Goal: Information Seeking & Learning: Learn about a topic

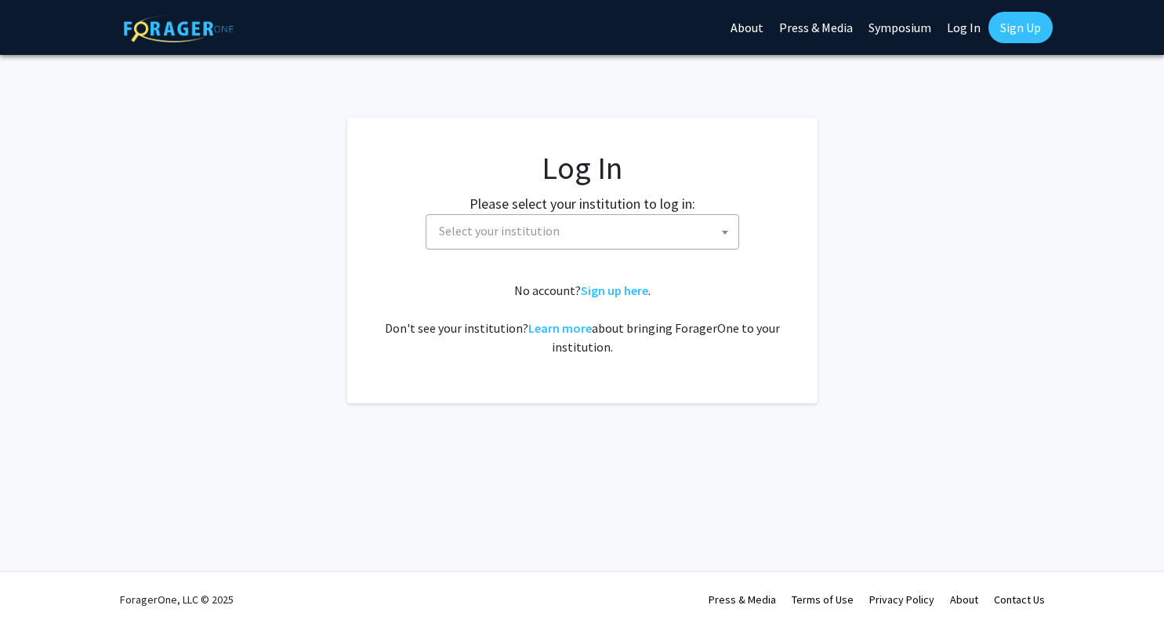
select select
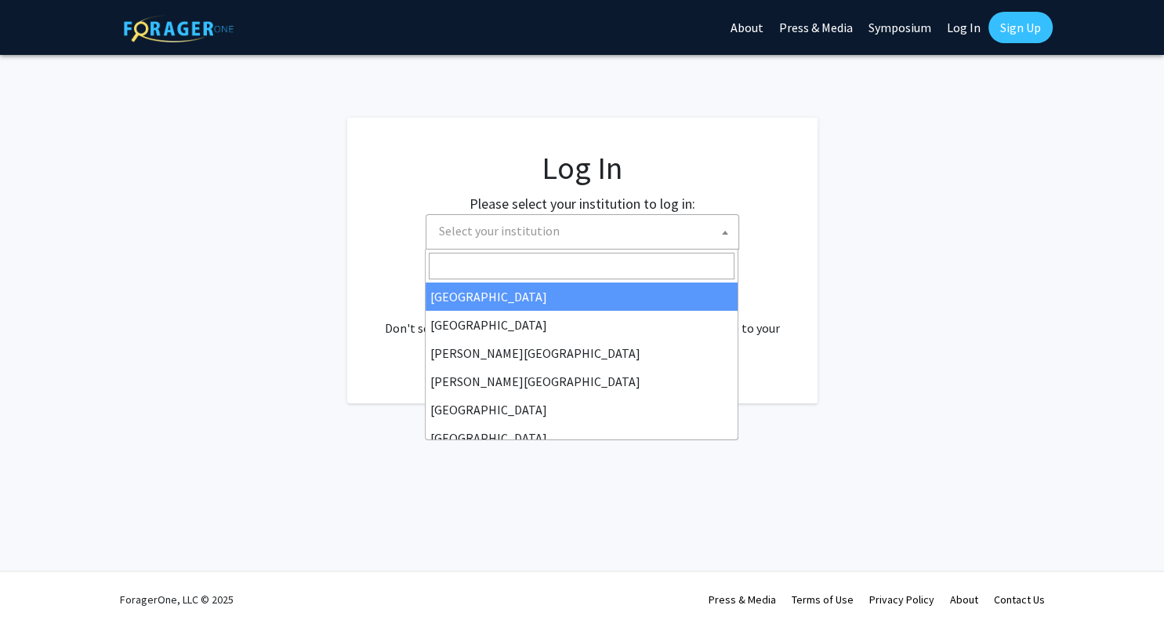
click at [623, 241] on span "Select your institution" at bounding box center [586, 231] width 306 height 32
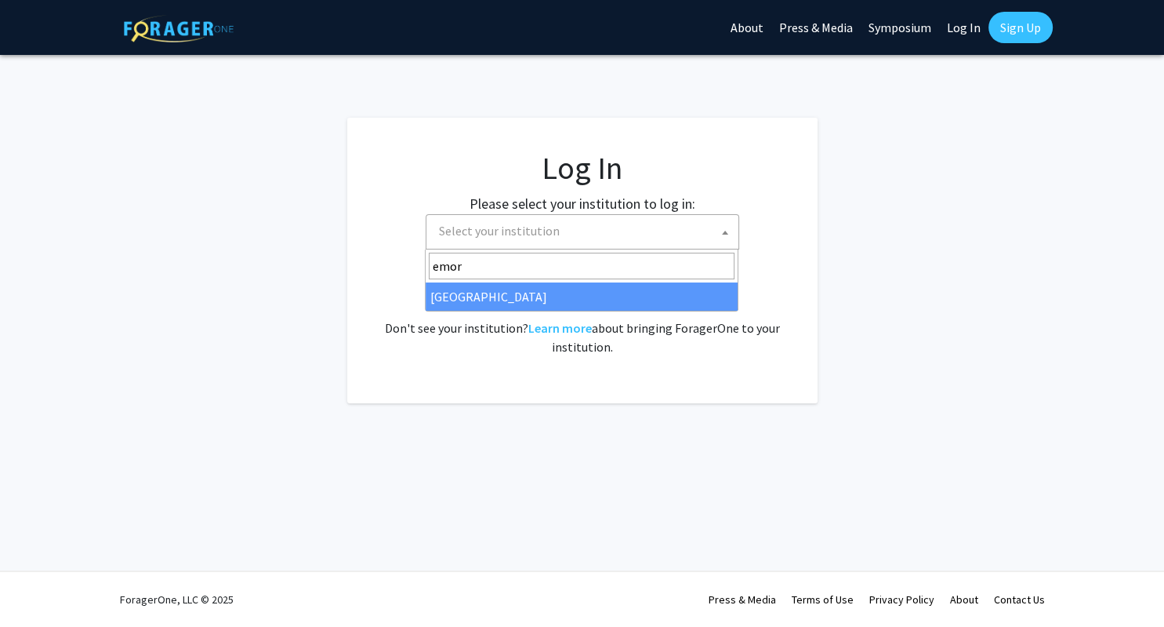
type input "emor"
select select "12"
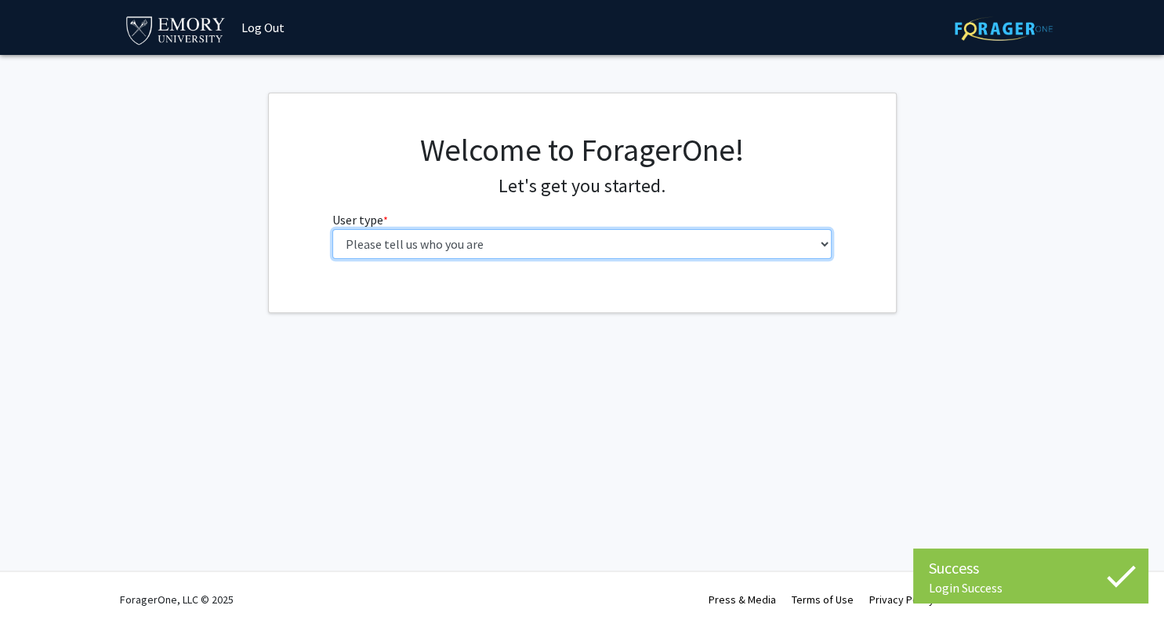
click at [332, 229] on select "Please tell us who you are Undergraduate Student Master's Student Doctoral Cand…" at bounding box center [581, 244] width 499 height 30
select select "1: undergrad"
click option "Undergraduate Student" at bounding box center [0, 0] width 0 height 0
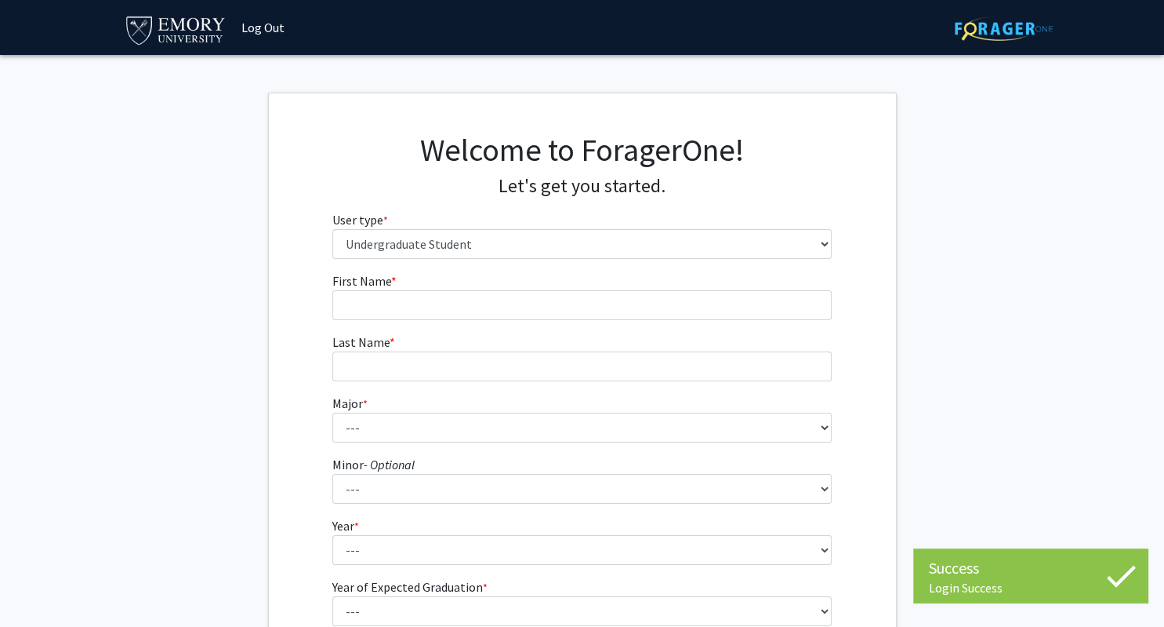
drag, startPoint x: 513, startPoint y: 331, endPoint x: 521, endPoint y: 296, distance: 35.4
click at [513, 330] on form "First Name * required Last Name * required Major * required --- Accounting Afri…" at bounding box center [581, 462] width 499 height 383
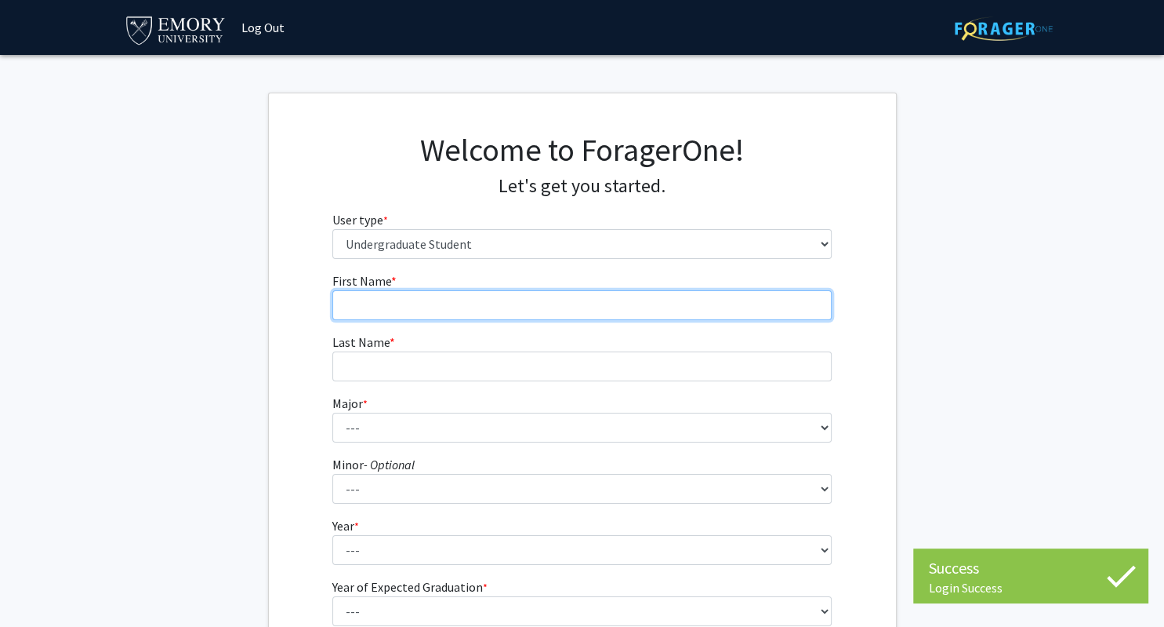
click at [521, 296] on input "First Name * required" at bounding box center [581, 305] width 499 height 30
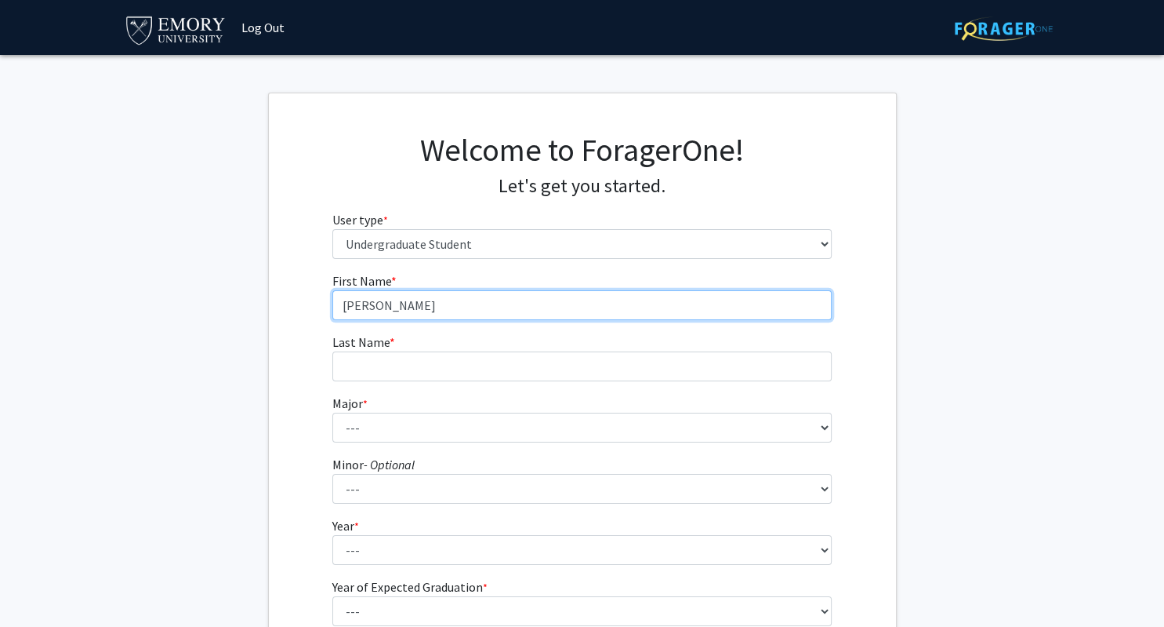
type input "[PERSON_NAME]"
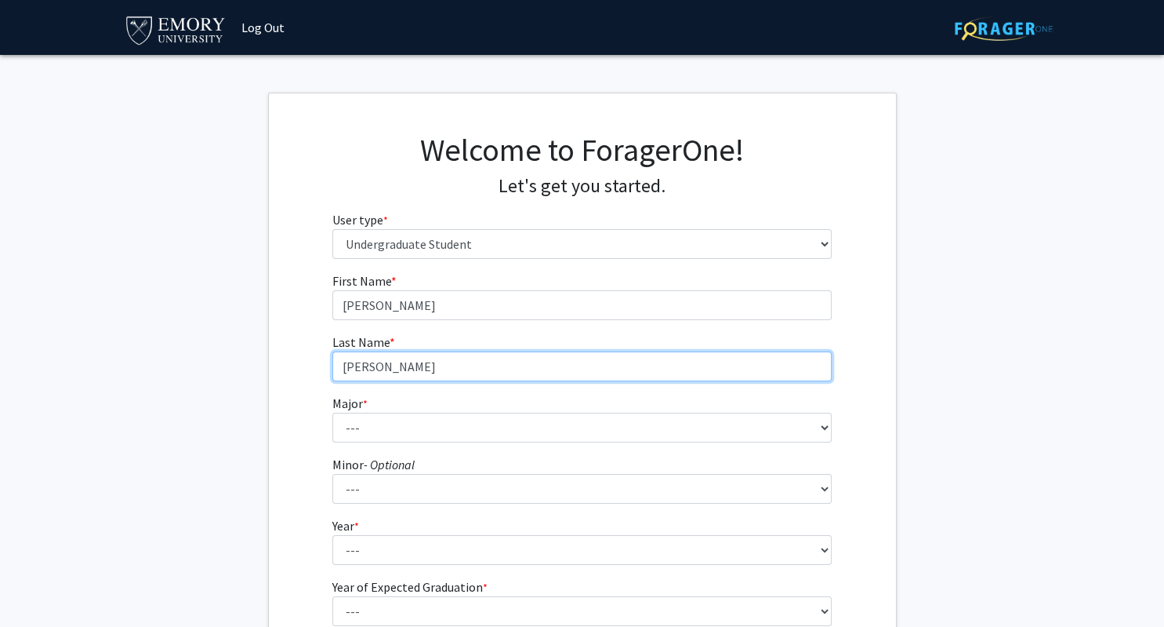
type input "[PERSON_NAME]"
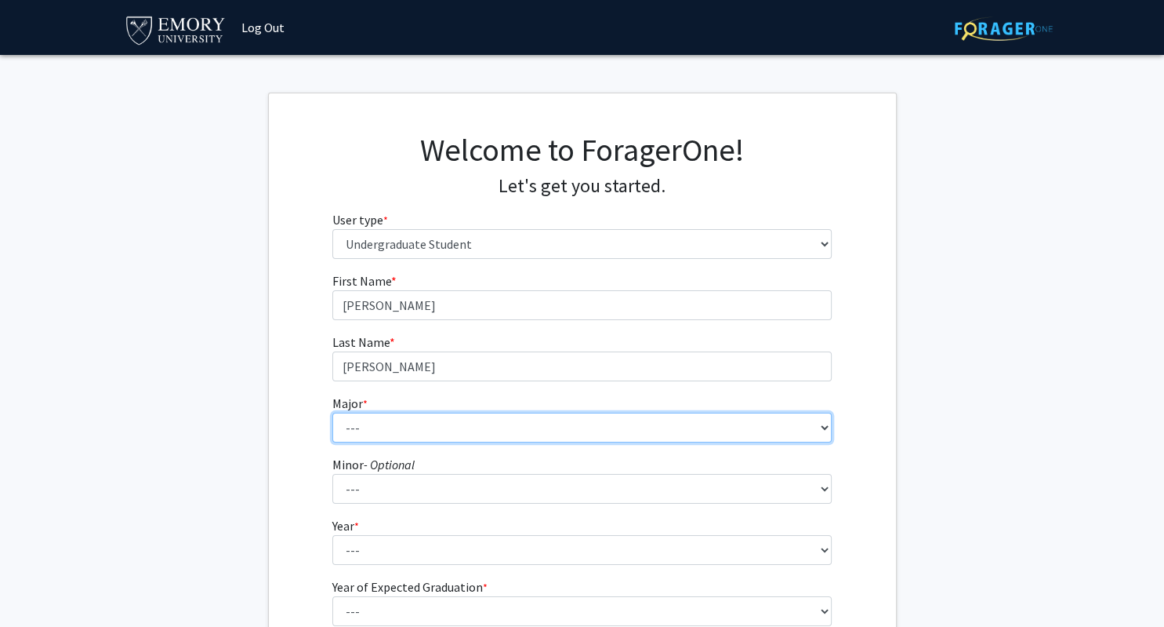
select select "16: 977"
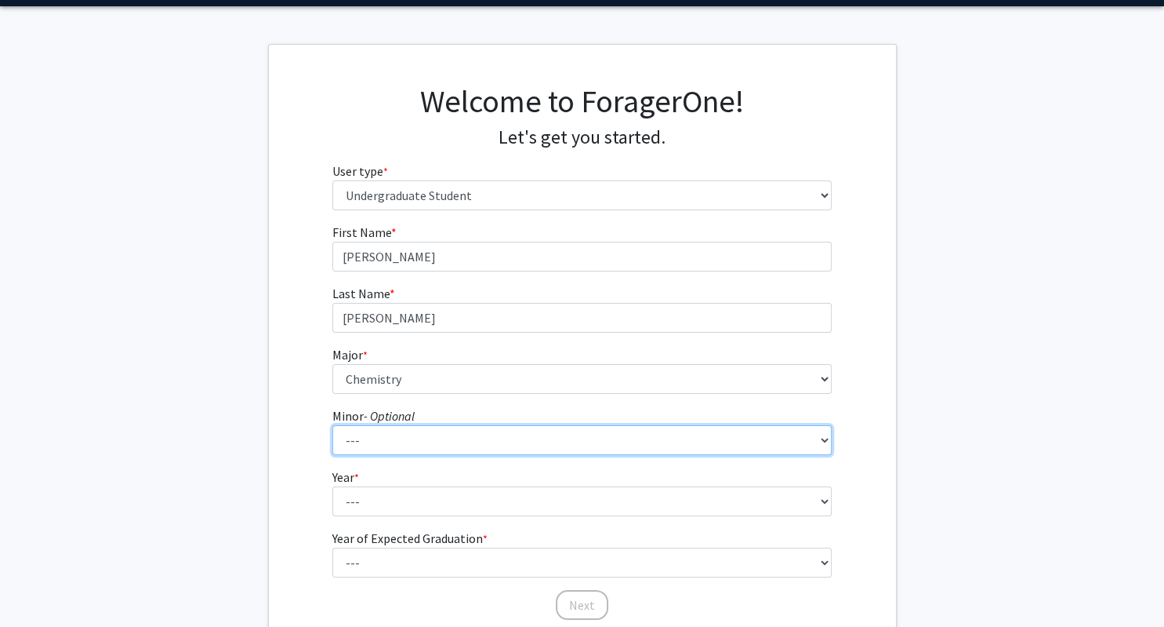
scroll to position [82, 0]
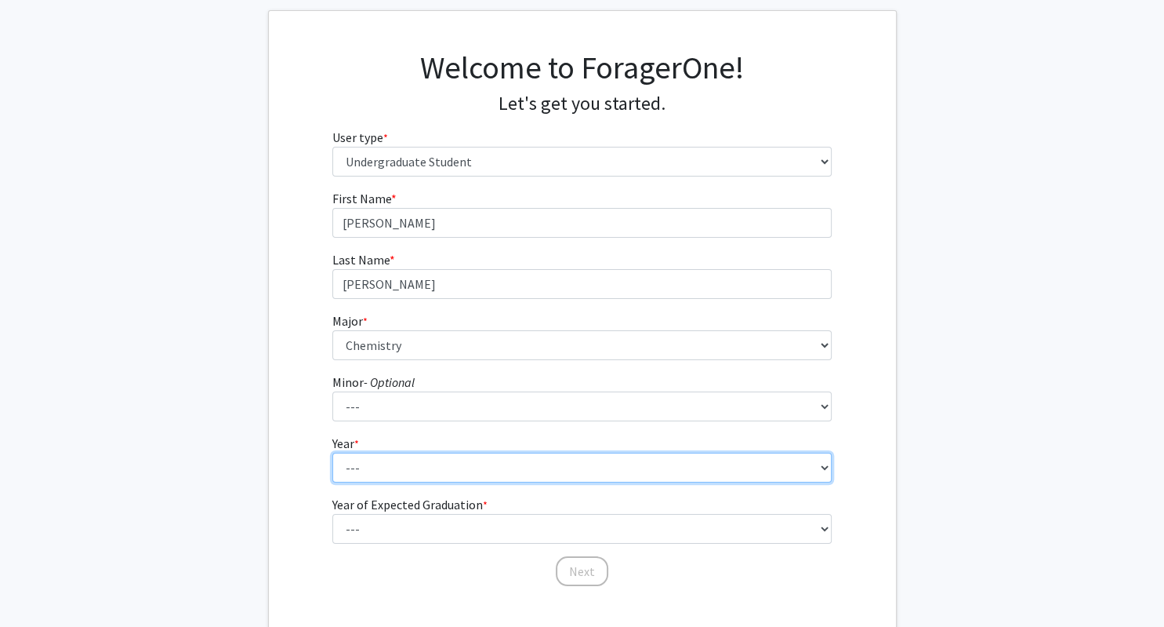
click at [332, 452] on select "--- First-year Sophomore Junior Senior Postbaccalaureate Certificate" at bounding box center [581, 467] width 499 height 30
select select "1: first-year"
click option "First-year" at bounding box center [0, 0] width 0 height 0
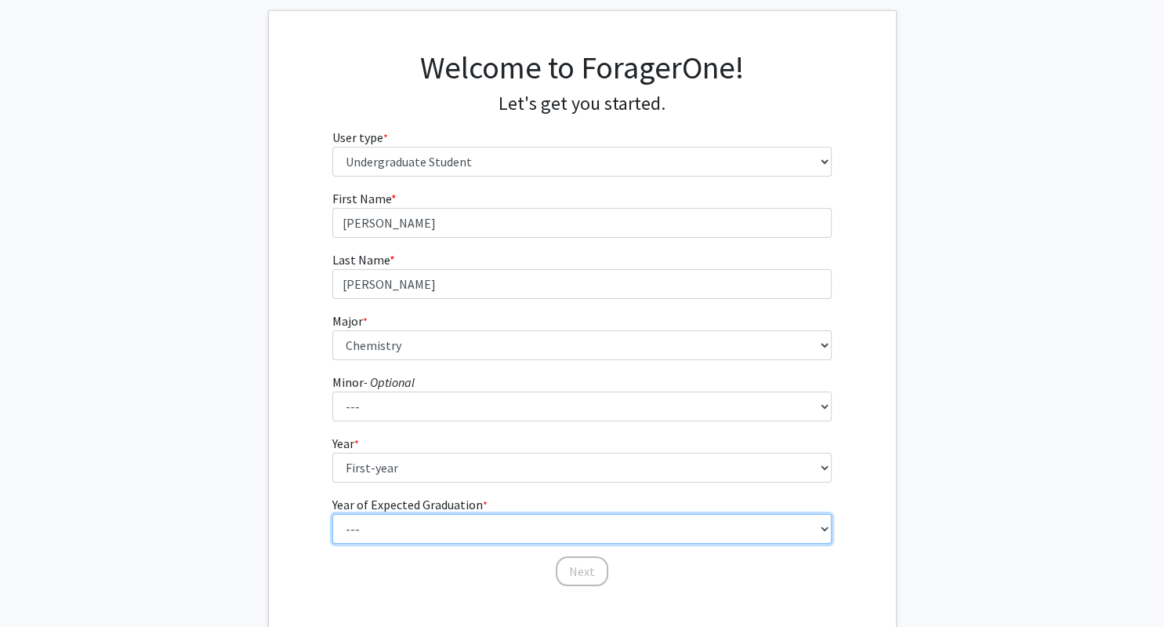
click at [332, 514] on select "--- 2025 2026 2027 2028 2029 2030 2031 2032 2033 2034" at bounding box center [581, 529] width 499 height 30
select select "5: 2029"
click option "2029" at bounding box center [0, 0] width 0 height 0
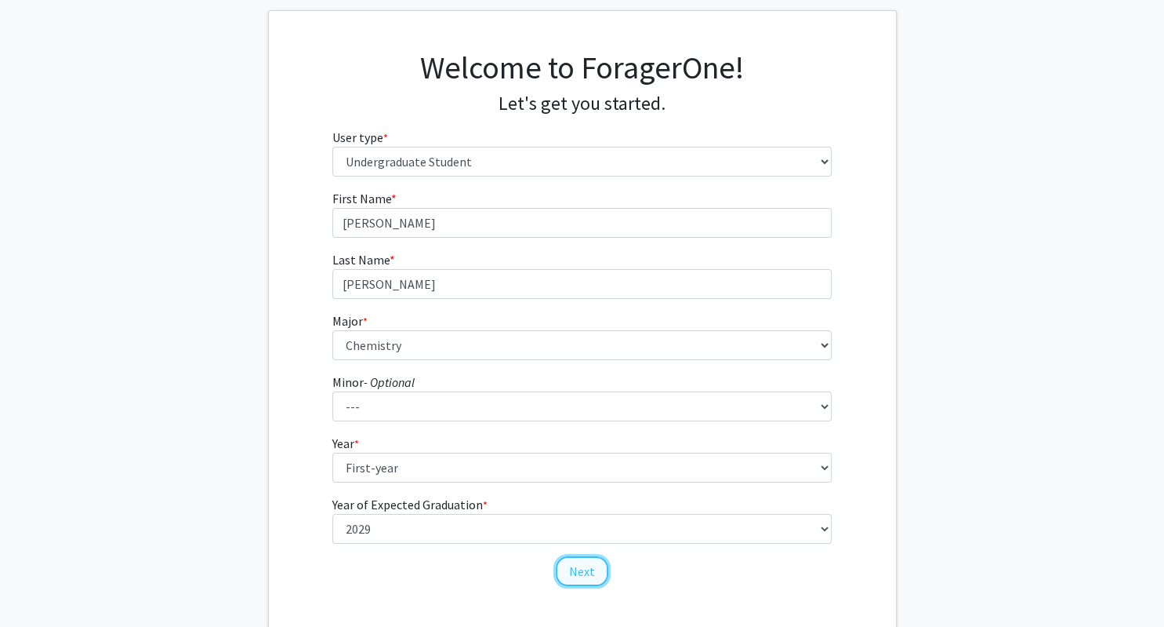
click at [586, 572] on button "Next" at bounding box center [582, 571] width 53 height 30
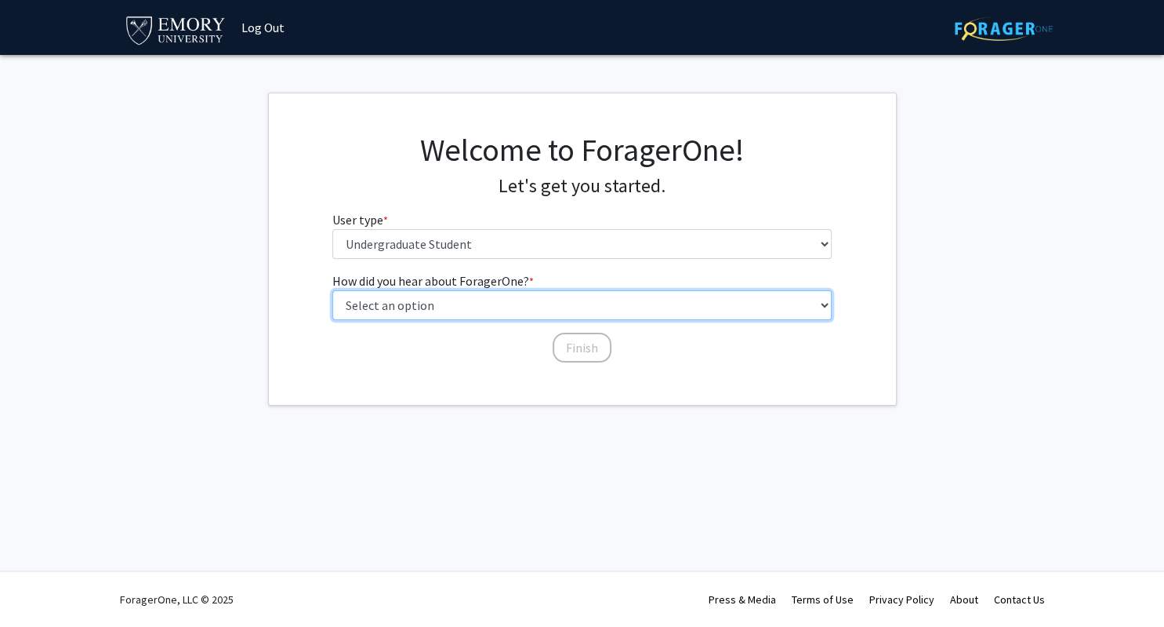
click at [332, 290] on select "Select an option Peer/student recommendation Faculty/staff recommendation Unive…" at bounding box center [581, 305] width 499 height 30
select select "3: university_website"
click option "University website" at bounding box center [0, 0] width 0 height 0
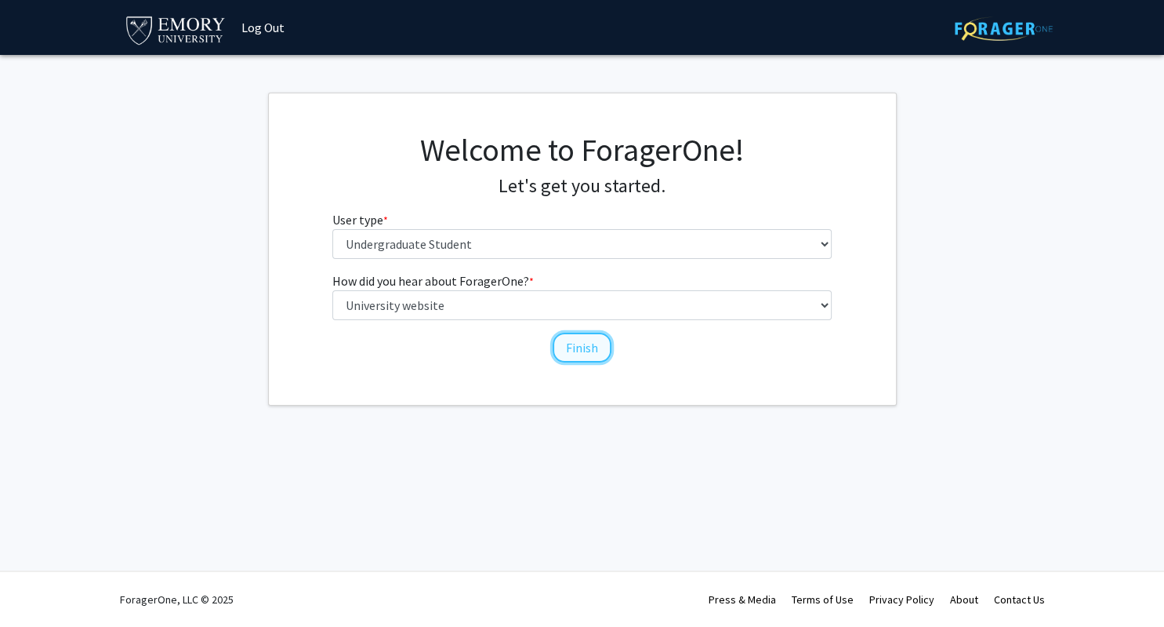
click at [593, 351] on button "Finish" at bounding box center [582, 347] width 59 height 30
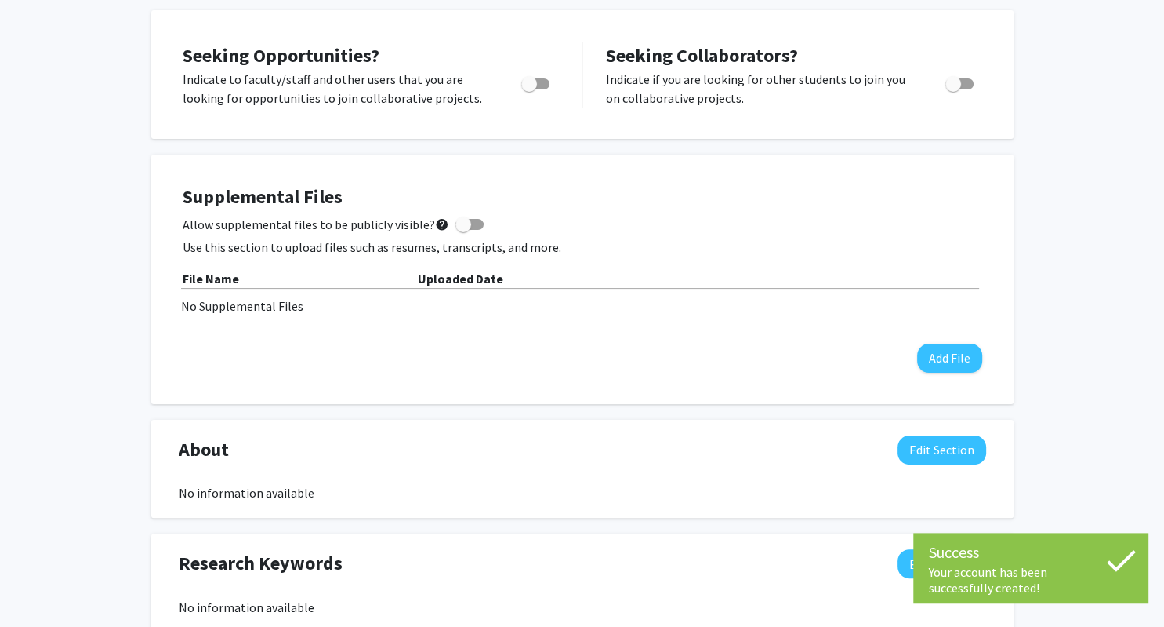
scroll to position [248, 0]
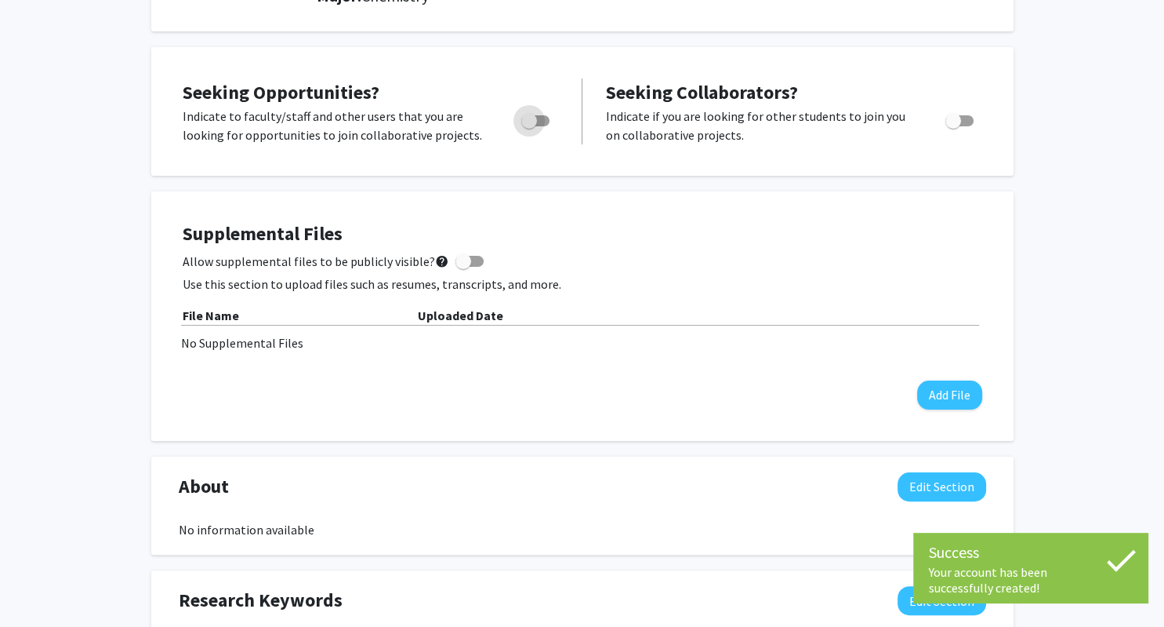
click at [535, 122] on span "Toggle" at bounding box center [529, 121] width 16 height 16
click at [529, 126] on input "Are you actively seeking opportunities?" at bounding box center [529, 126] width 1 height 1
checkbox input "true"
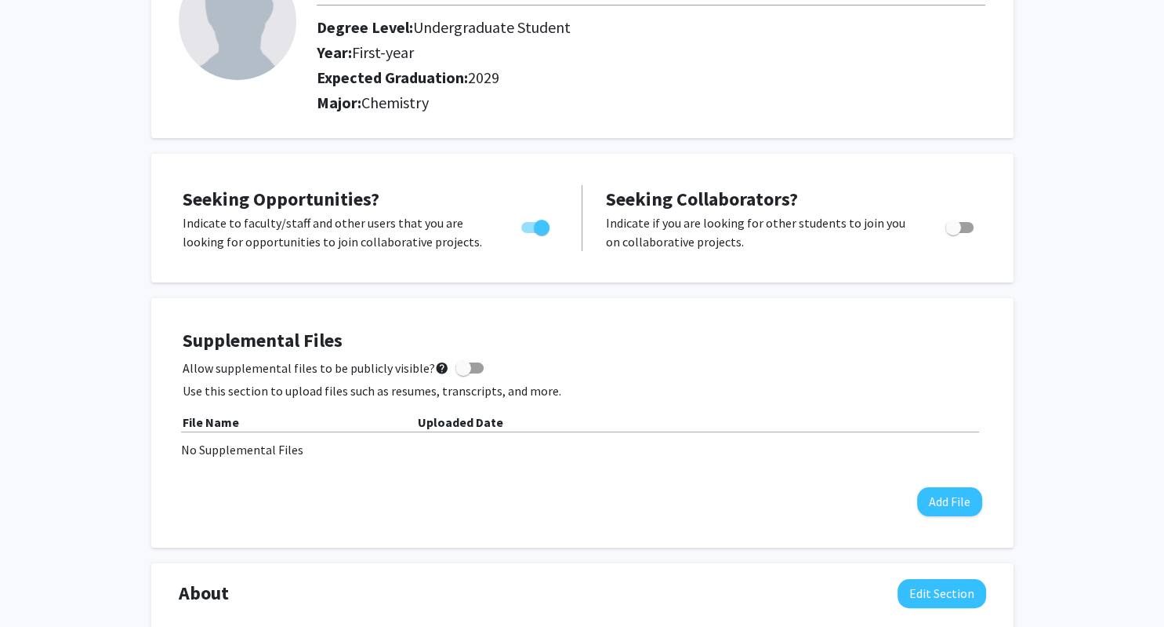
scroll to position [0, 0]
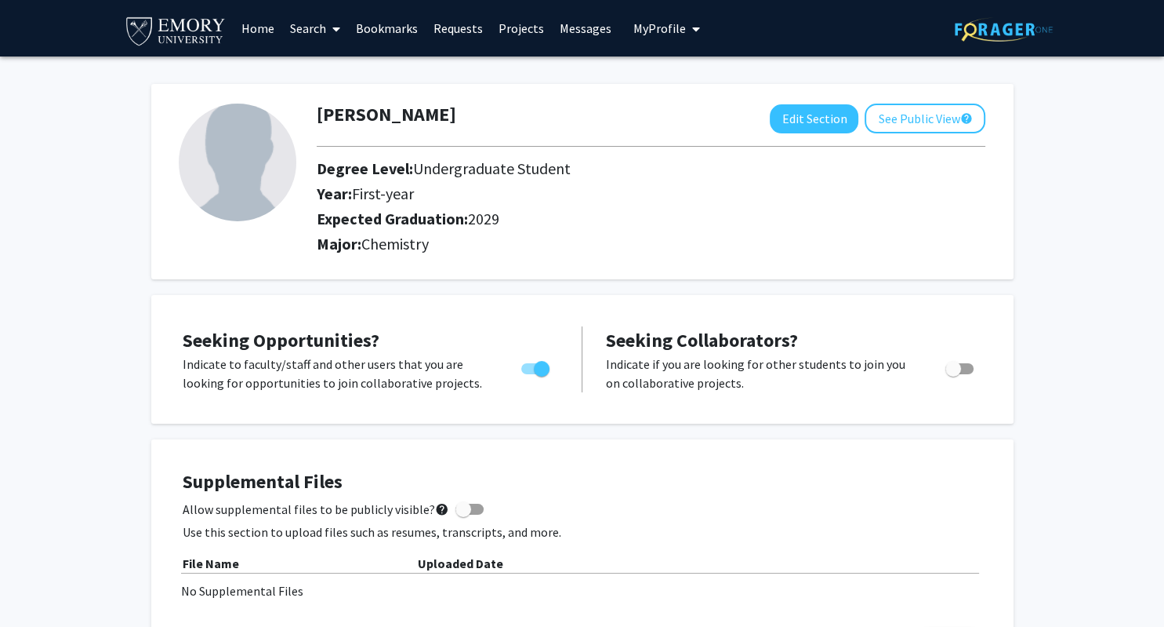
click at [328, 28] on span at bounding box center [333, 29] width 14 height 55
click at [352, 69] on span "Faculty/Staff" at bounding box center [339, 71] width 115 height 31
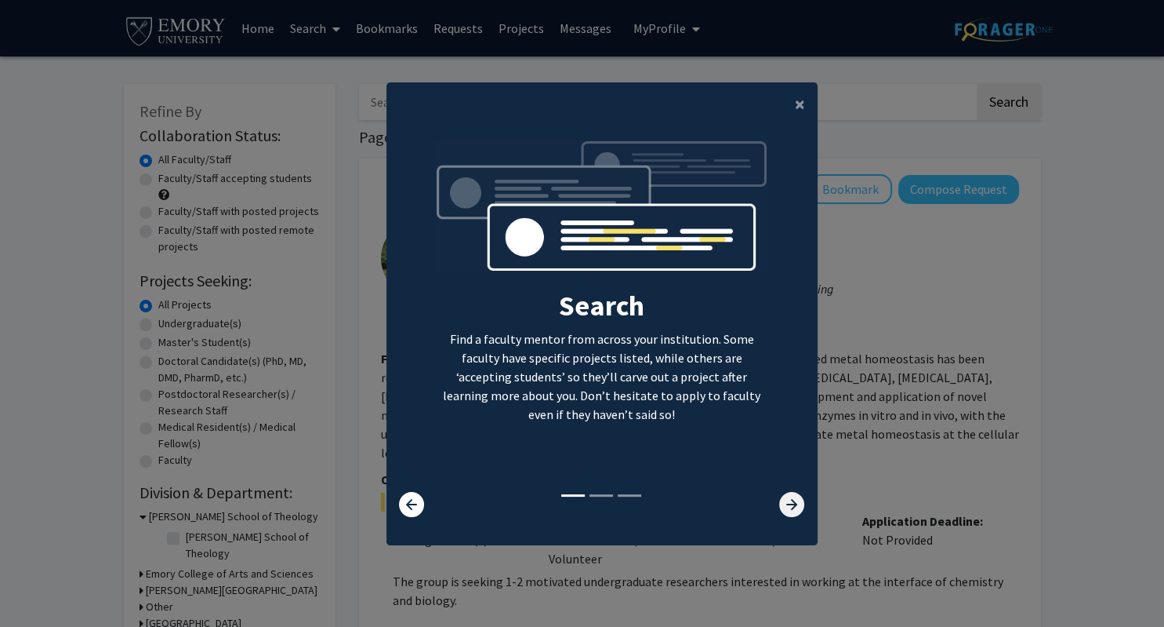
click at [788, 494] on icon at bounding box center [791, 504] width 25 height 25
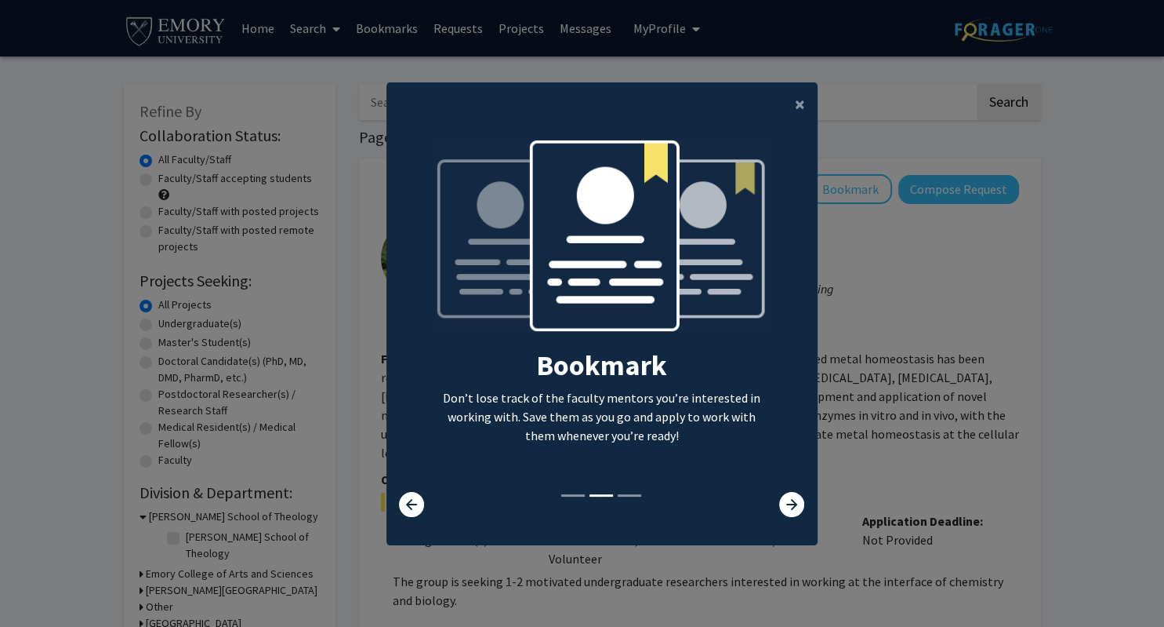
click at [787, 491] on div "Search Find a faculty mentor from across your institution. Some faculty have sp…" at bounding box center [602, 315] width 430 height 353
click at [792, 505] on icon at bounding box center [791, 504] width 25 height 25
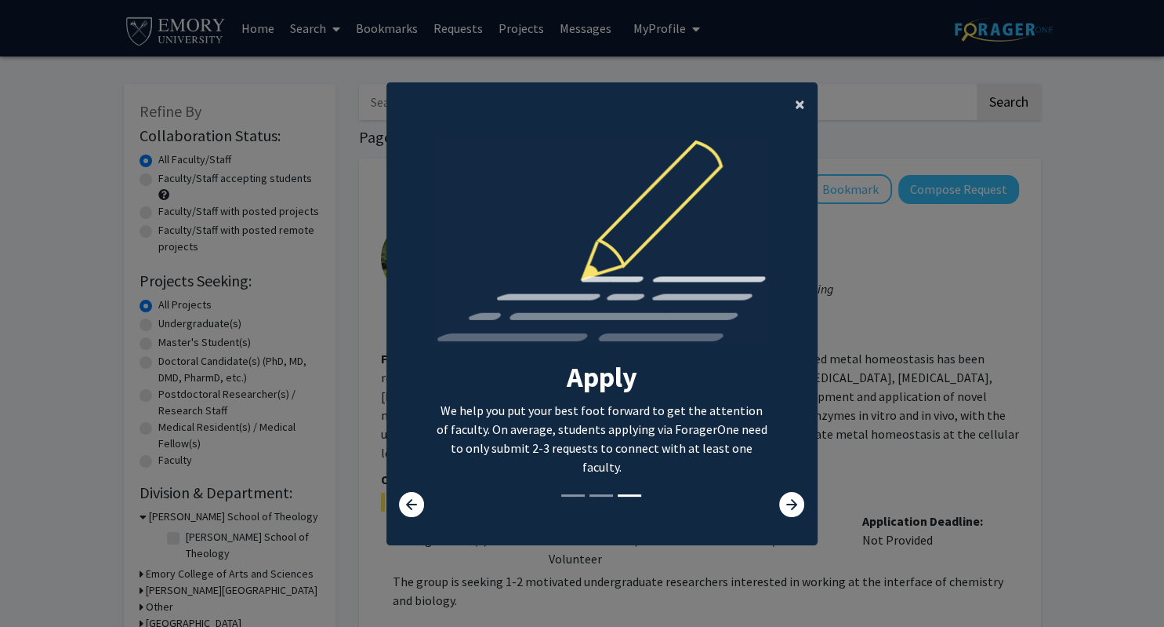
click at [795, 102] on span "×" at bounding box center [800, 104] width 10 height 24
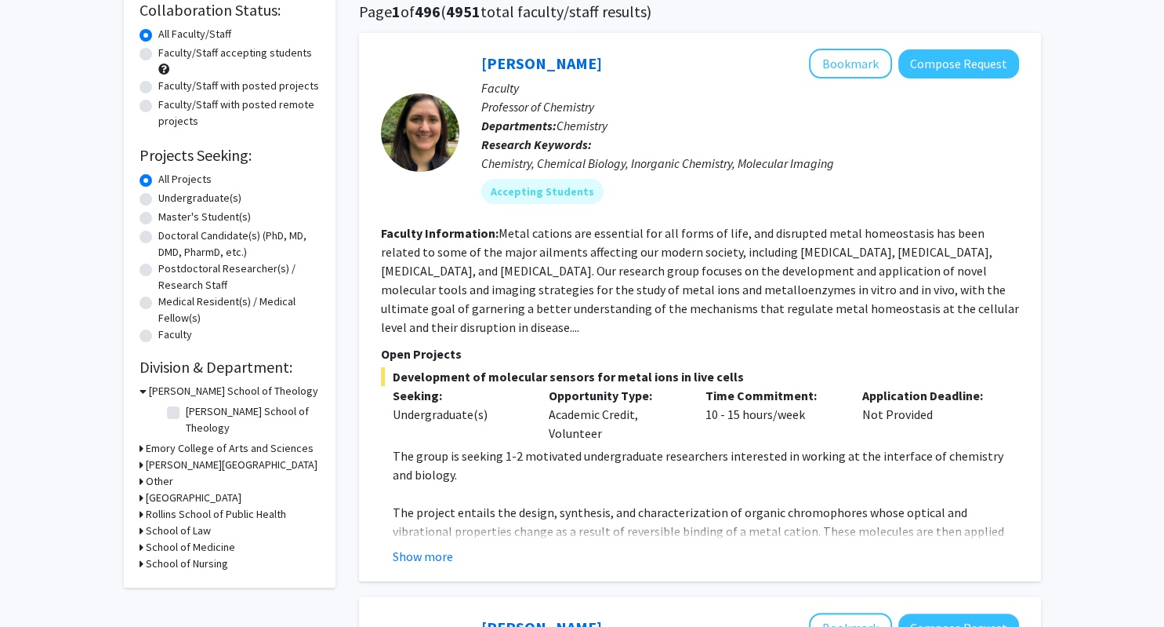
scroll to position [165, 0]
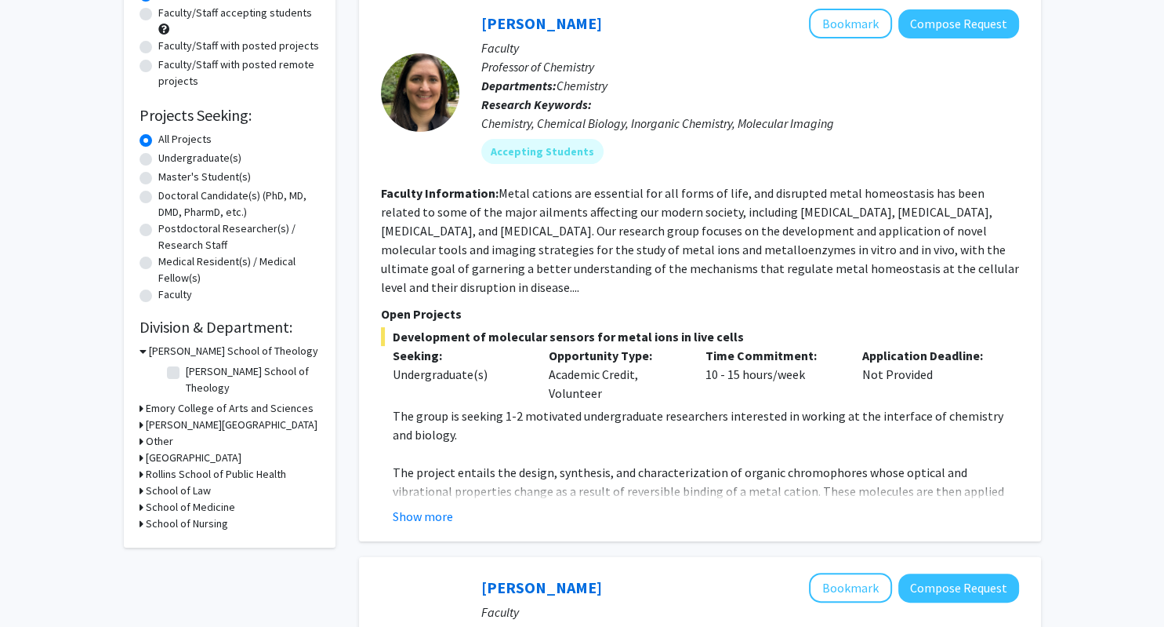
click at [438, 507] on button "Show more" at bounding box center [423, 516] width 60 height 19
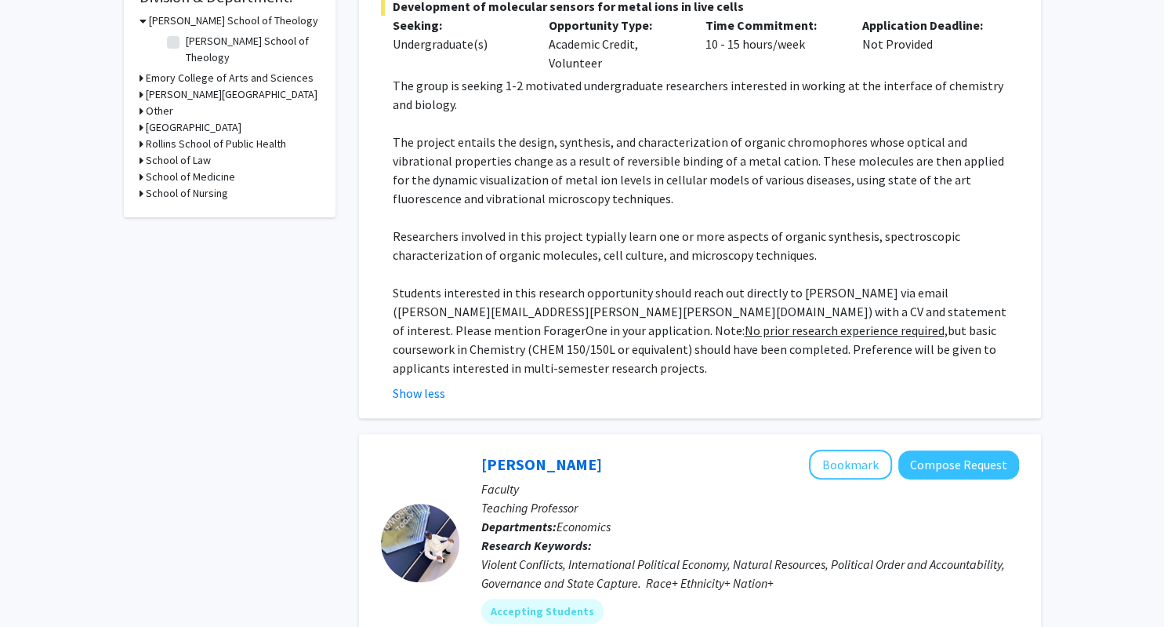
scroll to position [496, 0]
click at [908, 237] on p "Researchers involved in this project typially learn one or more aspects of orga…" at bounding box center [706, 245] width 627 height 38
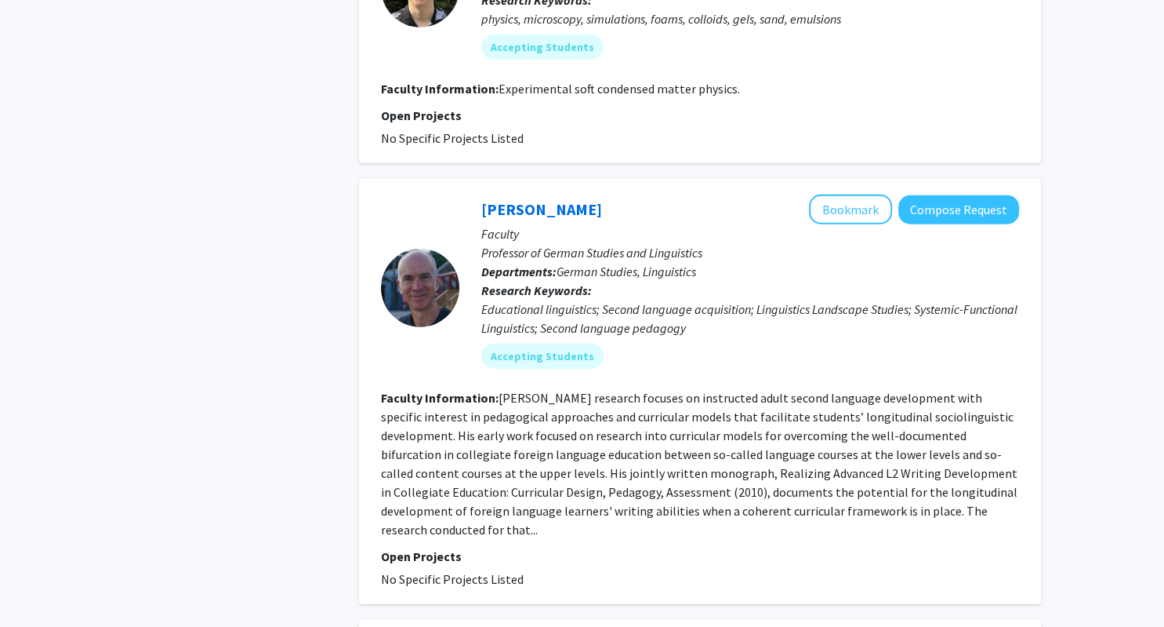
scroll to position [4057, 0]
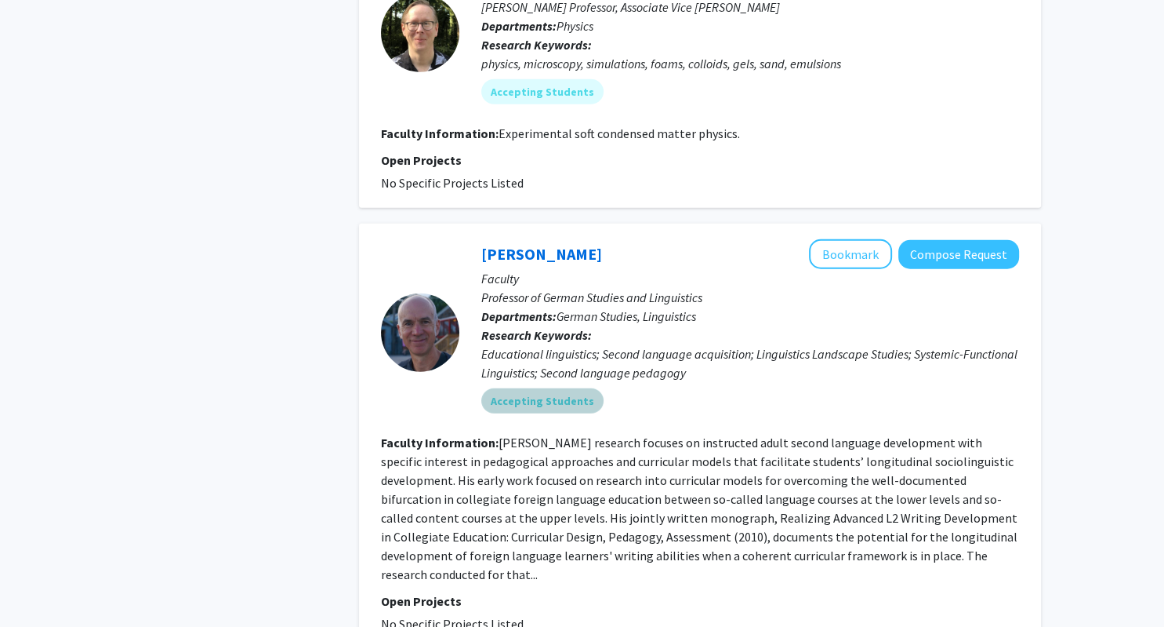
click at [670, 385] on div "Accepting Students" at bounding box center [750, 400] width 544 height 31
click at [710, 325] on p "Research Keywords: Educational linguistics; Second language acquisition; Lingui…" at bounding box center [750, 353] width 538 height 56
click at [846, 239] on button "Bookmark" at bounding box center [850, 254] width 83 height 30
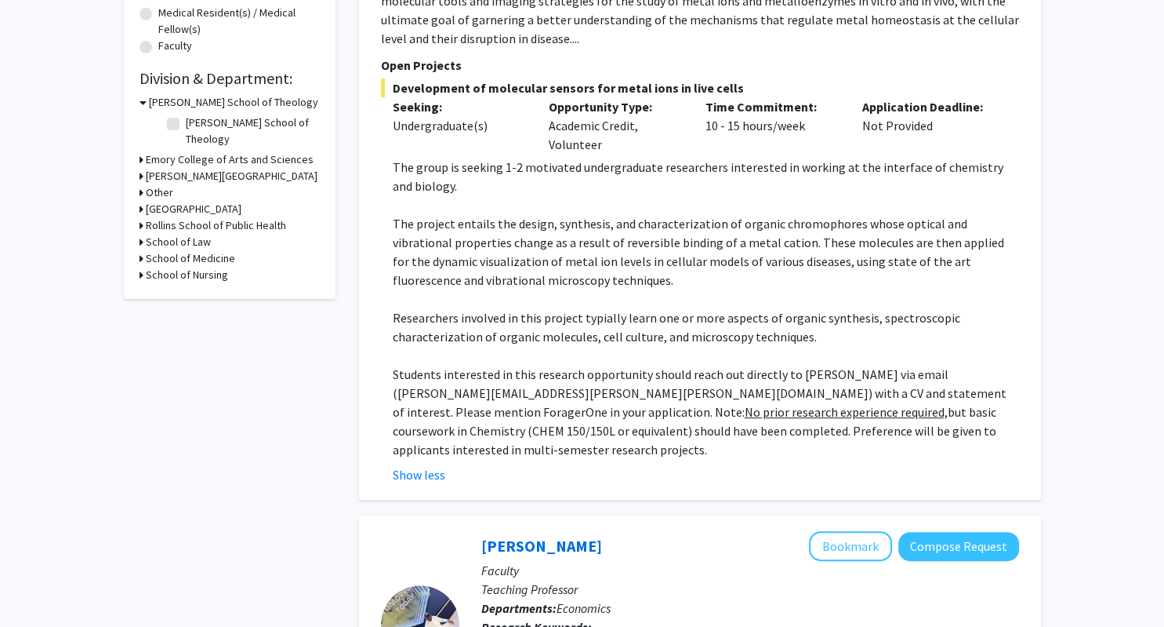
scroll to position [0, 0]
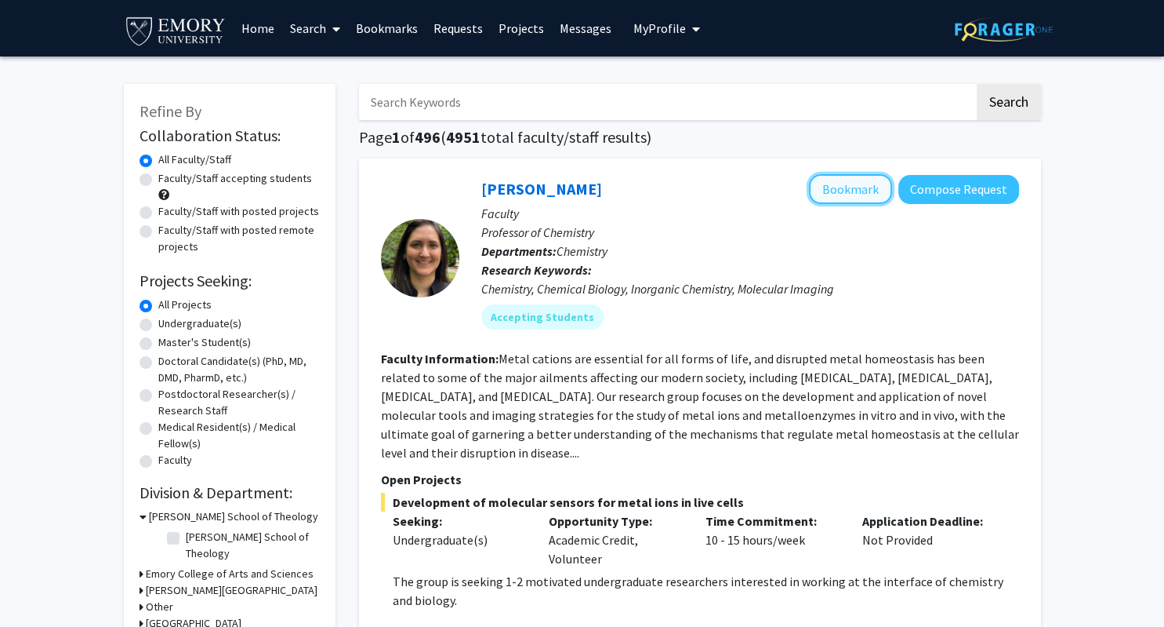
click at [857, 188] on button "Bookmark" at bounding box center [850, 189] width 83 height 30
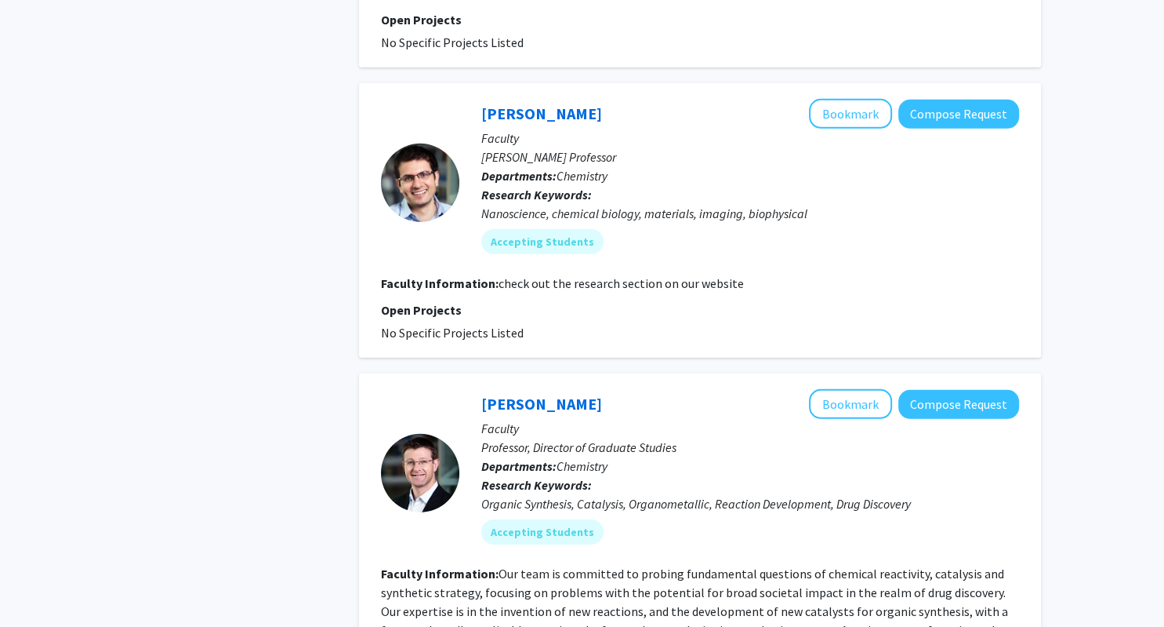
scroll to position [4637, 0]
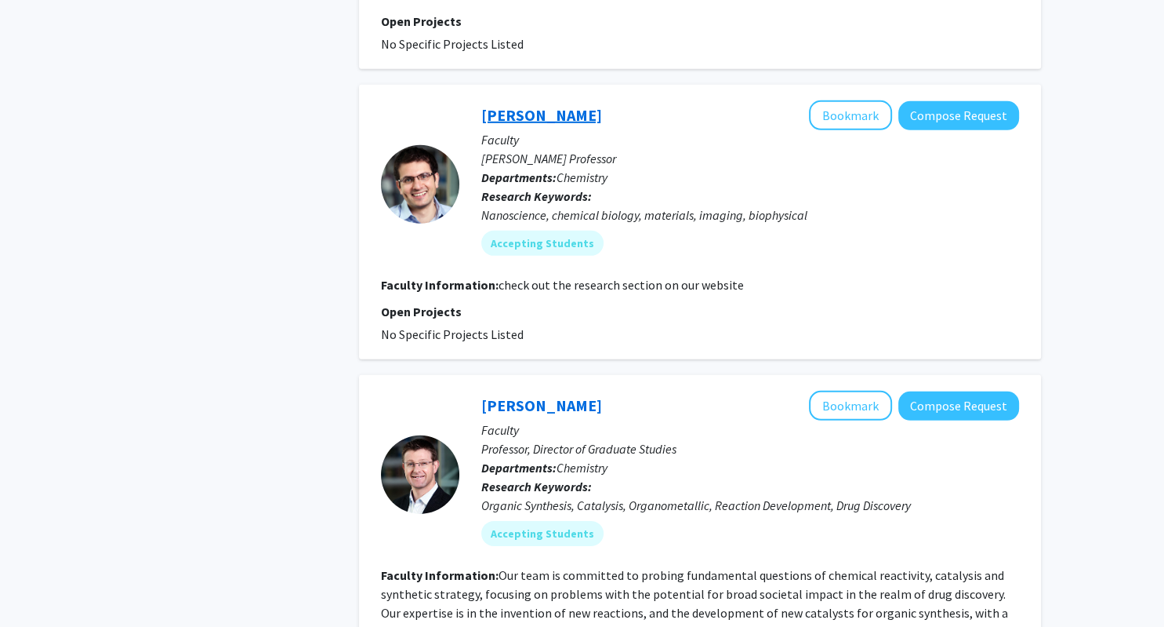
click at [532, 105] on link "[PERSON_NAME]" at bounding box center [541, 115] width 121 height 20
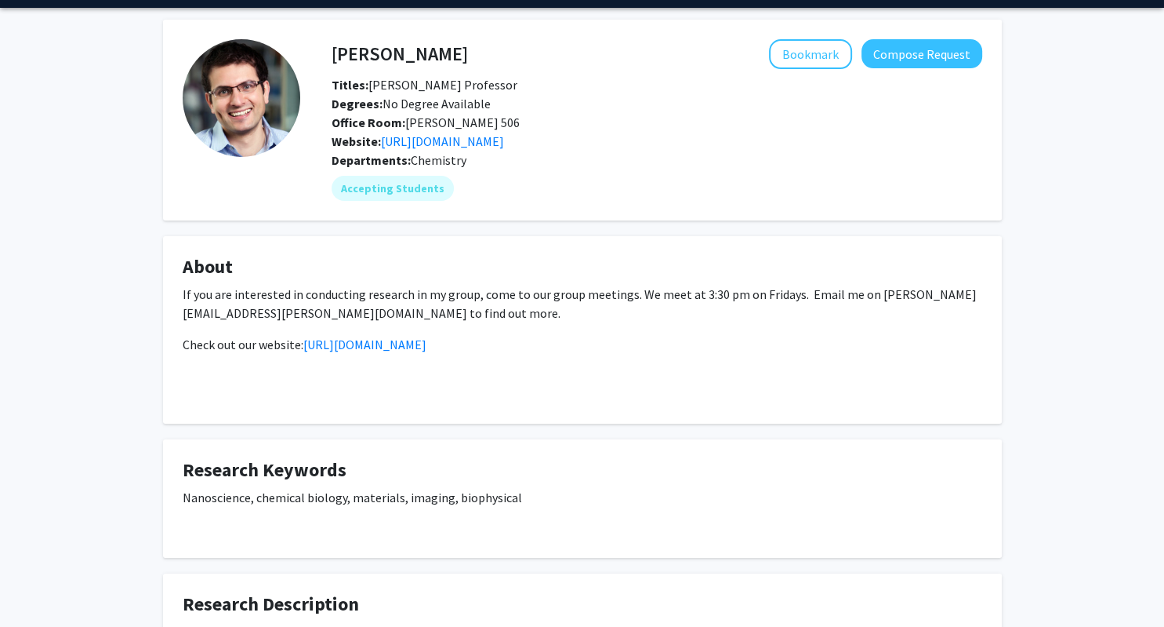
scroll to position [82, 0]
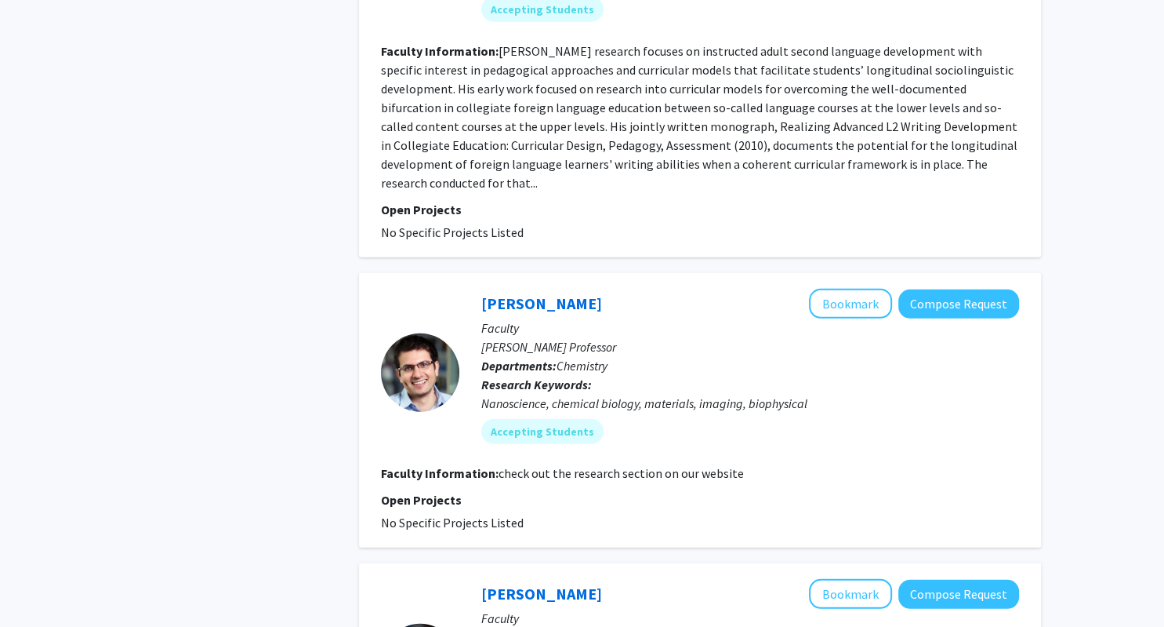
scroll to position [4388, 0]
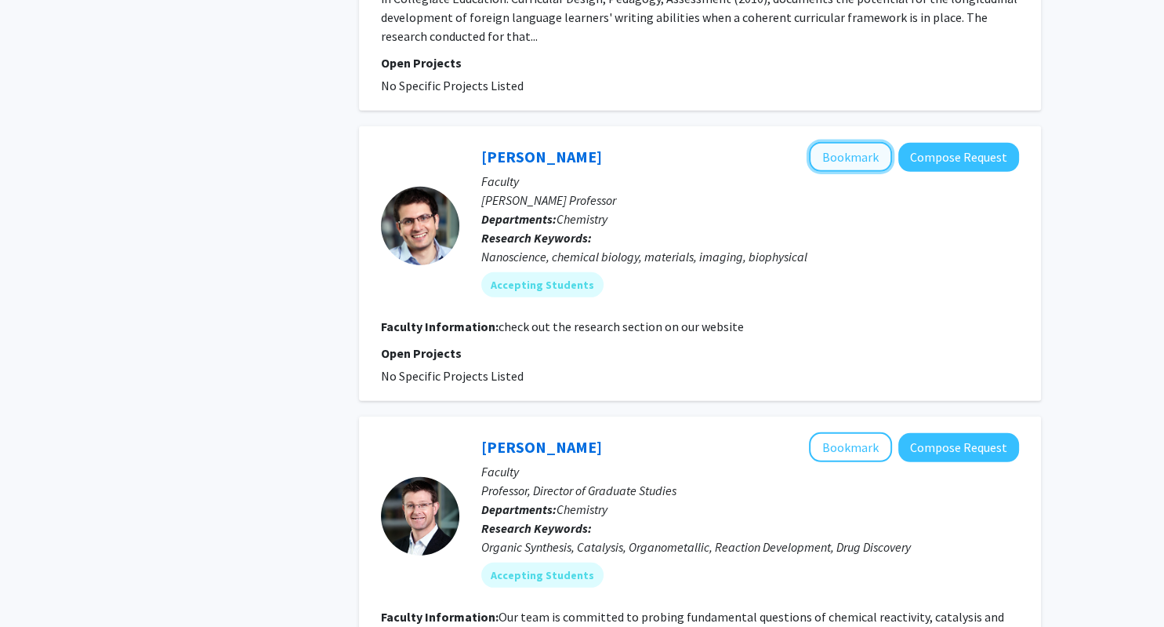
click at [864, 142] on button "Bookmark" at bounding box center [850, 157] width 83 height 30
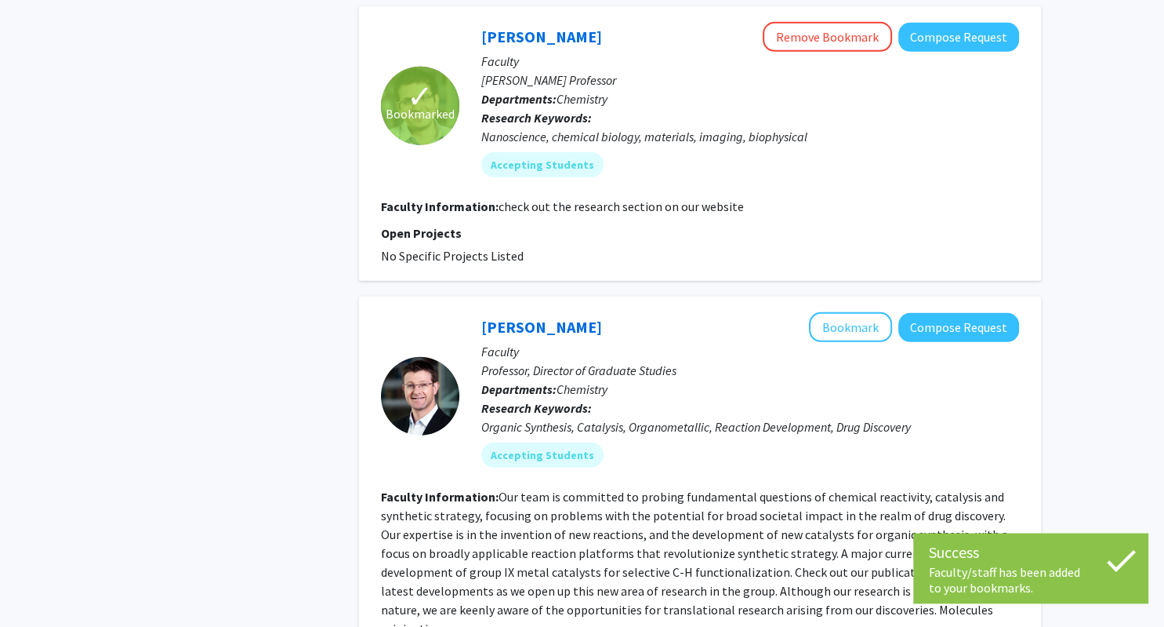
scroll to position [4637, 0]
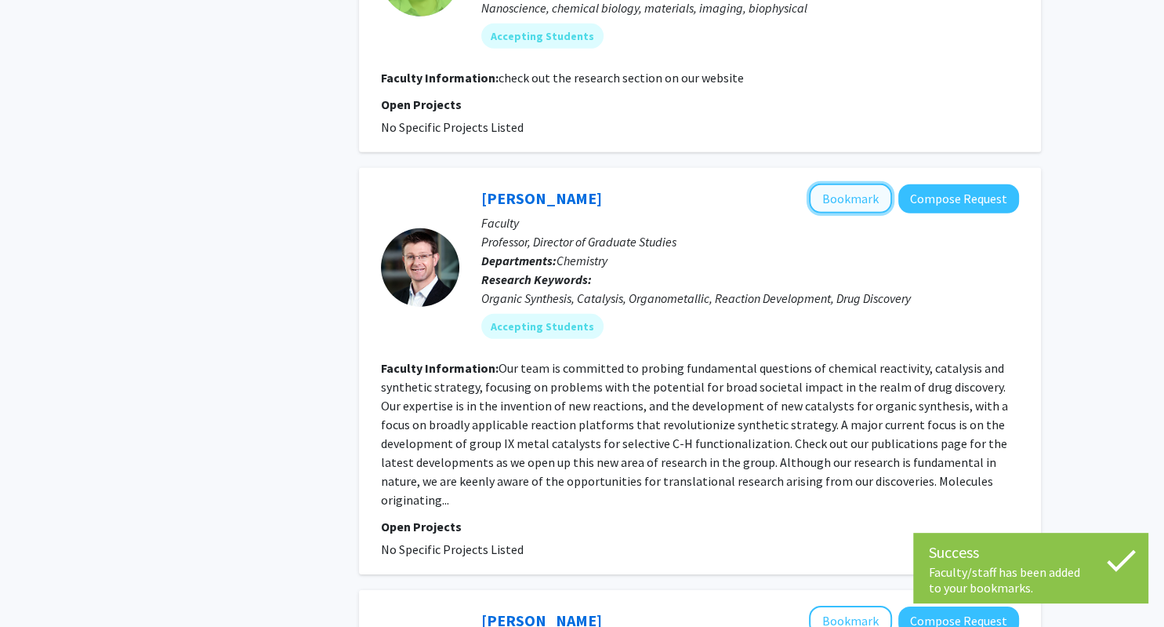
click at [870, 183] on button "Bookmark" at bounding box center [850, 198] width 83 height 30
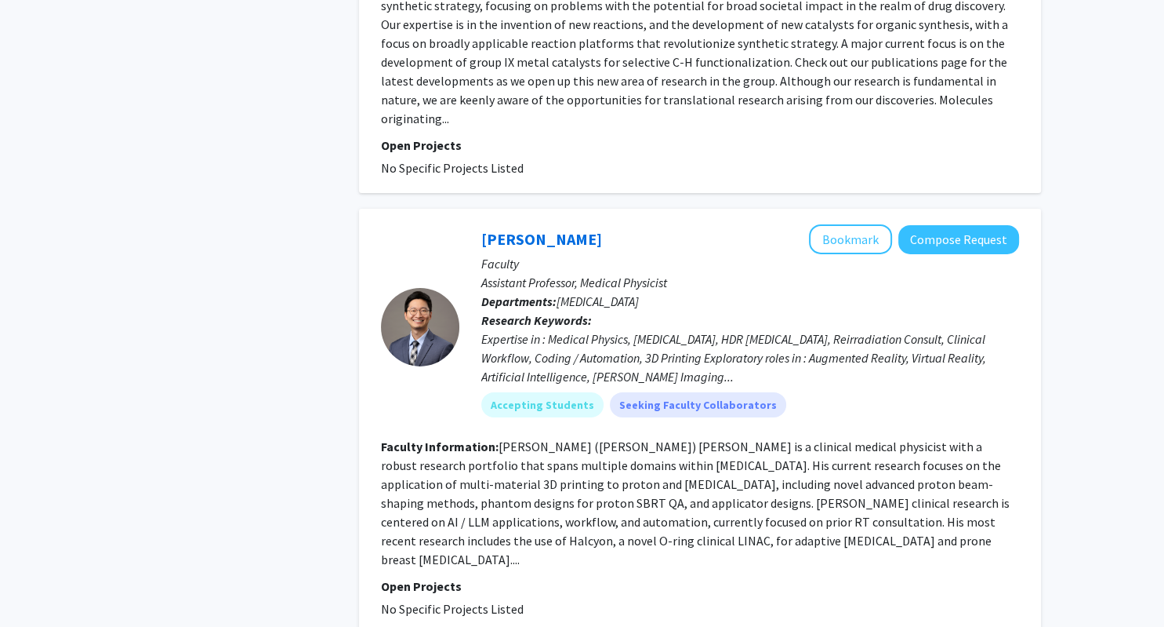
scroll to position [5051, 0]
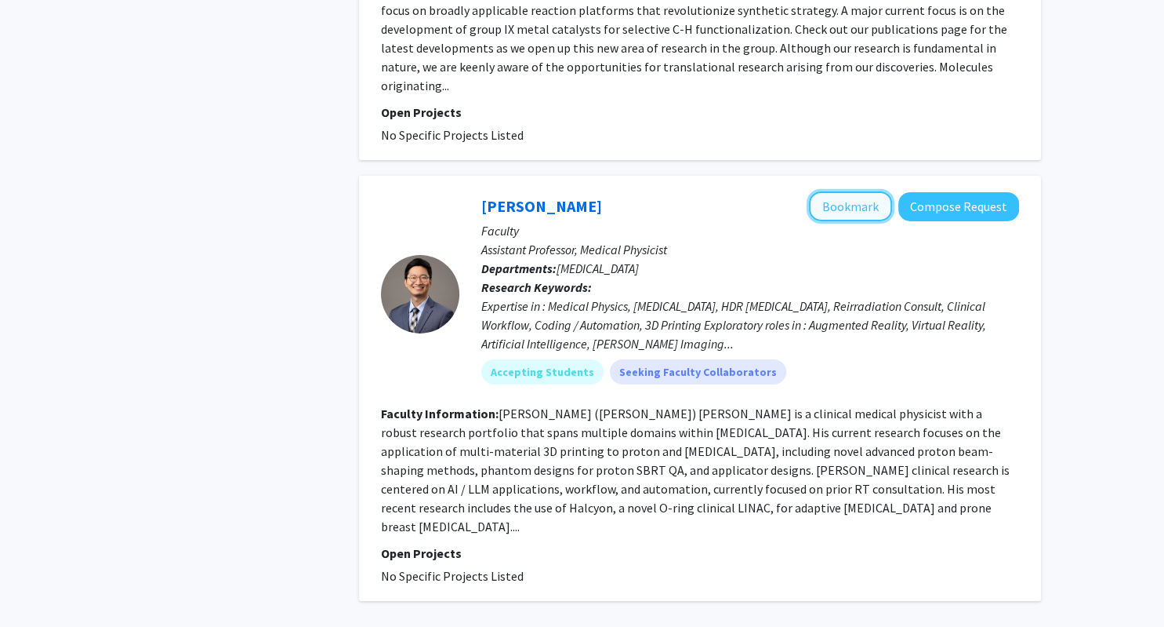
click at [848, 191] on button "Bookmark" at bounding box center [850, 206] width 83 height 30
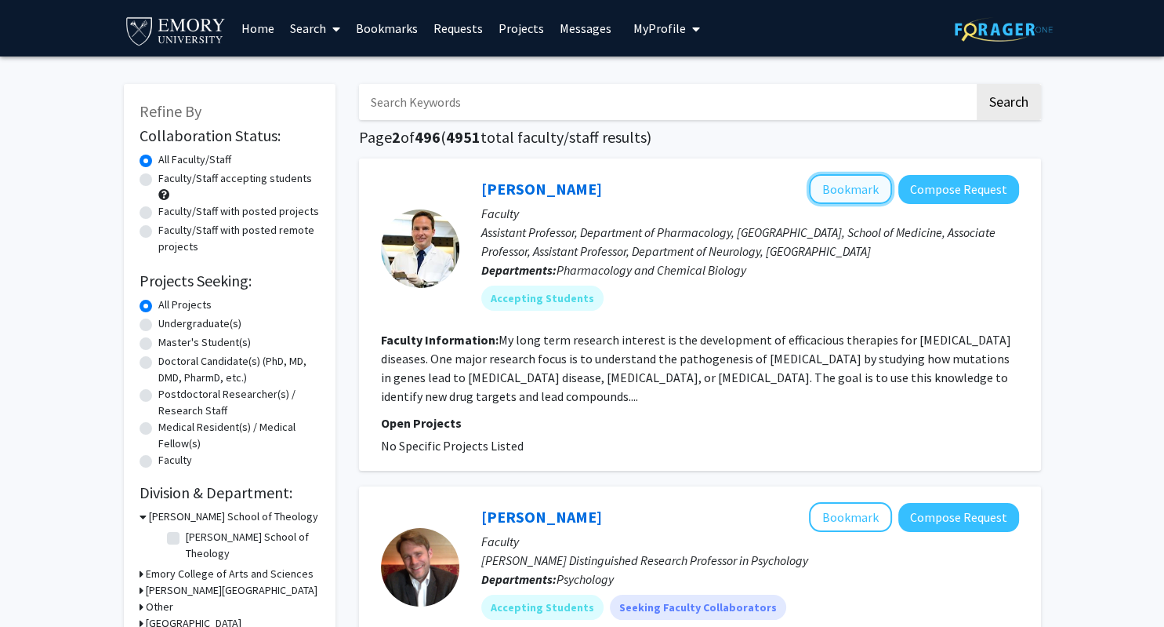
click at [832, 193] on button "Bookmark" at bounding box center [850, 189] width 83 height 30
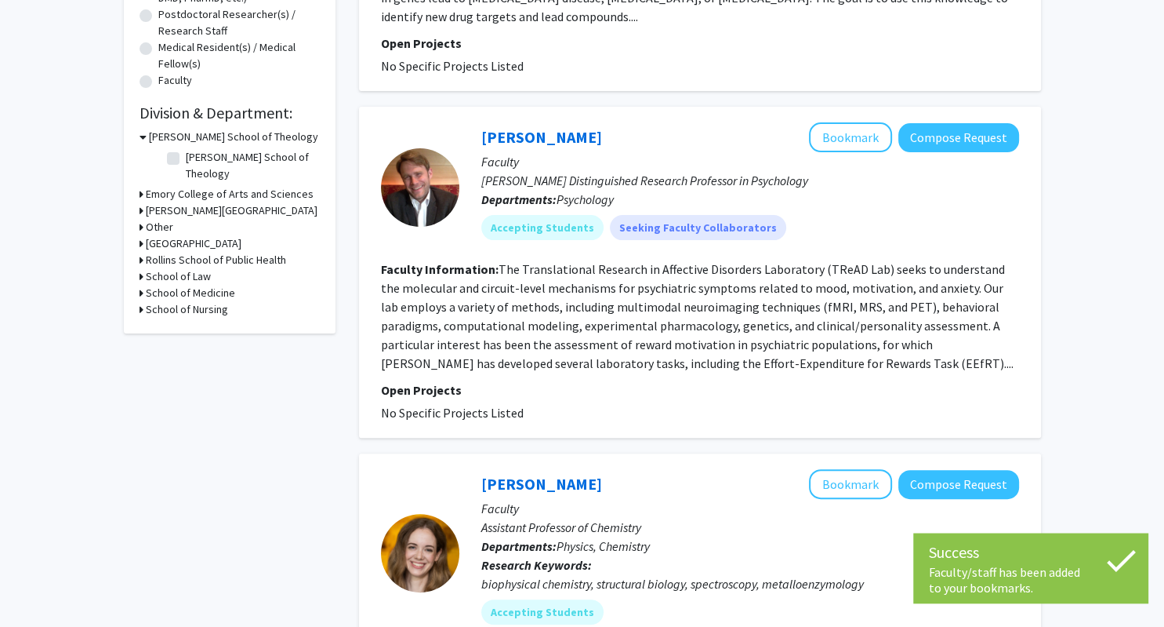
scroll to position [414, 0]
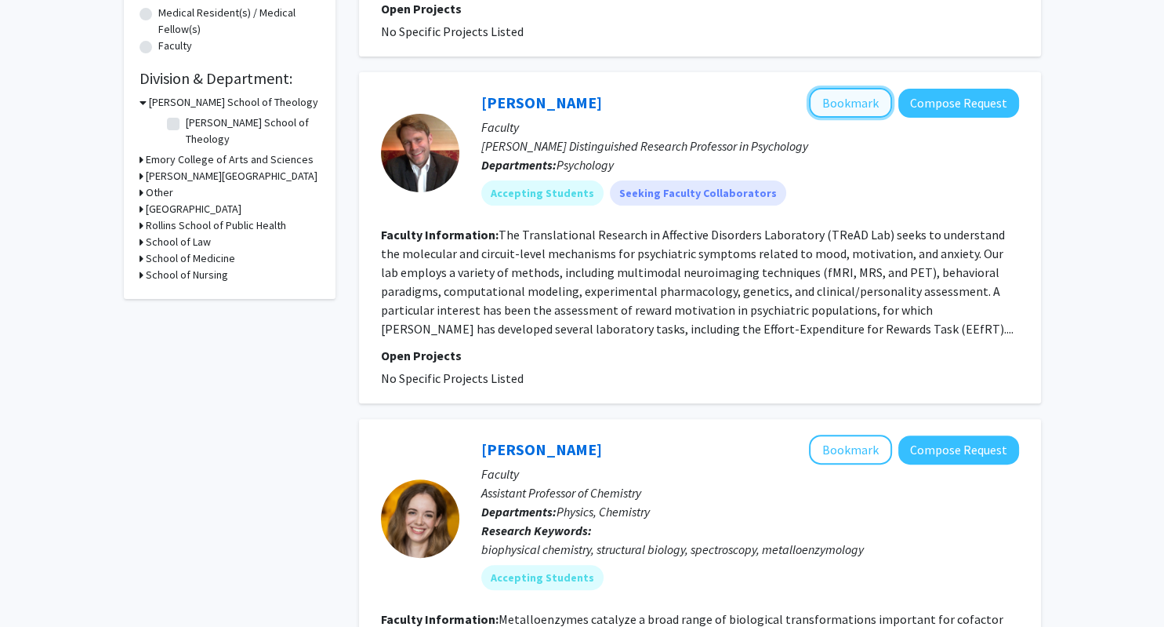
click at [859, 101] on button "Bookmark" at bounding box center [850, 103] width 83 height 30
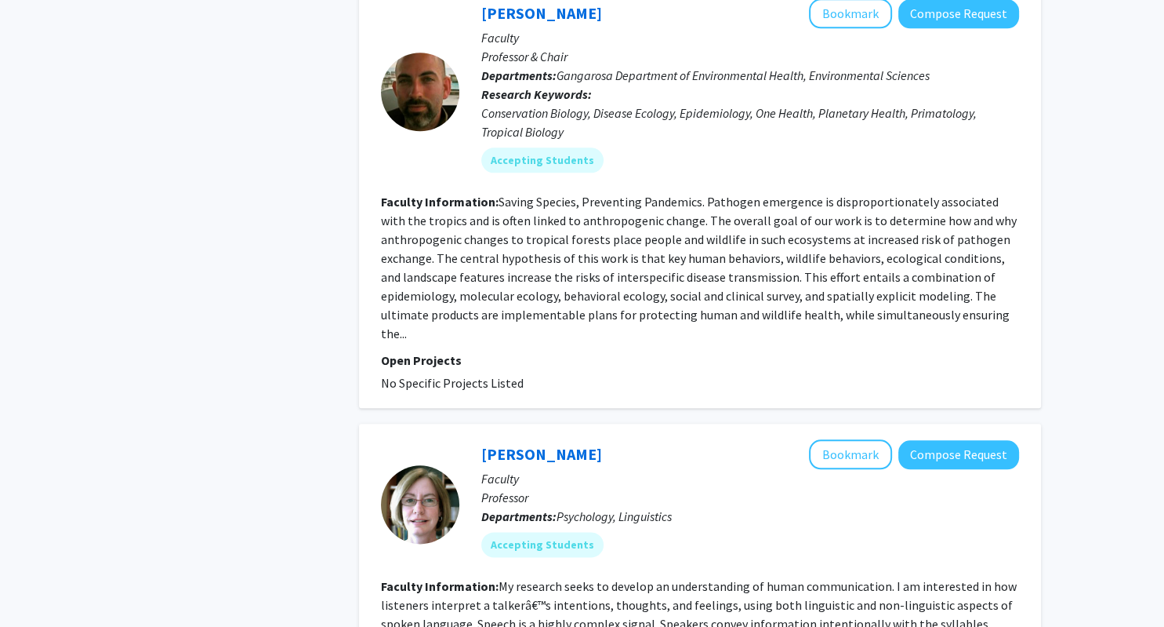
scroll to position [1076, 0]
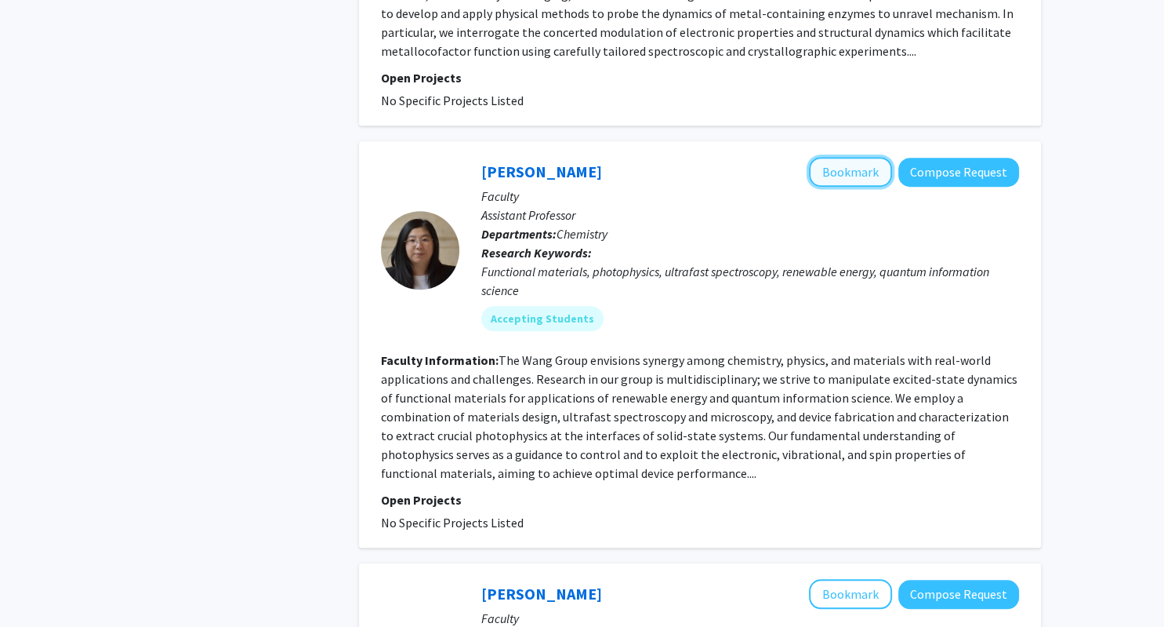
click at [841, 177] on button "Bookmark" at bounding box center [850, 172] width 83 height 30
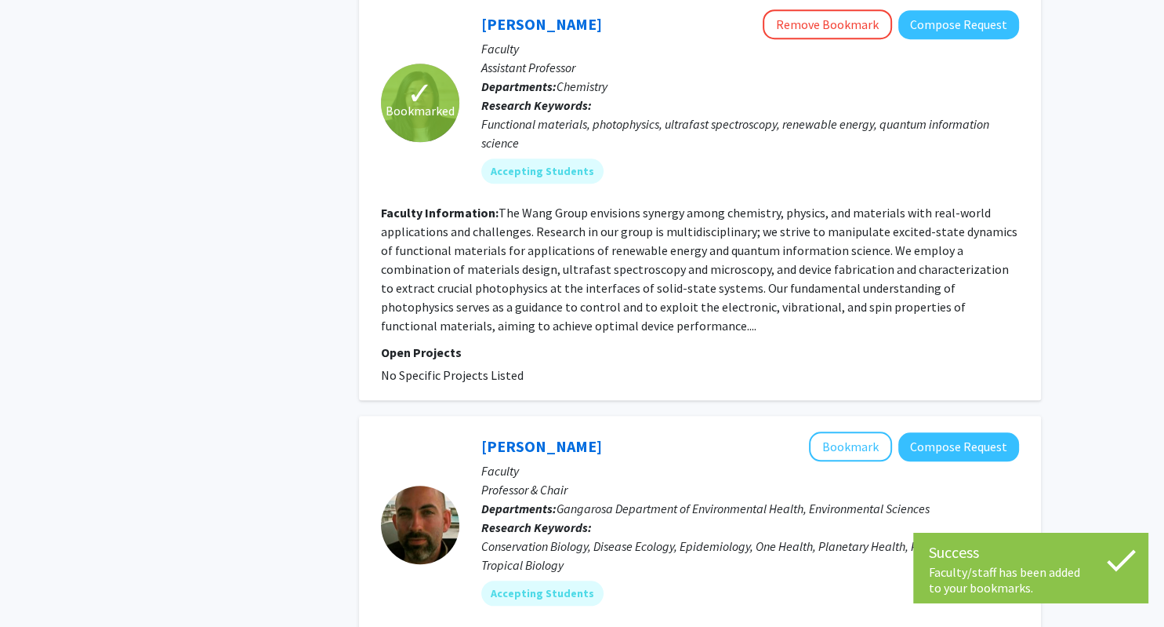
scroll to position [1573, 0]
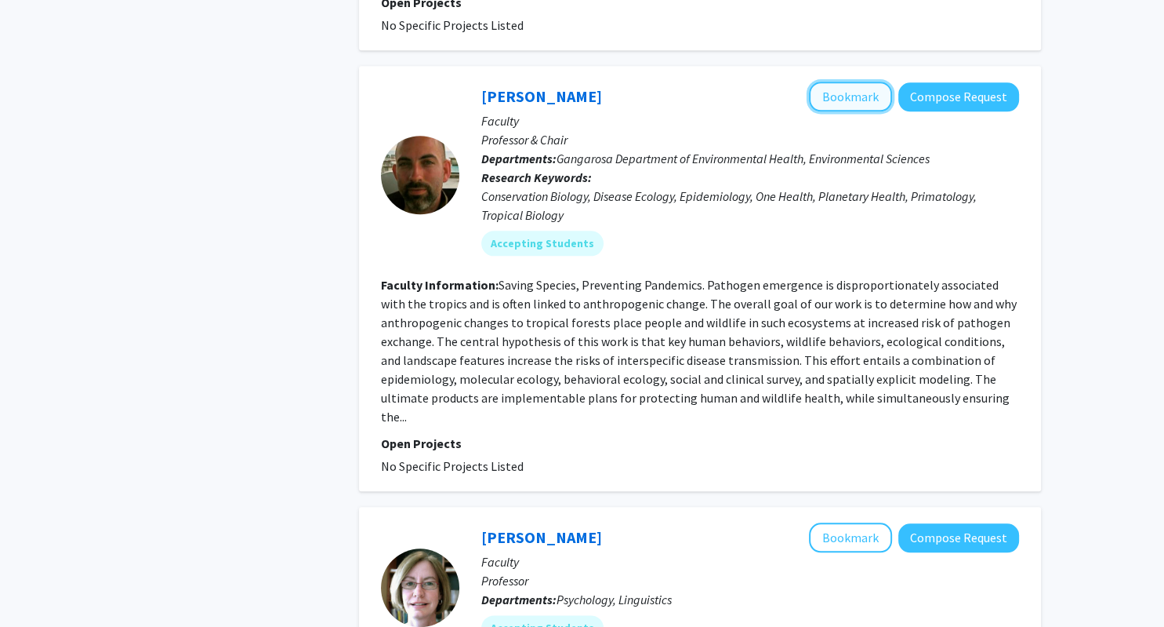
click at [859, 96] on button "Bookmark" at bounding box center [850, 97] width 83 height 30
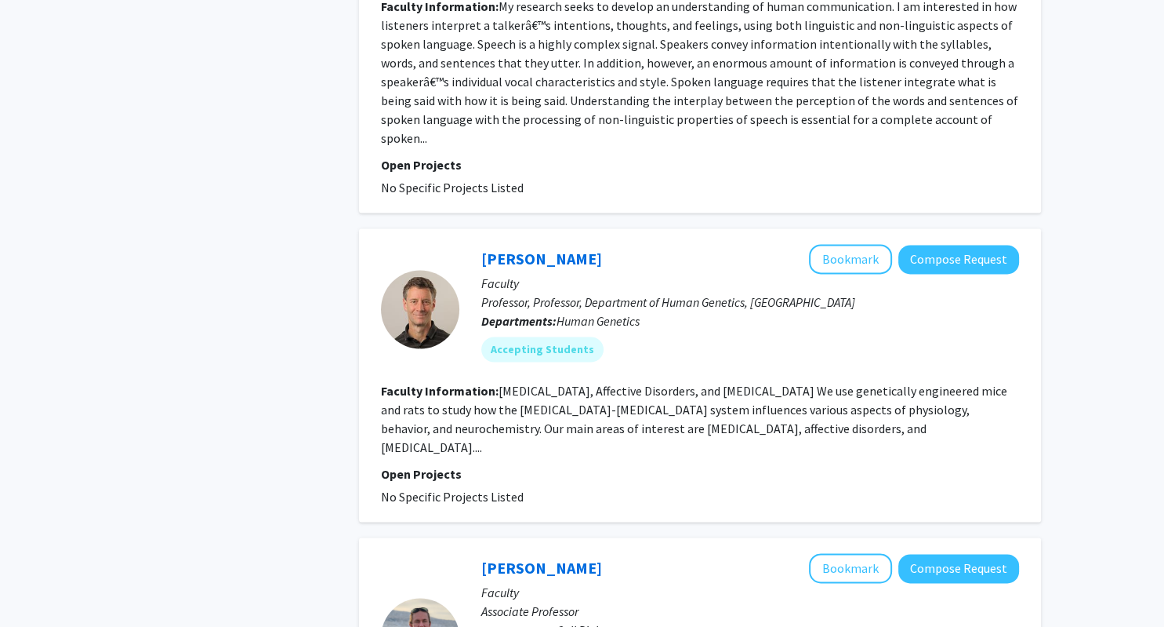
scroll to position [2318, 0]
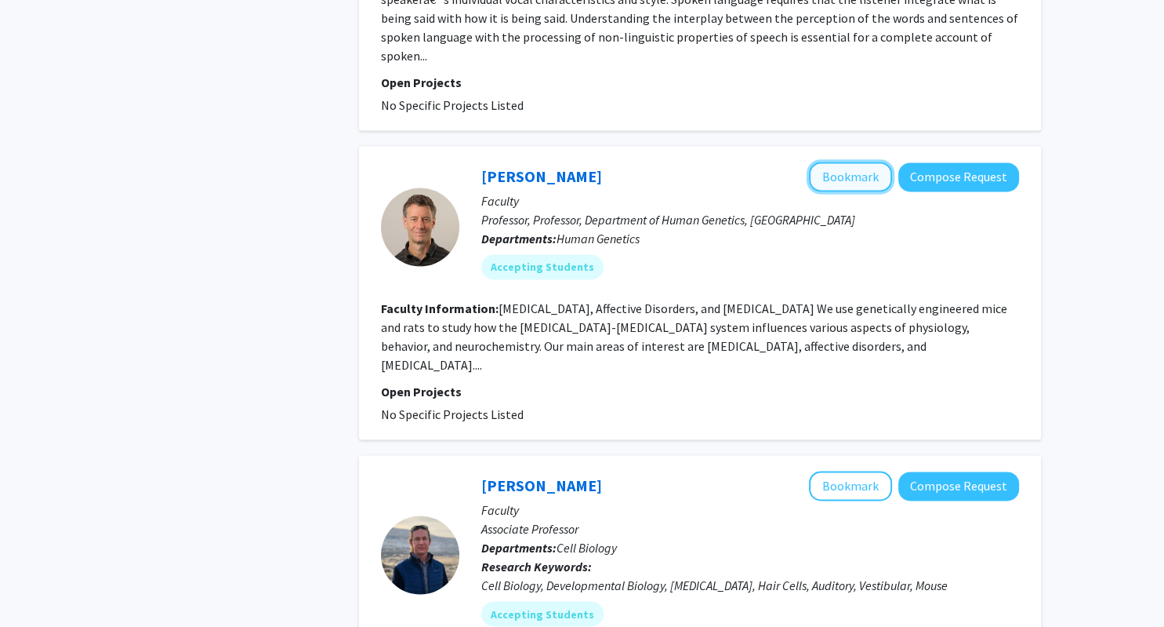
click at [843, 162] on button "Bookmark" at bounding box center [850, 177] width 83 height 30
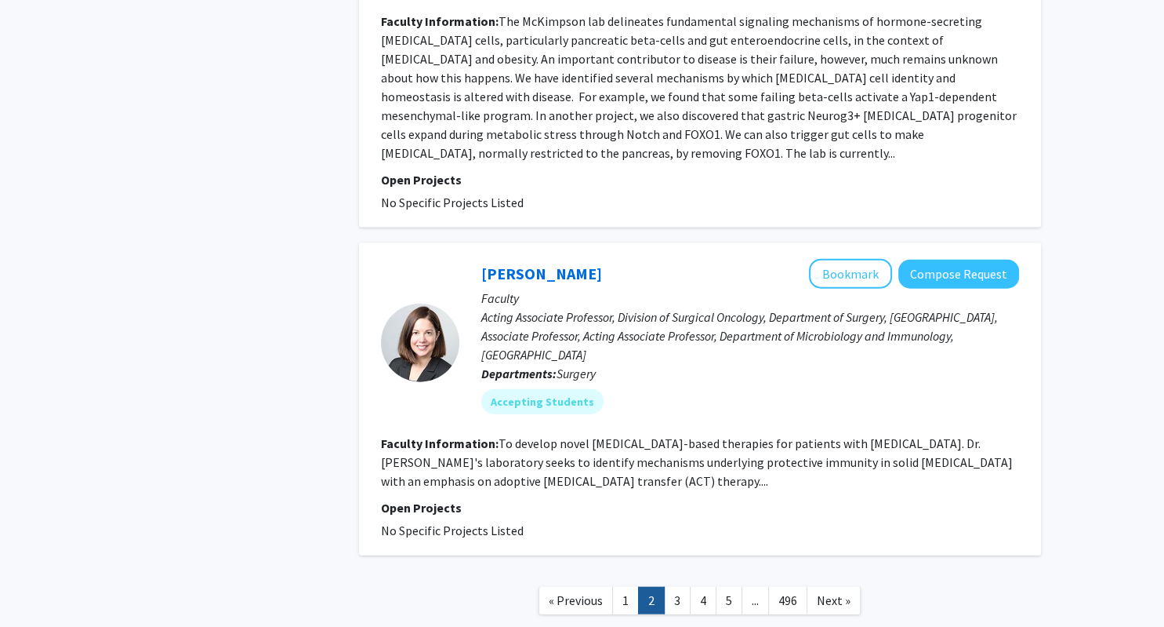
scroll to position [3394, 0]
click at [670, 585] on link "3" at bounding box center [677, 598] width 27 height 27
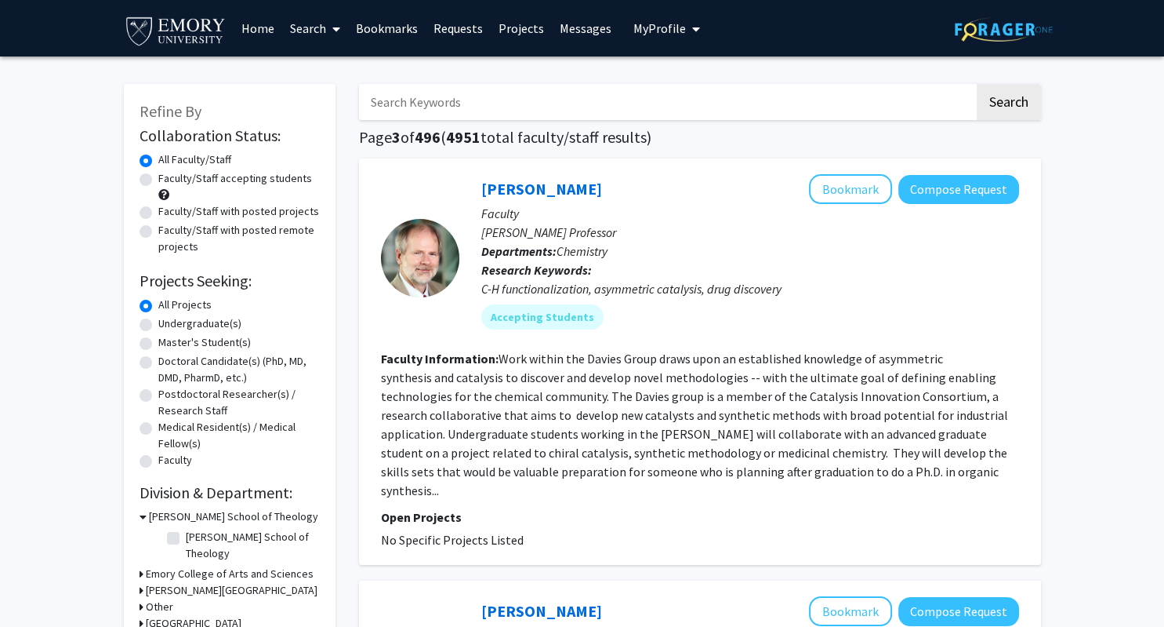
scroll to position [82, 0]
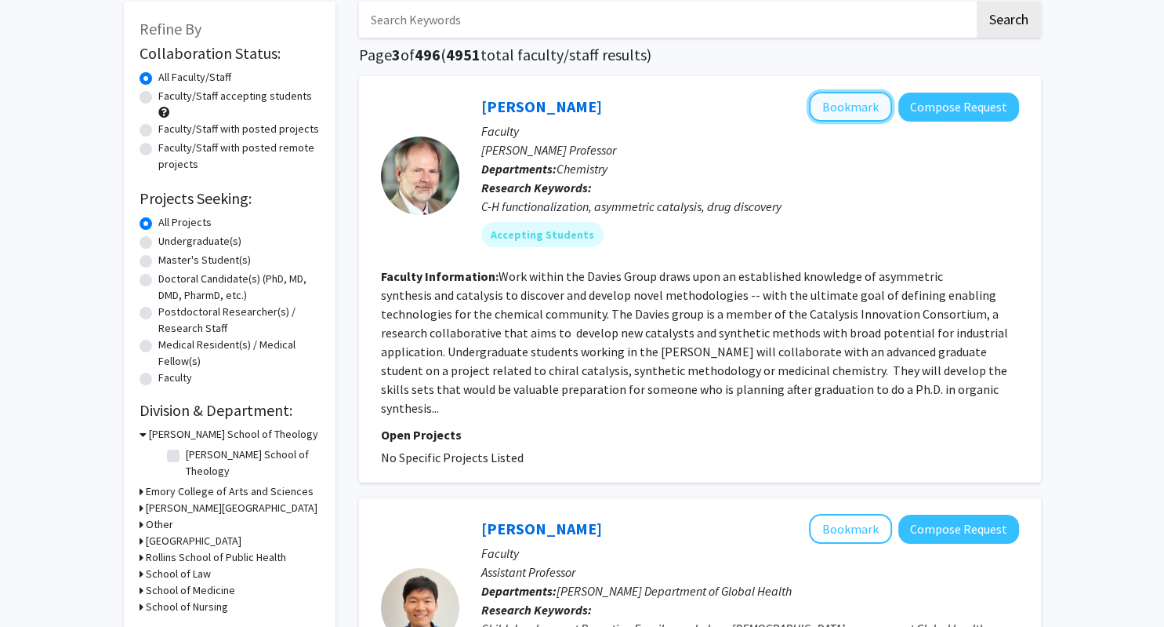
click at [870, 107] on button "Bookmark" at bounding box center [850, 107] width 83 height 30
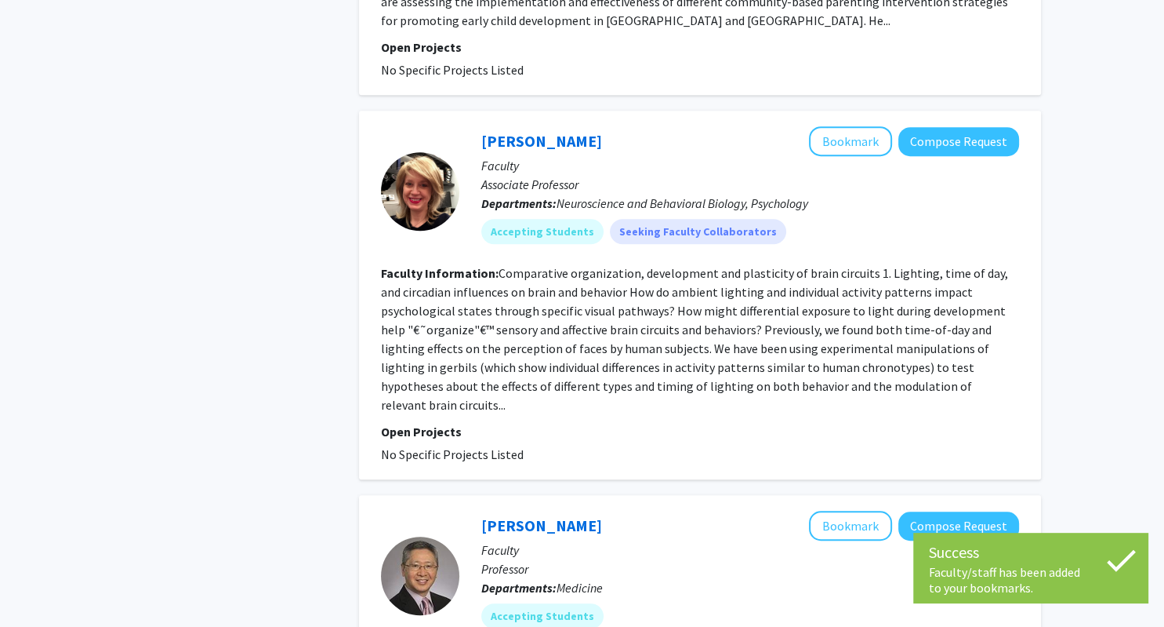
scroll to position [994, 0]
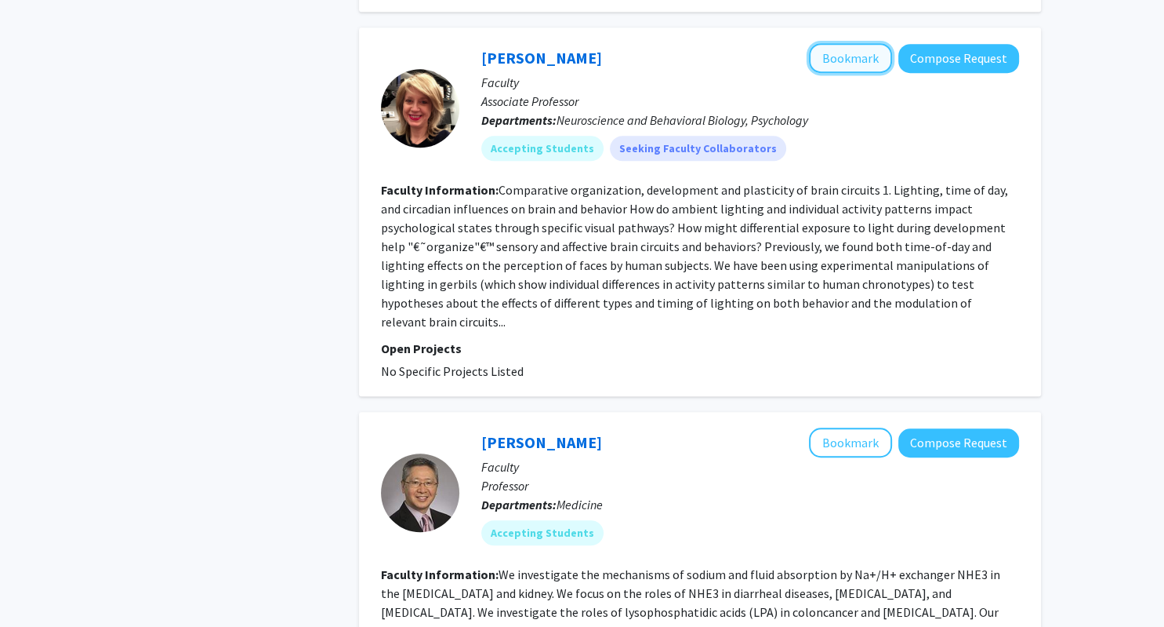
click at [857, 43] on button "Bookmark" at bounding box center [850, 58] width 83 height 30
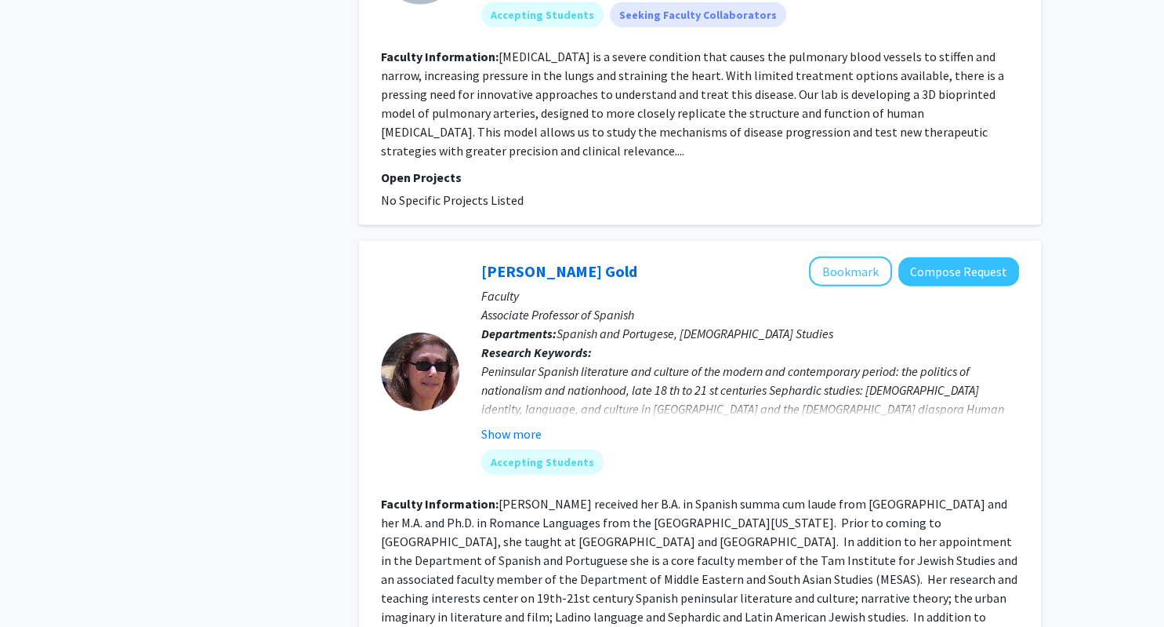
scroll to position [3513, 0]
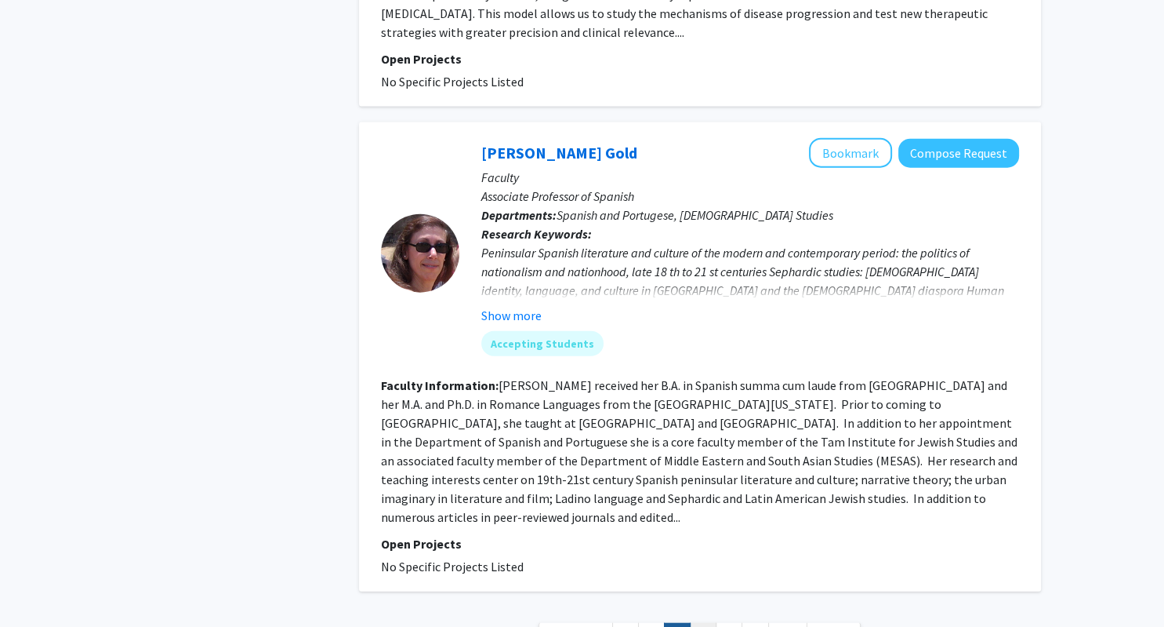
click at [698, 623] on link "4" at bounding box center [703, 636] width 27 height 27
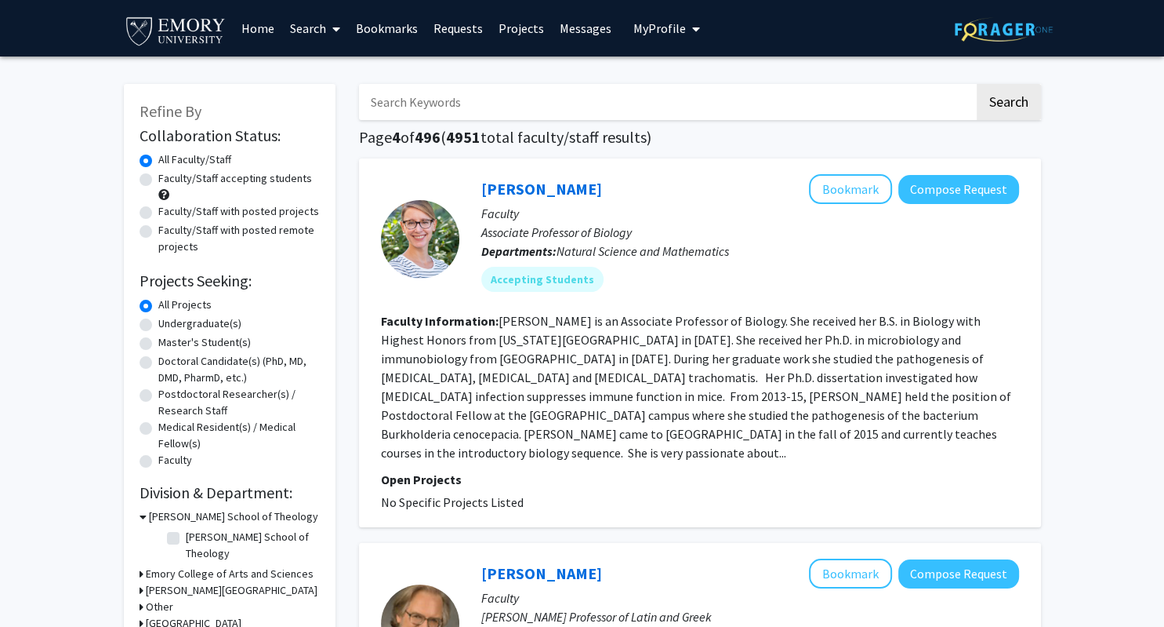
click at [408, 24] on link "Bookmarks" at bounding box center [387, 28] width 78 height 55
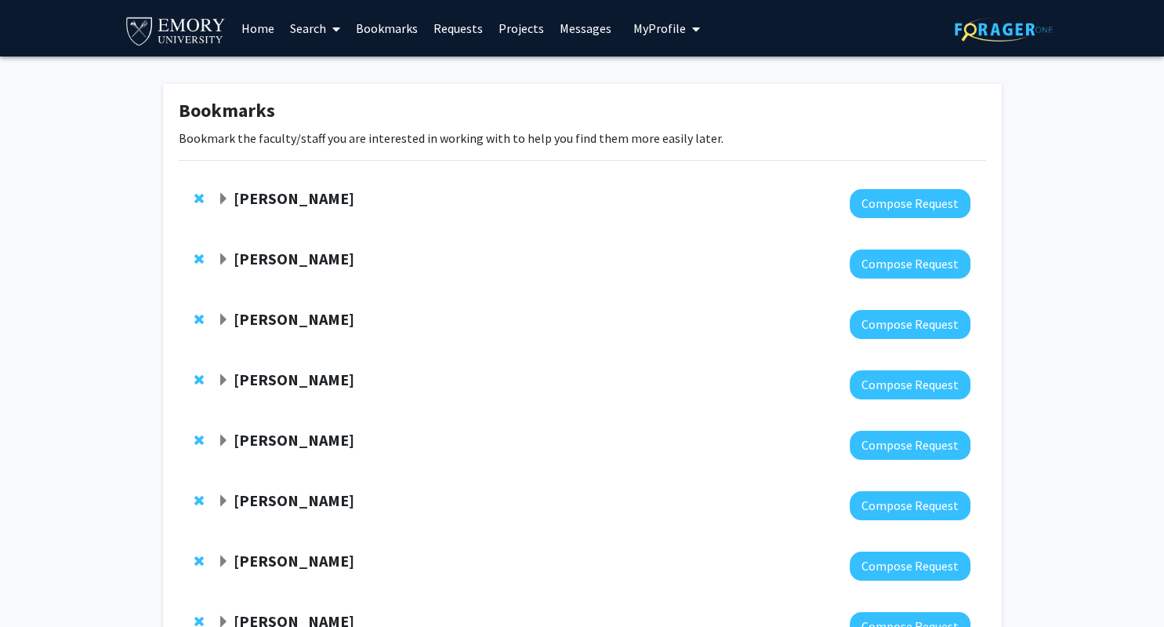
click at [221, 198] on span "Expand Hiram Maxim Bookmark" at bounding box center [223, 199] width 13 height 13
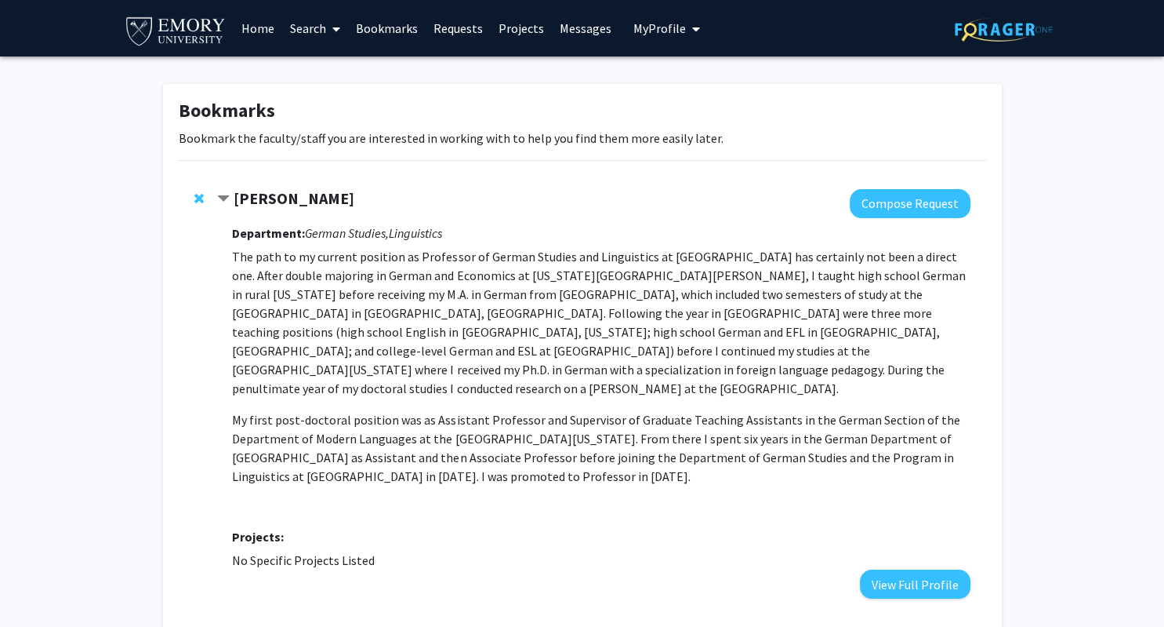
click at [222, 199] on span "Contract Hiram Maxim Bookmark" at bounding box center [223, 199] width 13 height 13
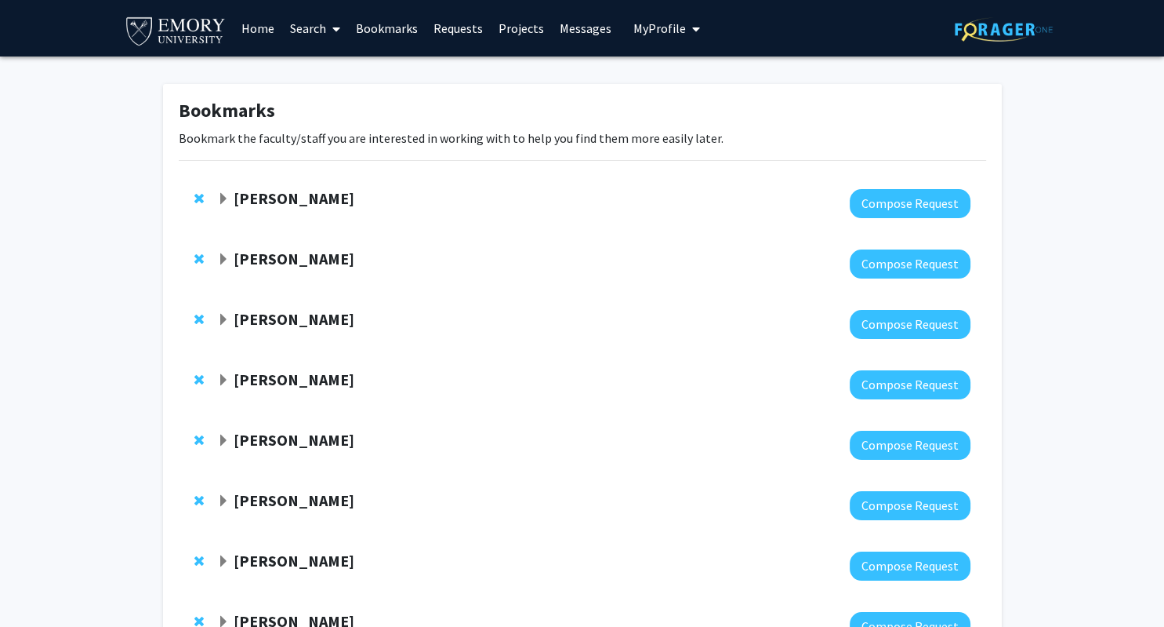
click at [227, 189] on div "[PERSON_NAME]" at bounding box center [386, 199] width 339 height 20
click at [227, 195] on span "Expand Hiram Maxim Bookmark" at bounding box center [223, 199] width 13 height 13
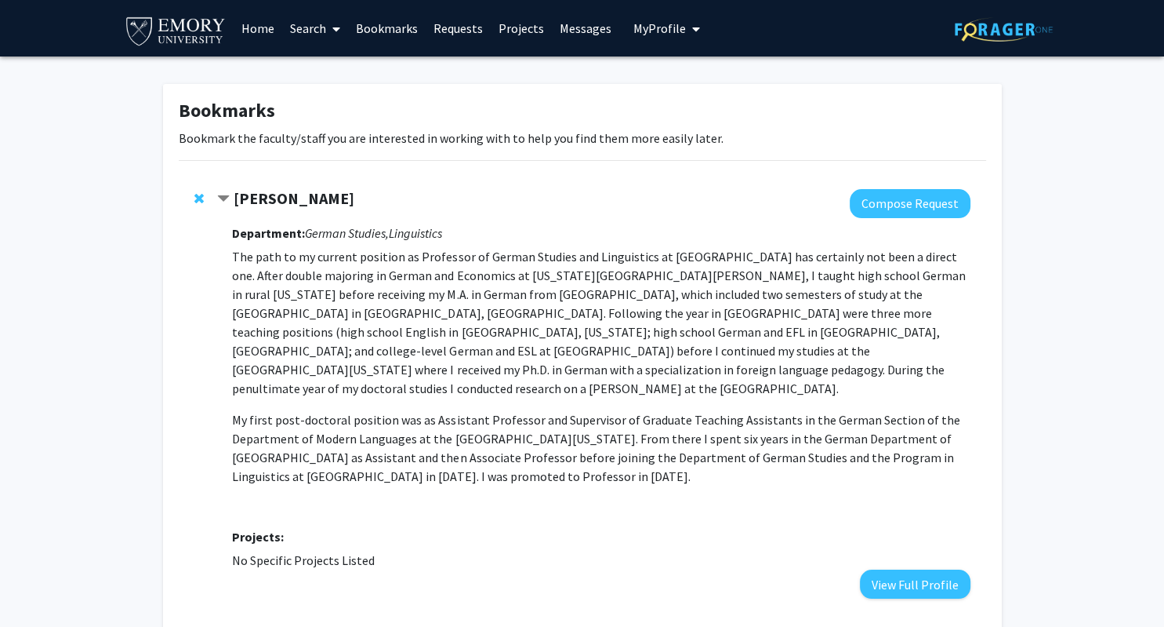
click at [190, 192] on div "[PERSON_NAME] Compose Request Department: German Studies, Linguistics The path …" at bounding box center [583, 393] width 808 height 441
click at [197, 198] on span "Remove Hiram Maxim from bookmarks" at bounding box center [198, 198] width 9 height 13
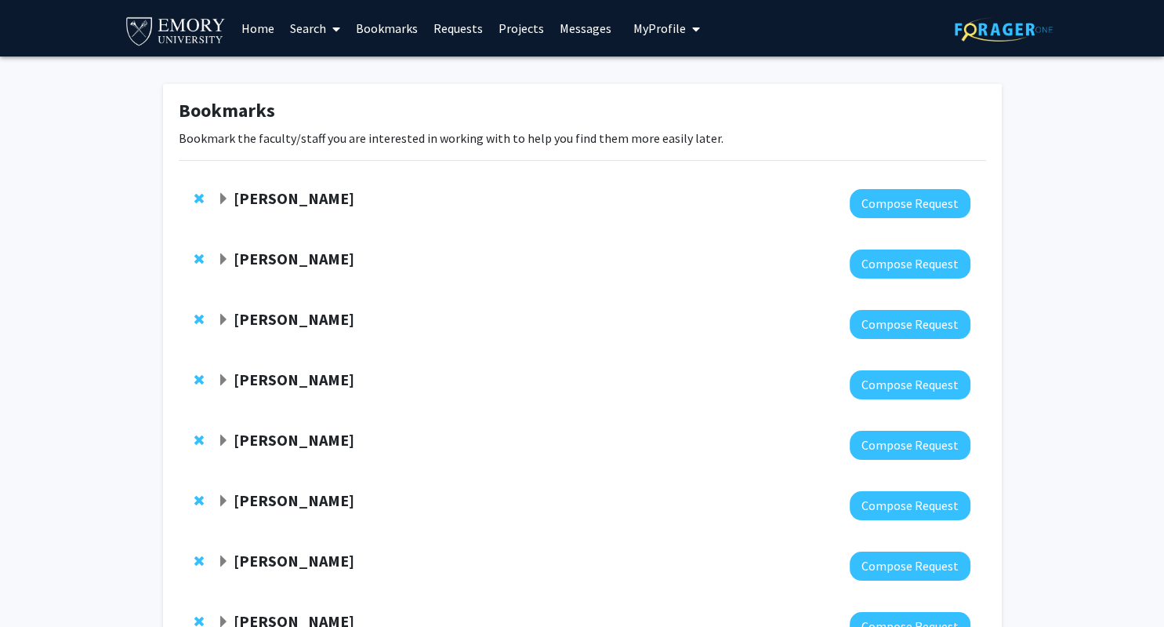
click at [221, 194] on span "Expand Daniela Buccella Bookmark" at bounding box center [223, 199] width 13 height 13
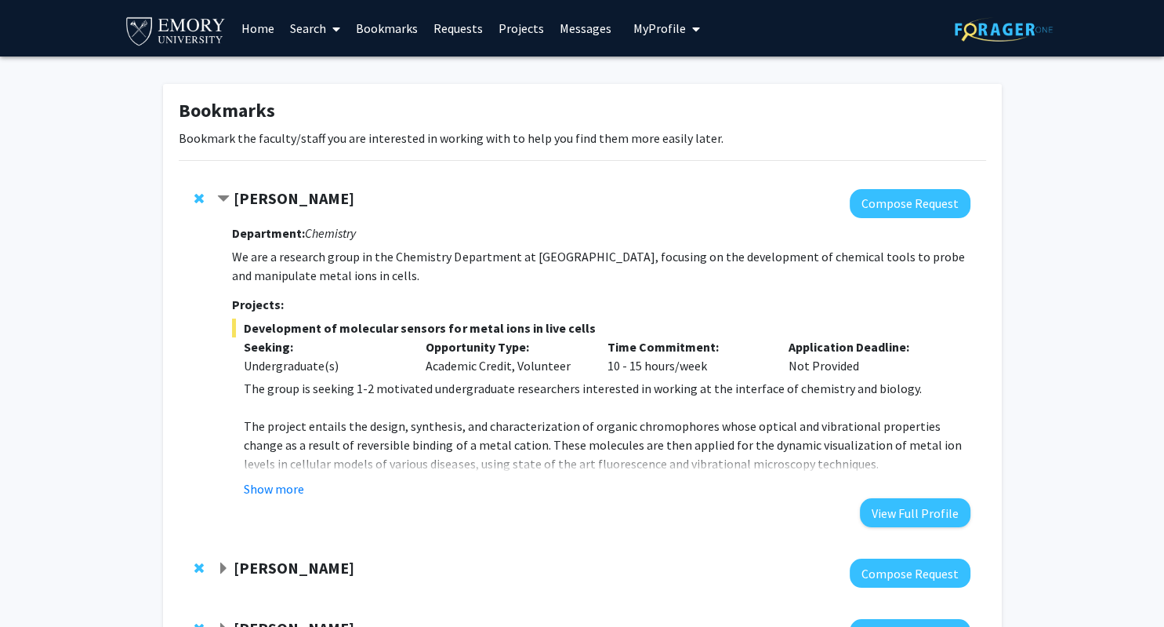
click at [196, 196] on span "Remove Daniela Buccella from bookmarks" at bounding box center [198, 198] width 9 height 13
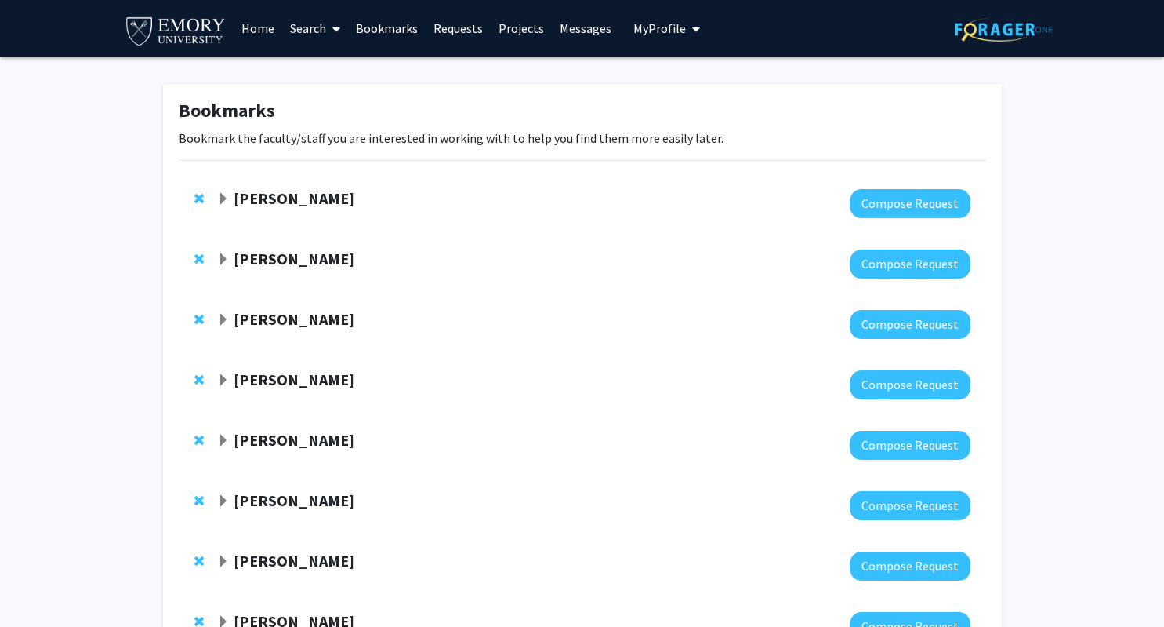
click at [226, 201] on span "Expand Khalid Salaita Bookmark" at bounding box center [223, 199] width 13 height 13
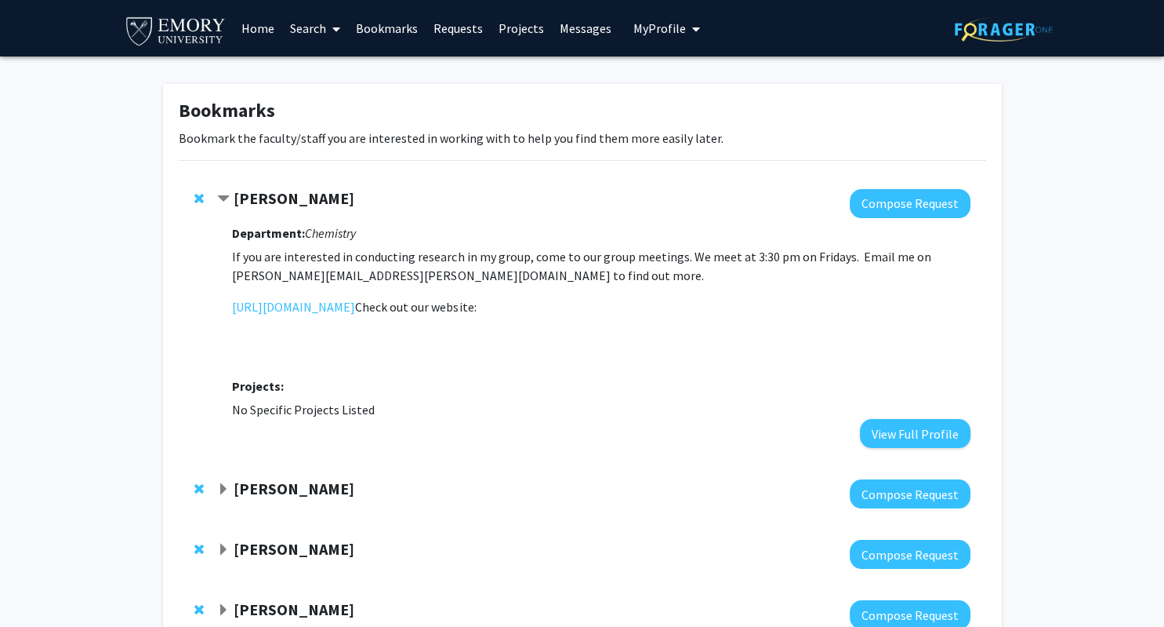
click at [223, 201] on span "Contract Khalid Salaita Bookmark" at bounding box center [223, 199] width 13 height 13
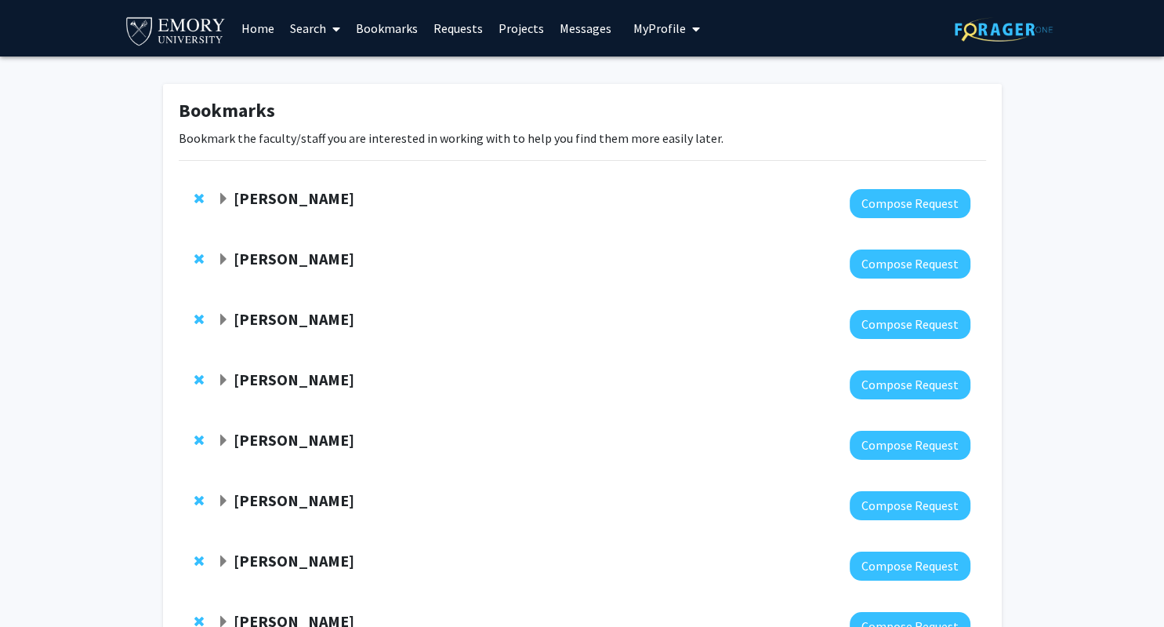
click at [222, 268] on div "[PERSON_NAME]" at bounding box center [386, 259] width 339 height 20
click at [223, 260] on span "Expand Simon Blakey Bookmark" at bounding box center [223, 259] width 13 height 13
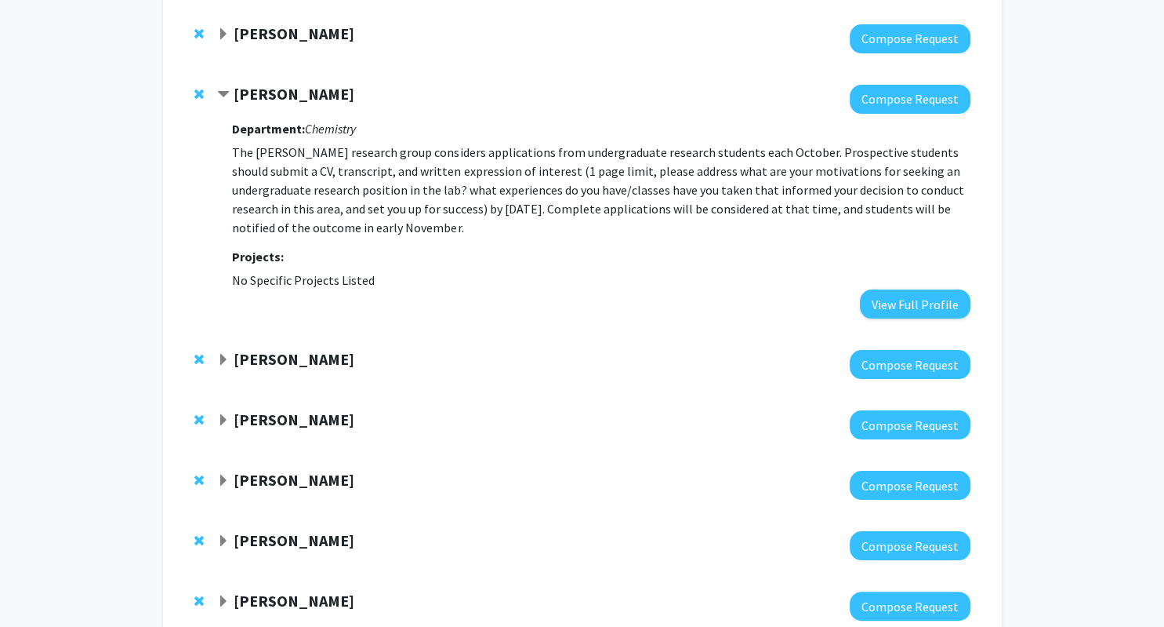
scroll to position [165, 0]
click at [225, 361] on span "Expand Suk Yoon Bookmark" at bounding box center [223, 359] width 13 height 13
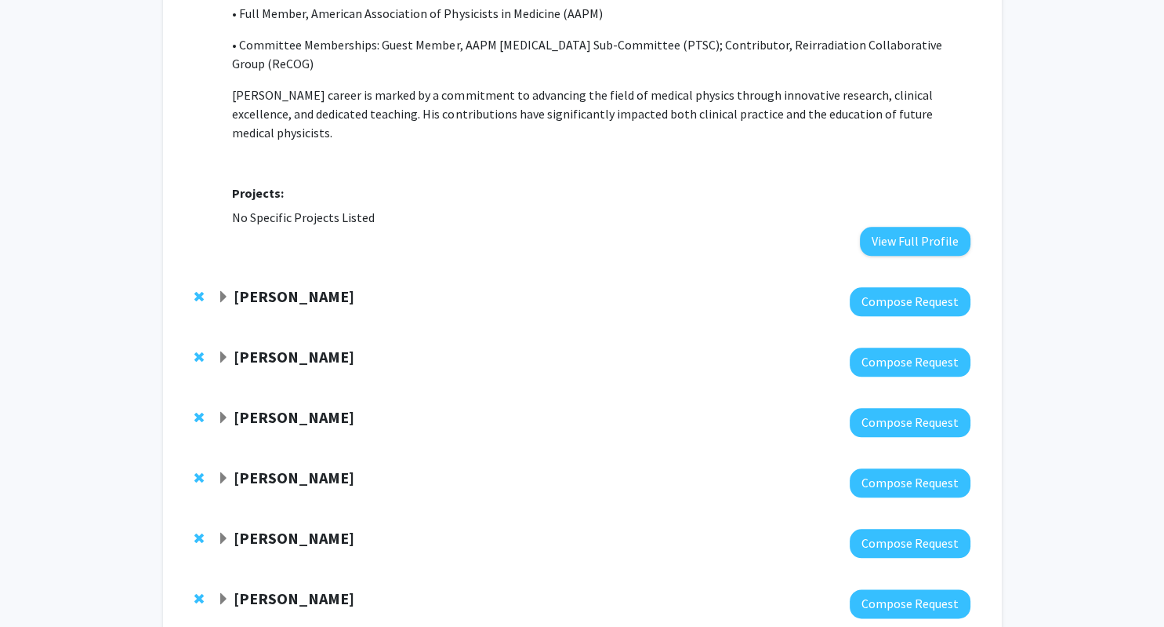
scroll to position [1656, 0]
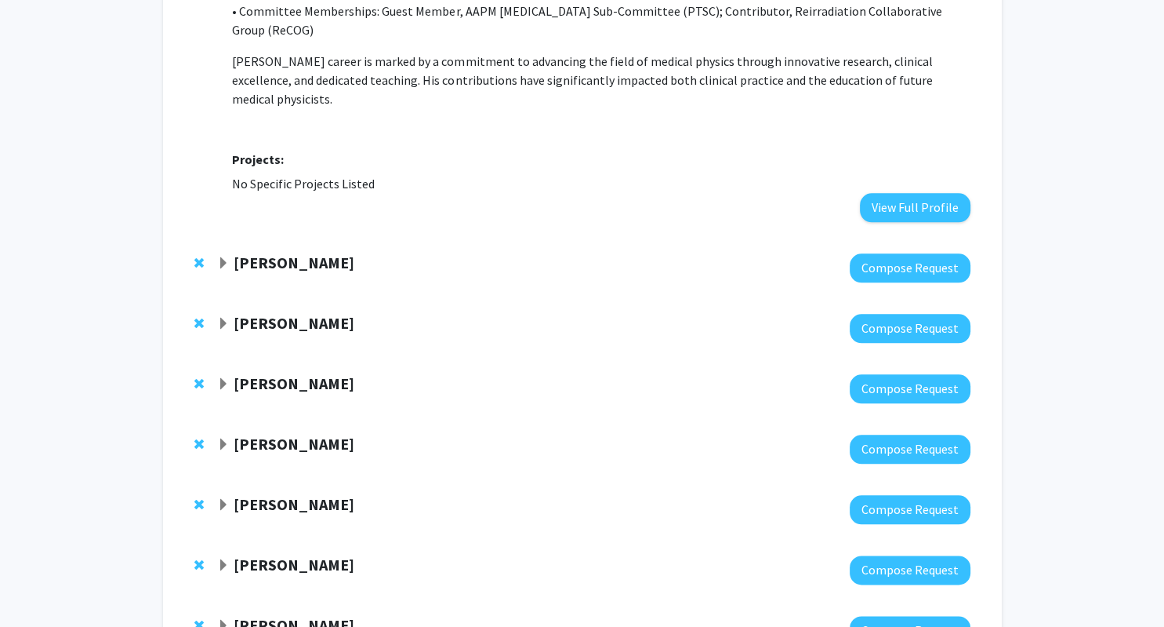
click at [198, 256] on span "Remove Thomas Kukar from bookmarks" at bounding box center [198, 262] width 9 height 13
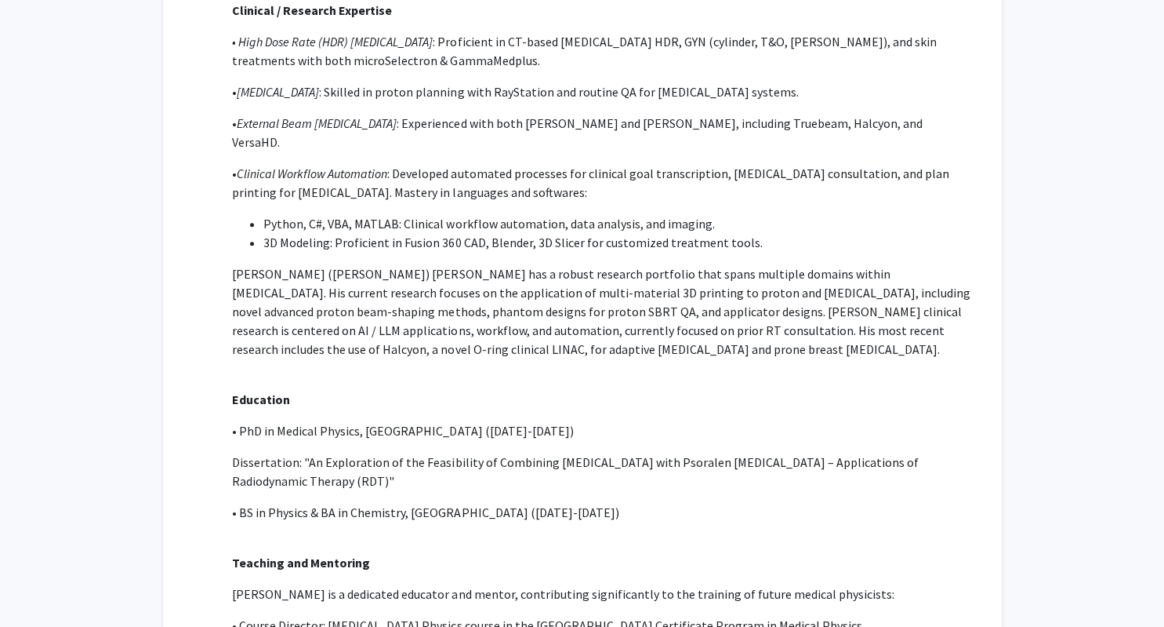
scroll to position [496, 0]
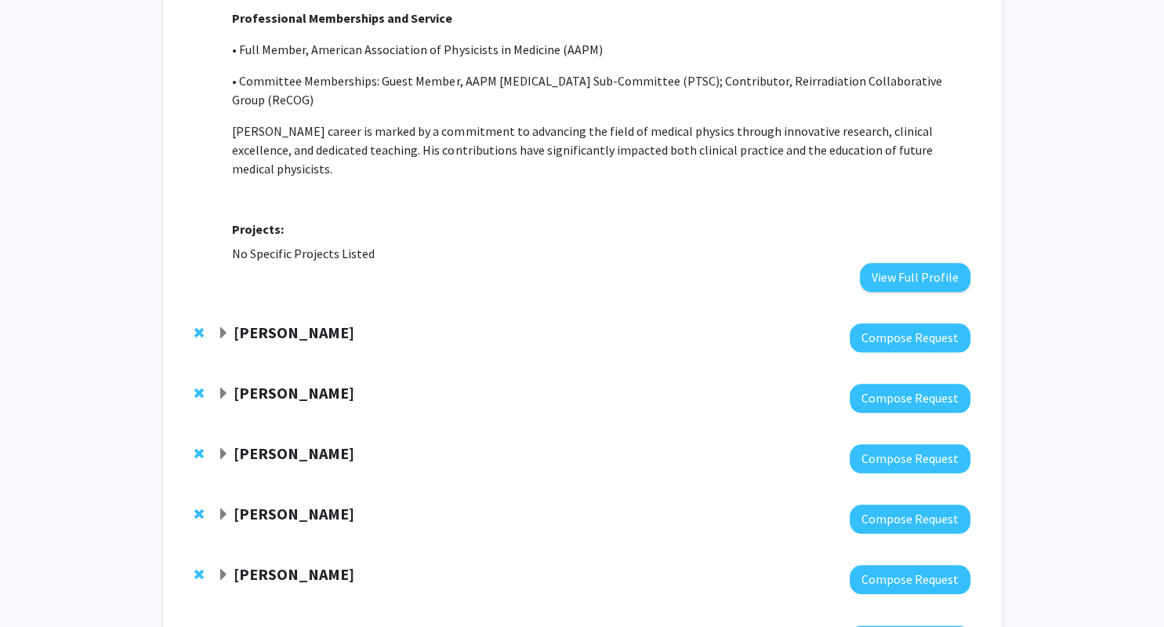
scroll to position [1670, 0]
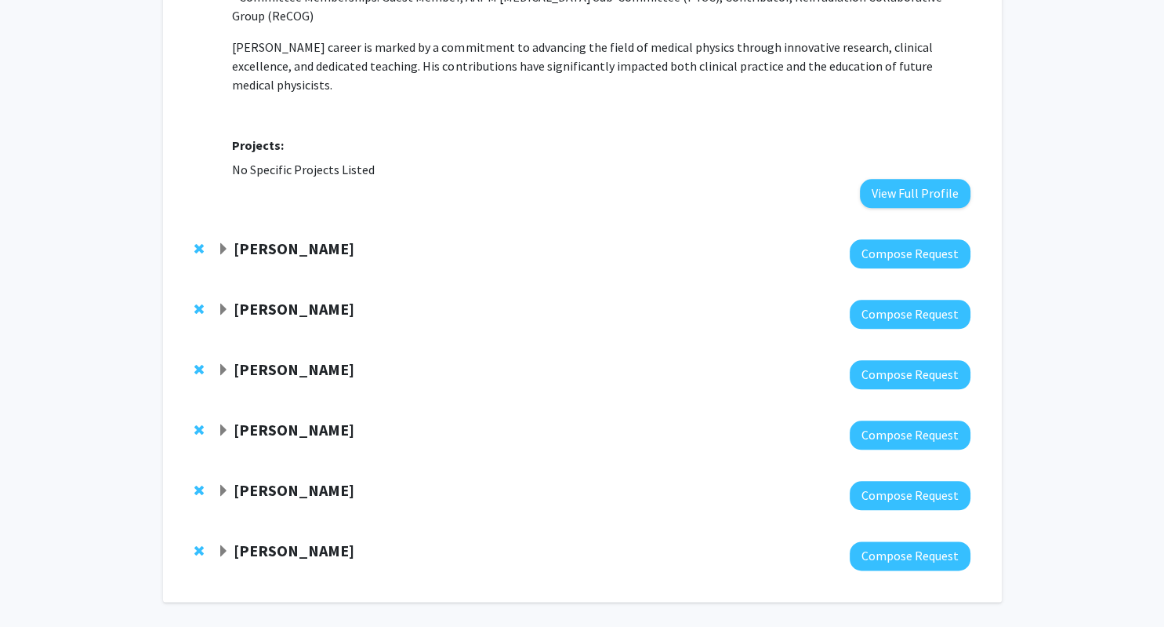
click at [224, 243] on span "Expand Michael Treadway Bookmark" at bounding box center [223, 249] width 13 height 13
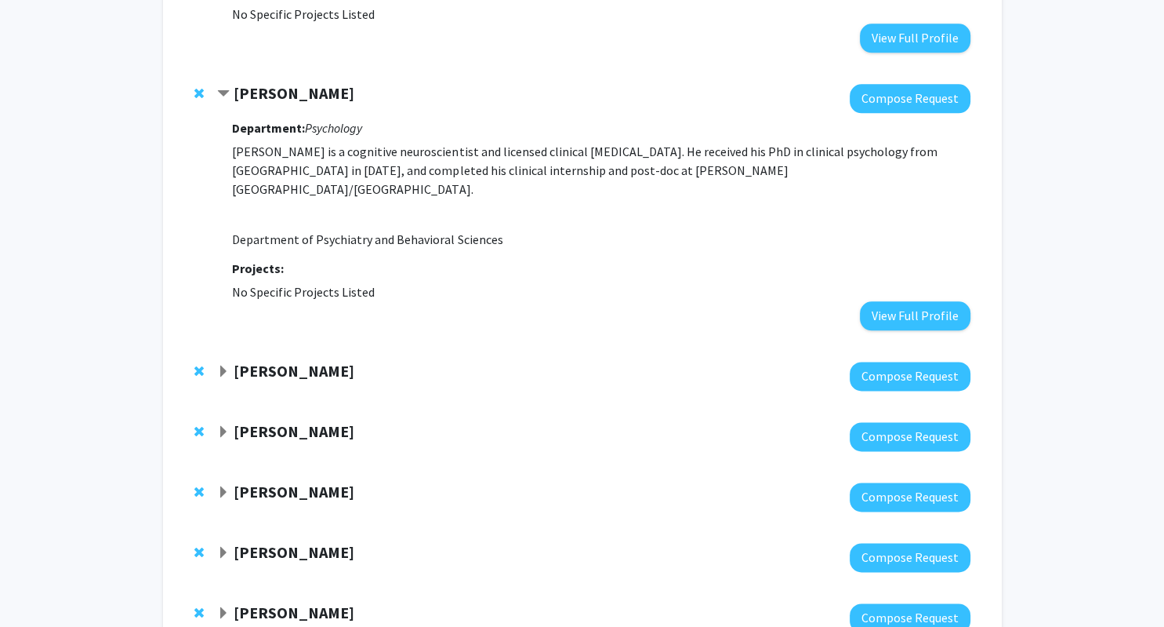
scroll to position [1836, 0]
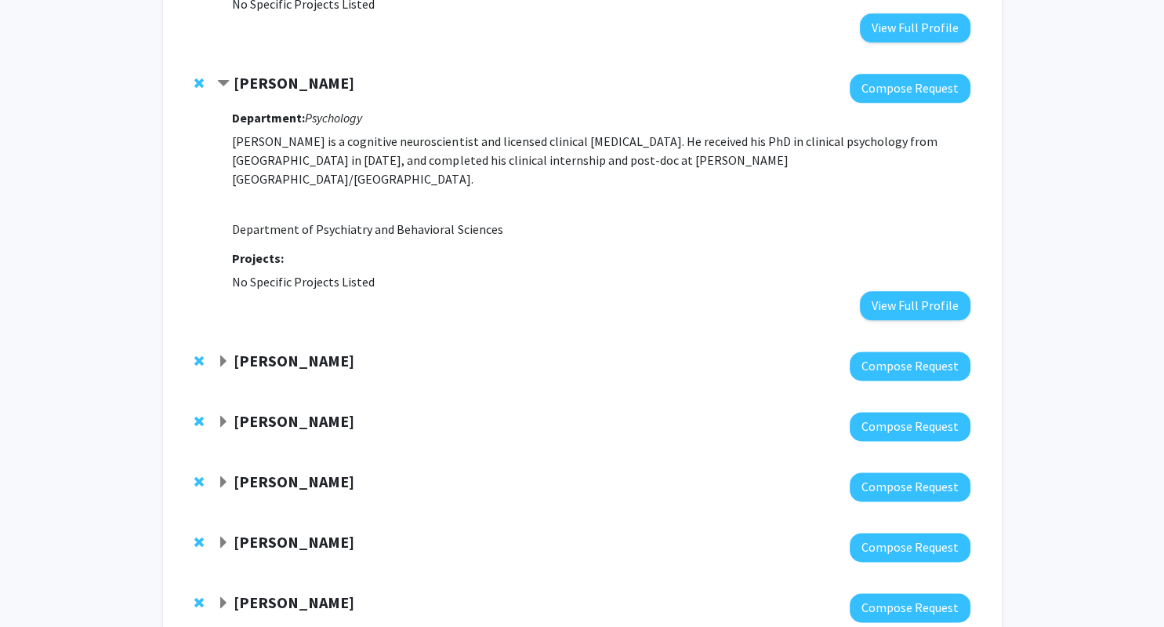
click at [226, 355] on span "Expand Lili Wang Bookmark" at bounding box center [223, 361] width 13 height 13
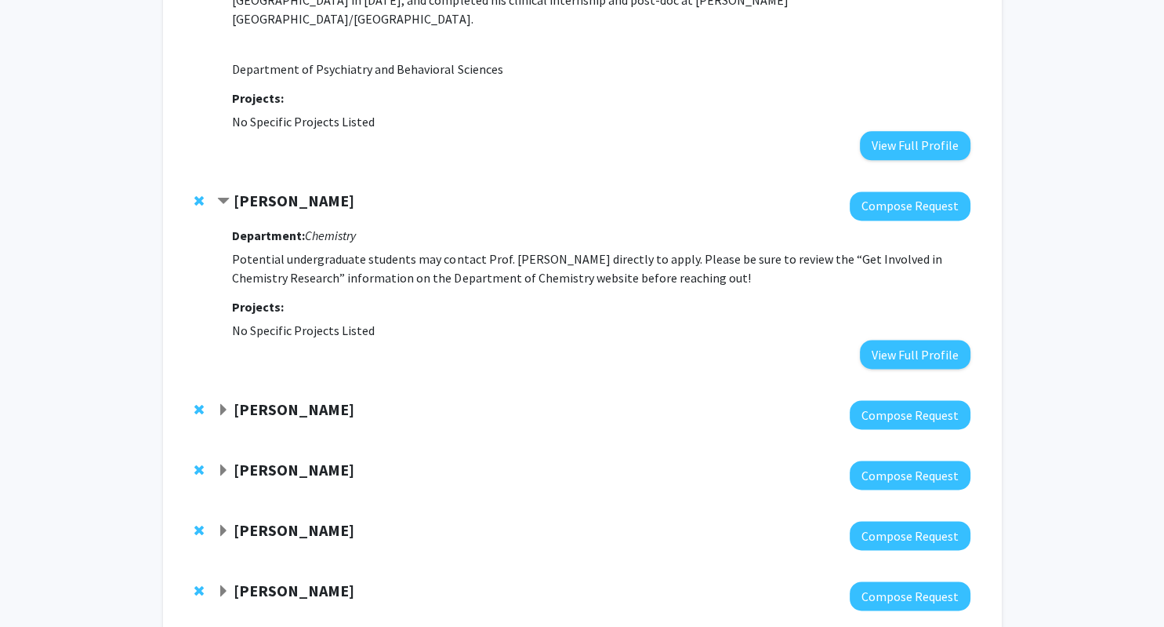
scroll to position [2001, 0]
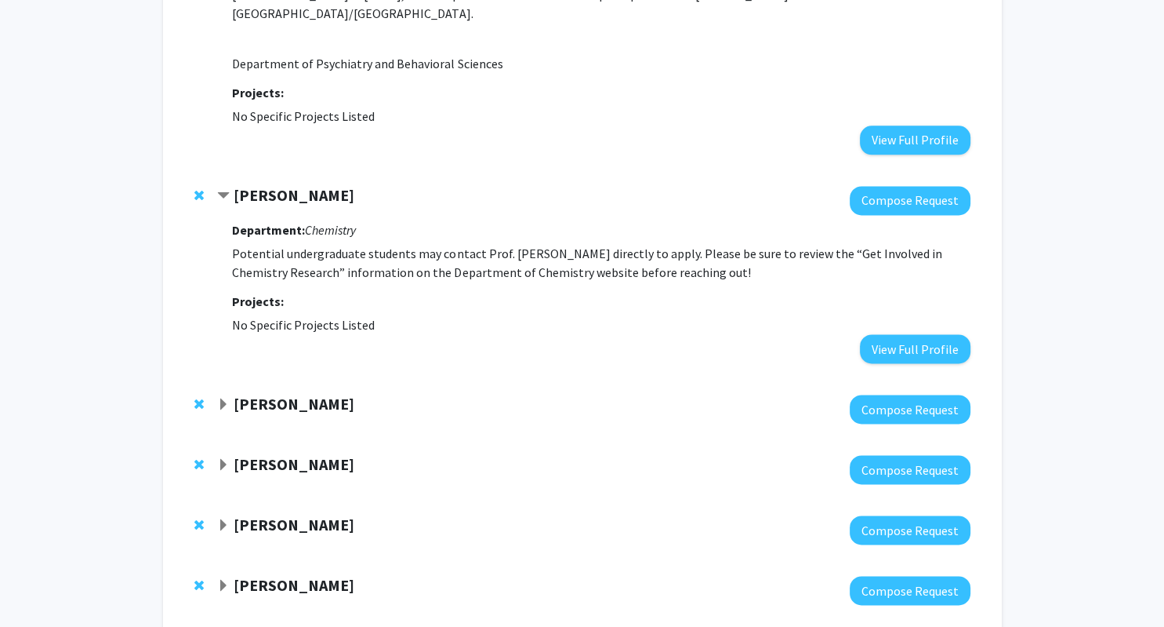
click at [223, 398] on span "Expand Thomas Gillespie Bookmark" at bounding box center [223, 404] width 13 height 13
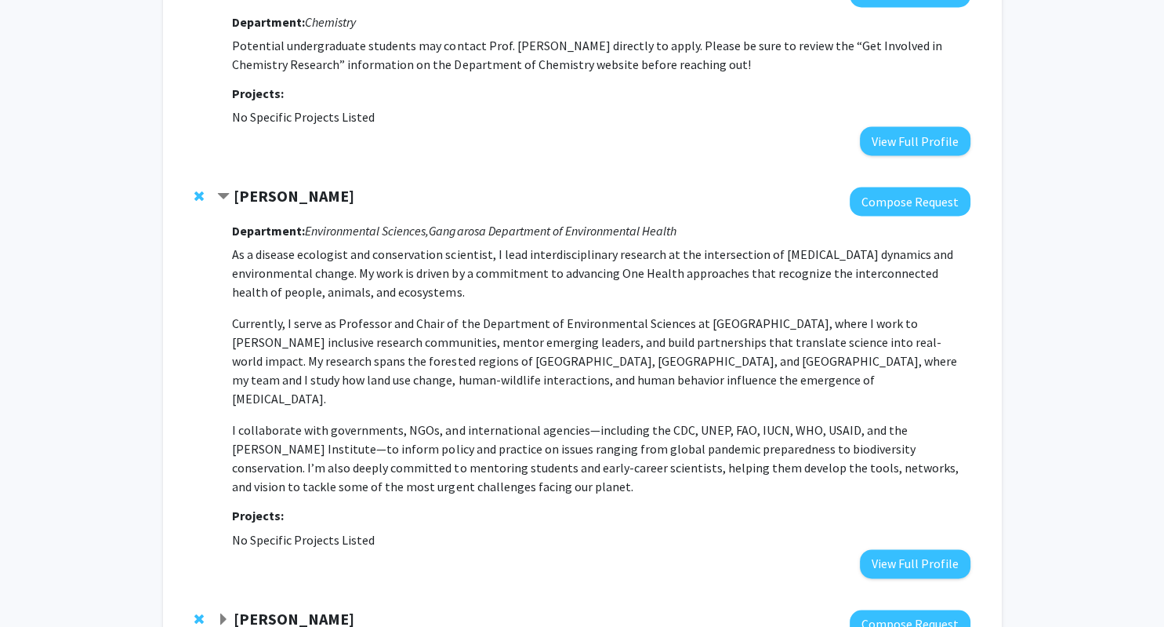
scroll to position [2250, 0]
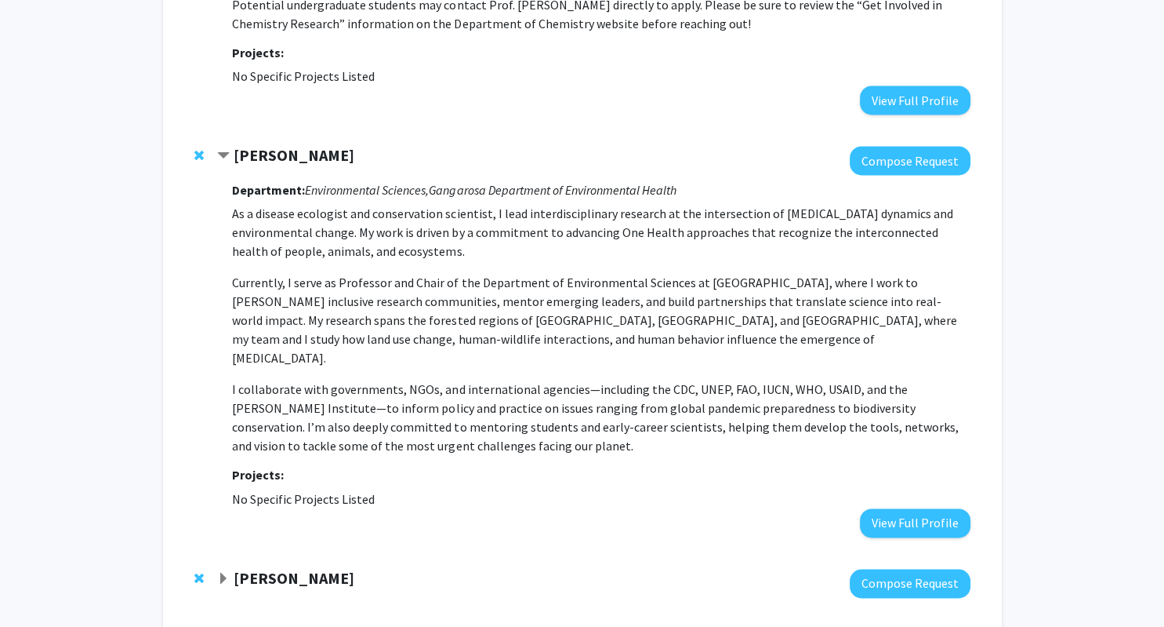
click at [199, 149] on span "Remove Thomas Gillespie from bookmarks" at bounding box center [198, 155] width 9 height 13
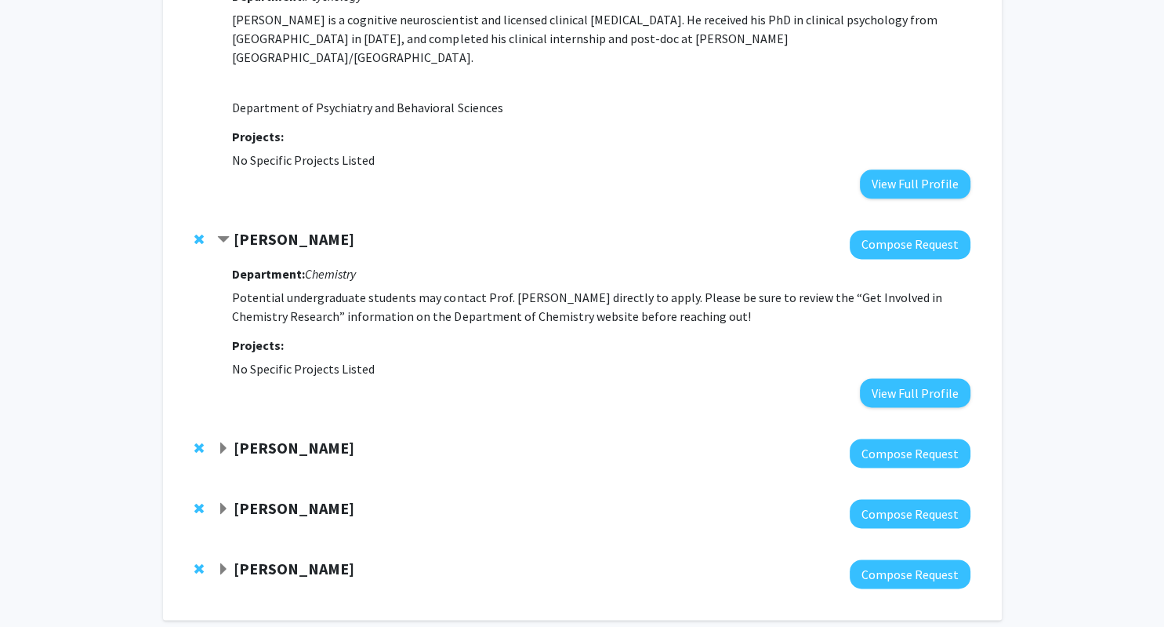
click at [223, 442] on span "Expand David Weinshenker Bookmark" at bounding box center [223, 448] width 13 height 13
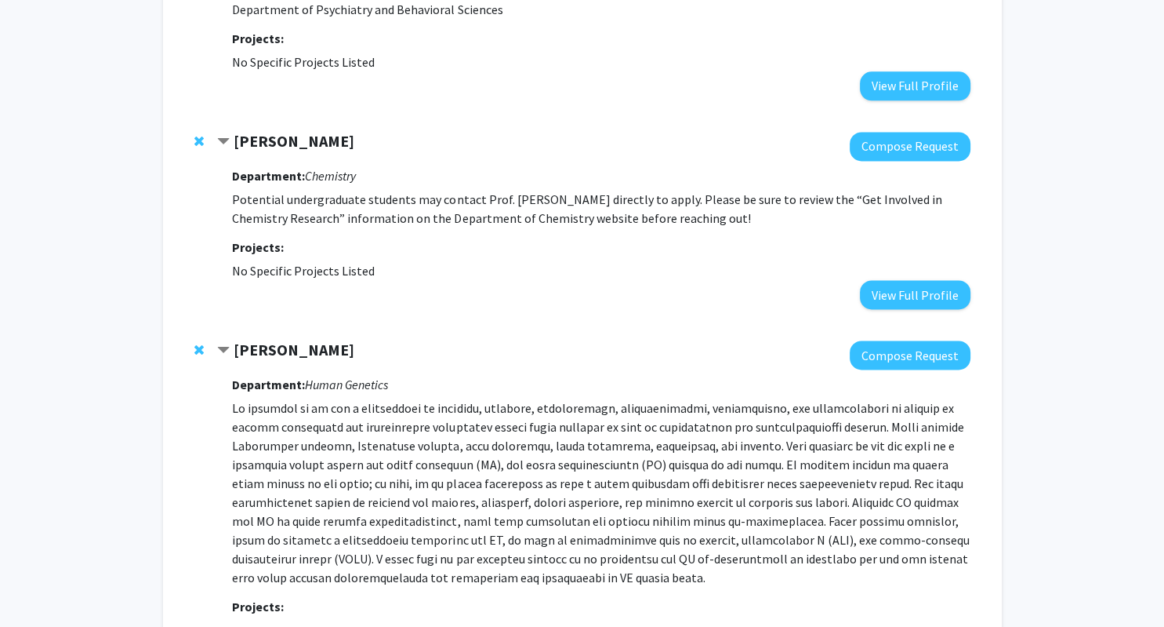
scroll to position [2256, 0]
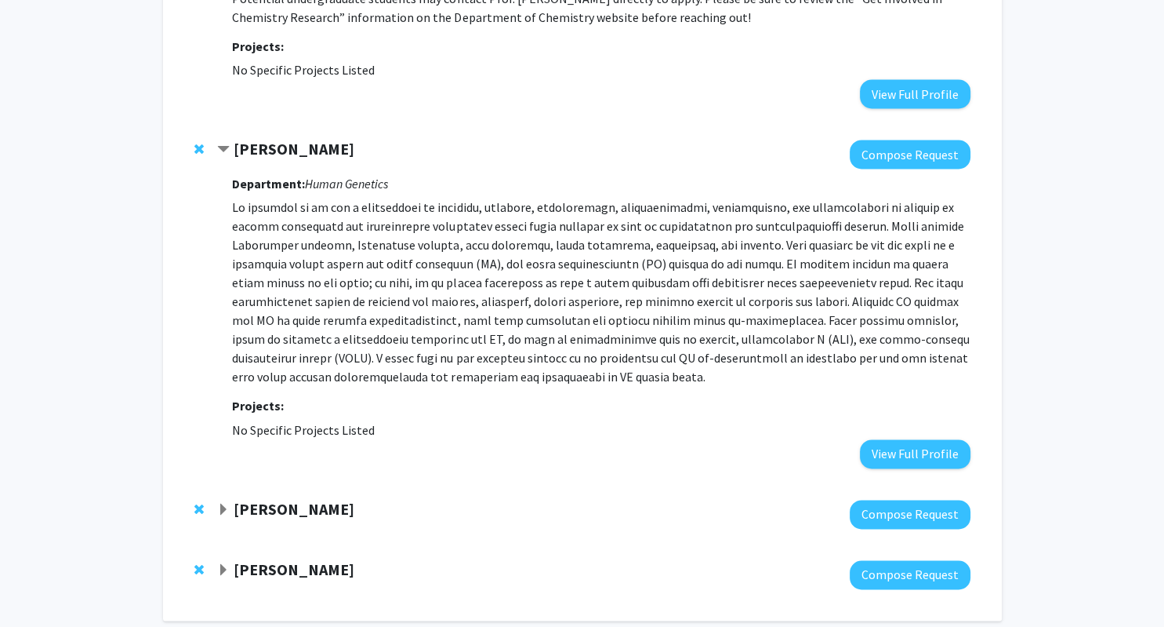
click at [232, 499] on div "[PERSON_NAME]" at bounding box center [386, 509] width 339 height 20
click at [227, 503] on span "Expand Huw Davies Bookmark" at bounding box center [223, 509] width 13 height 13
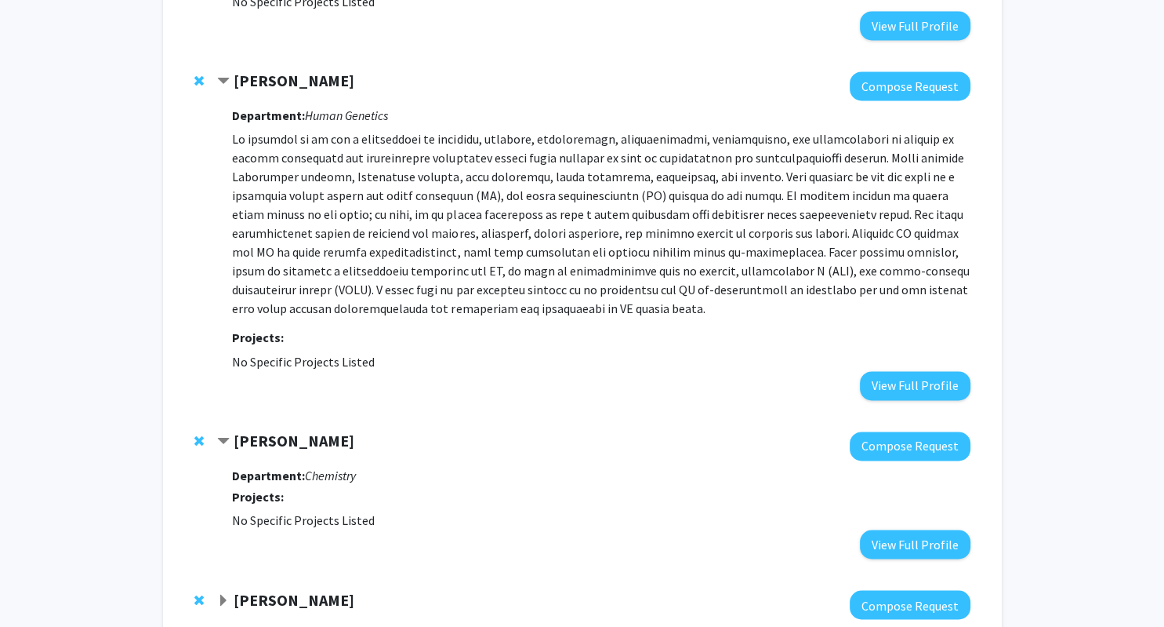
scroll to position [2355, 0]
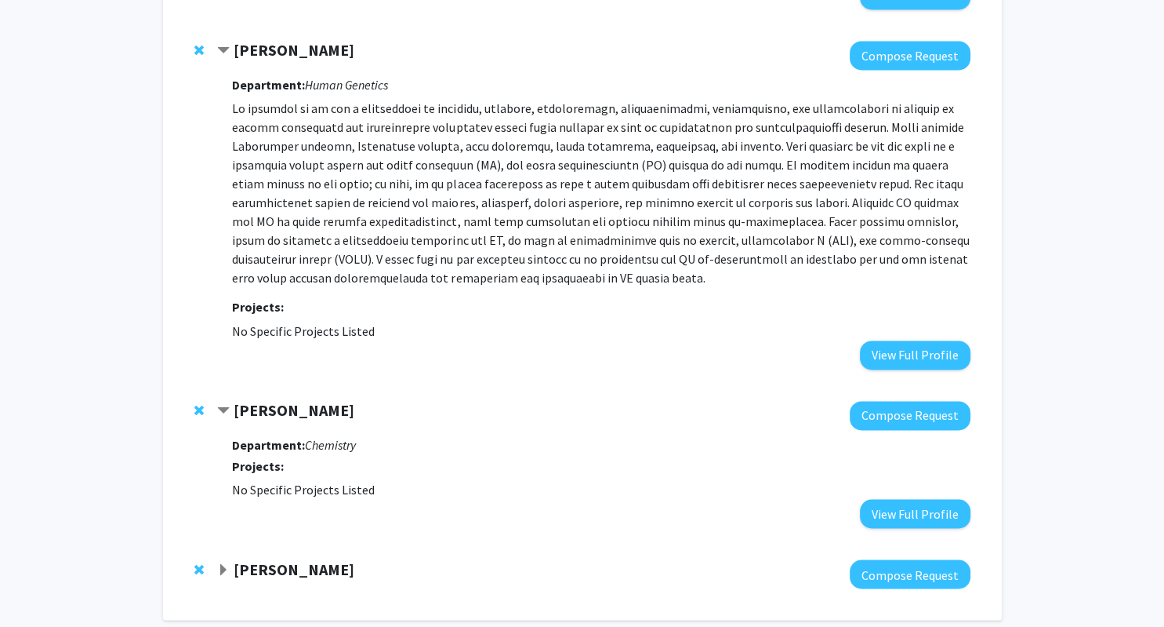
click at [219, 563] on span "Expand Hillary Rodman Bookmark" at bounding box center [223, 569] width 13 height 13
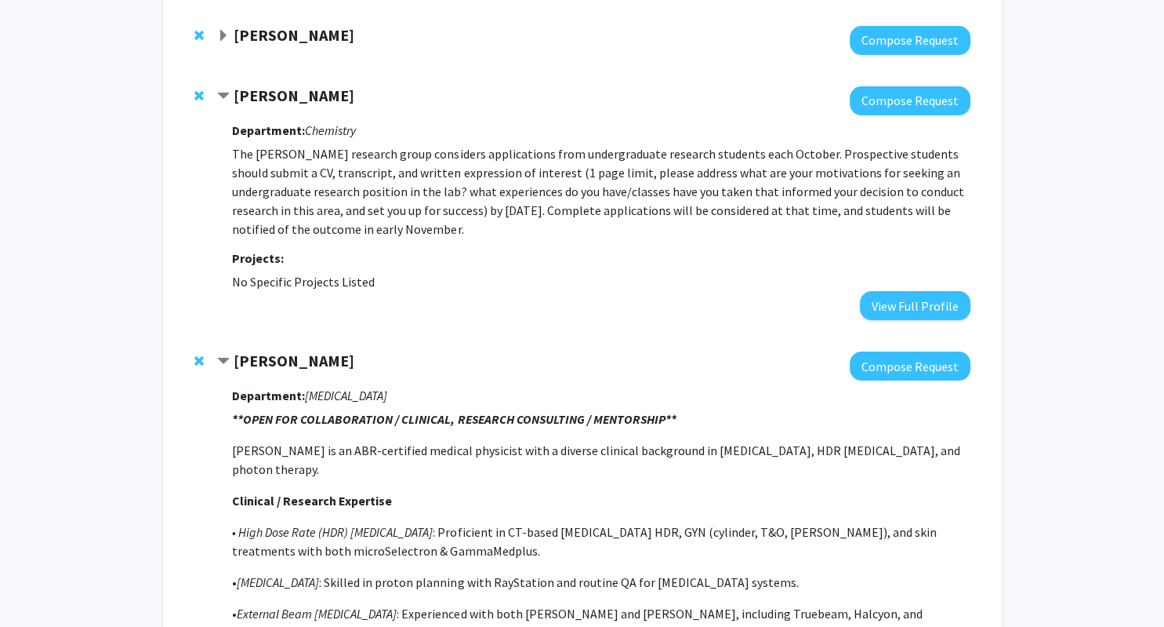
scroll to position [0, 0]
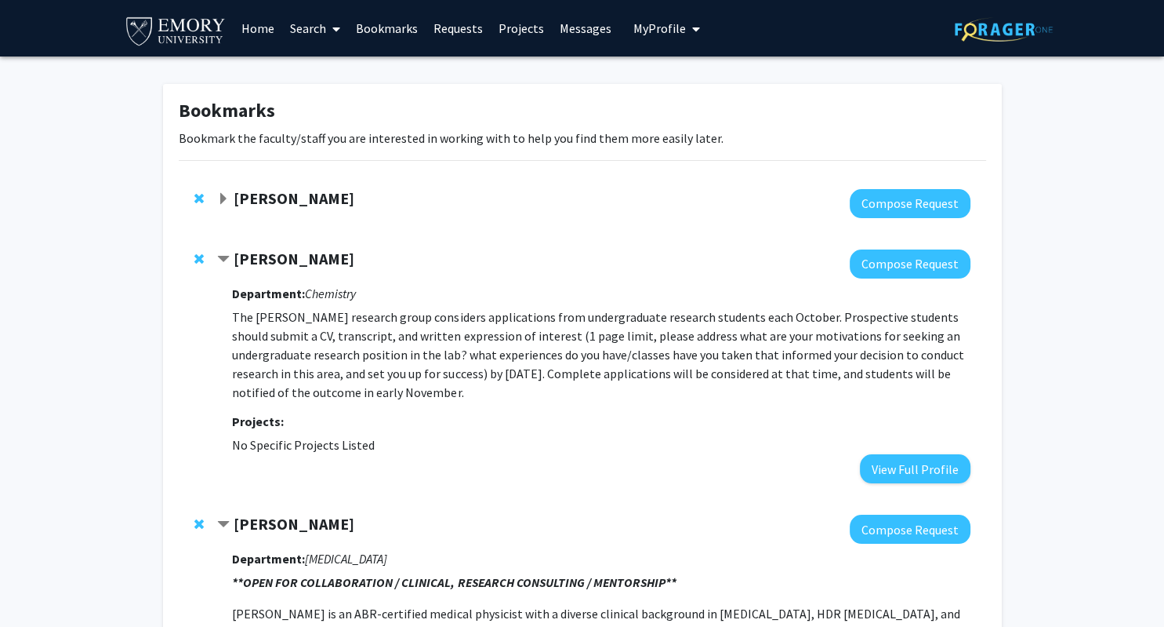
click at [310, 27] on link "Search" at bounding box center [315, 28] width 66 height 55
click at [343, 72] on span "Faculty/Staff" at bounding box center [339, 71] width 115 height 31
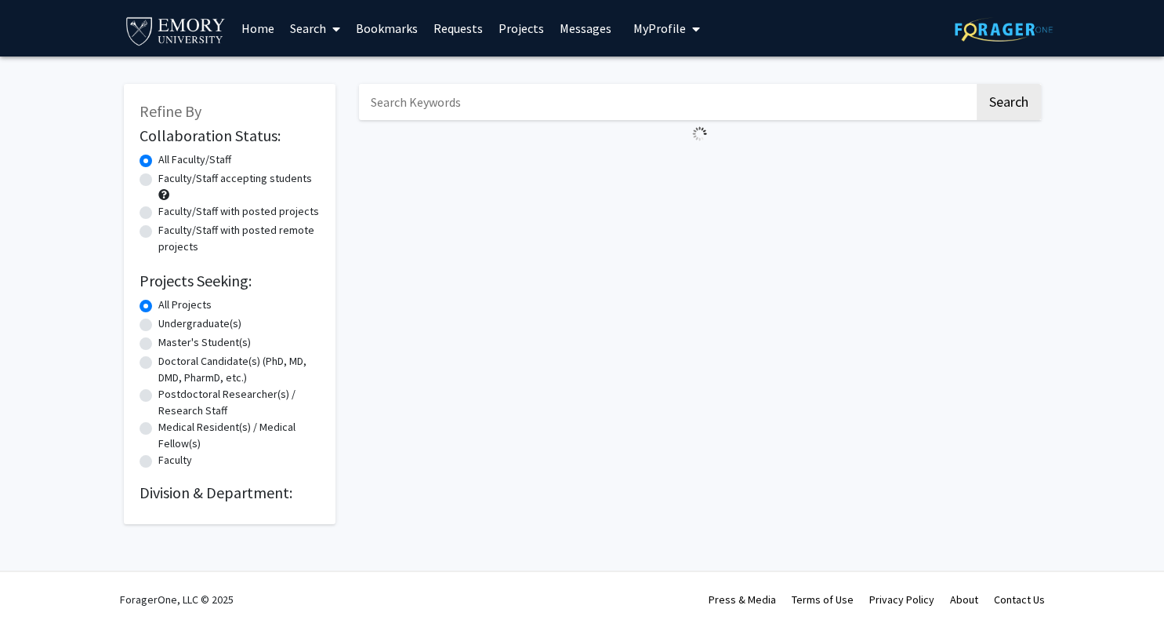
click at [470, 102] on input "Search Keywords" at bounding box center [667, 102] width 616 height 36
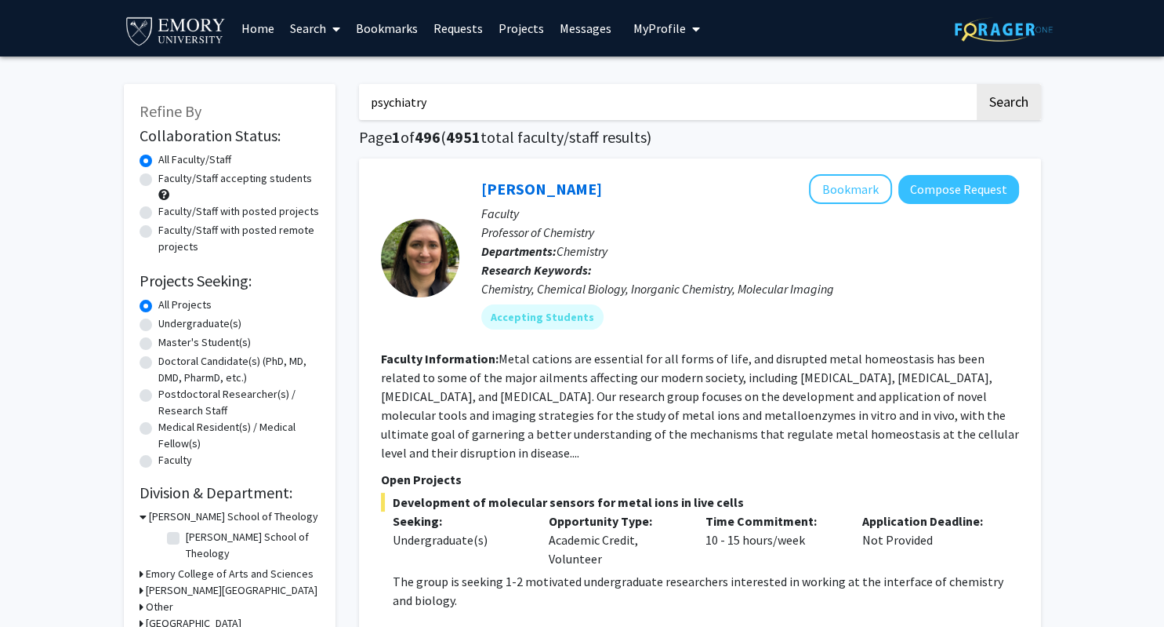
type input "psychiatry"
click at [977, 84] on button "Search" at bounding box center [1009, 102] width 64 height 36
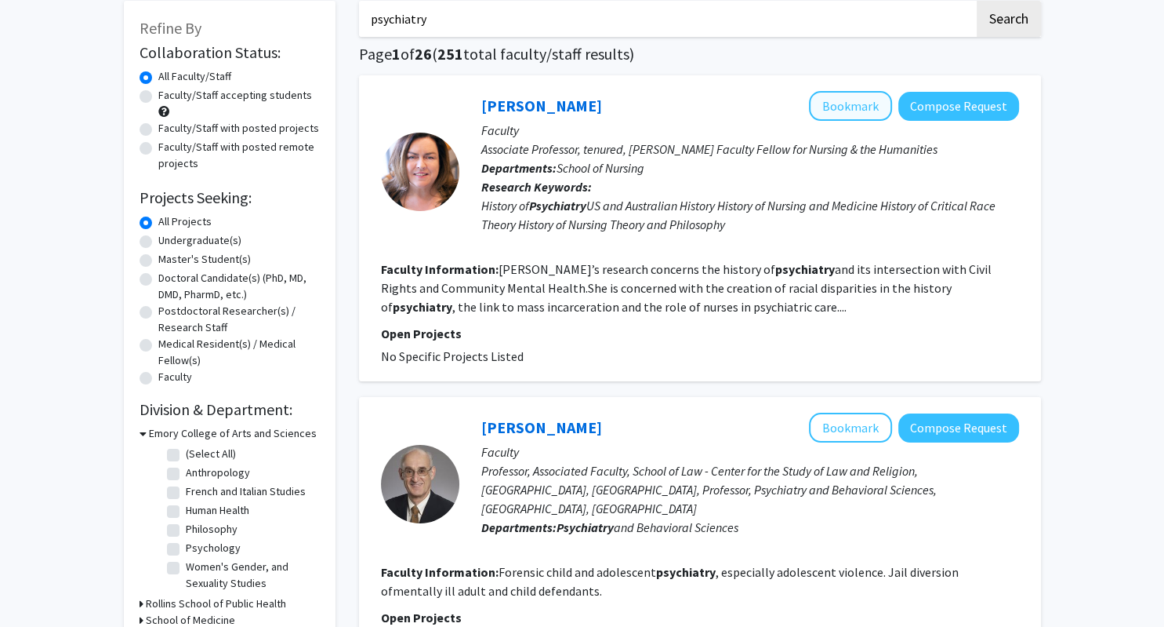
scroll to position [82, 0]
click at [854, 102] on button "Bookmark" at bounding box center [850, 107] width 83 height 30
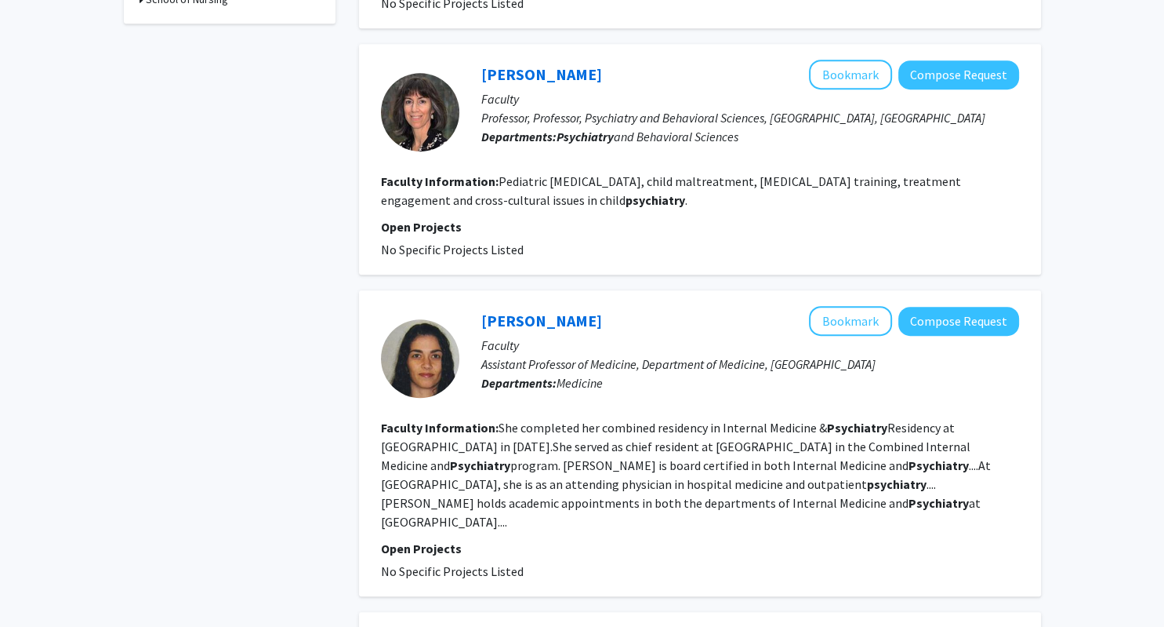
scroll to position [745, 0]
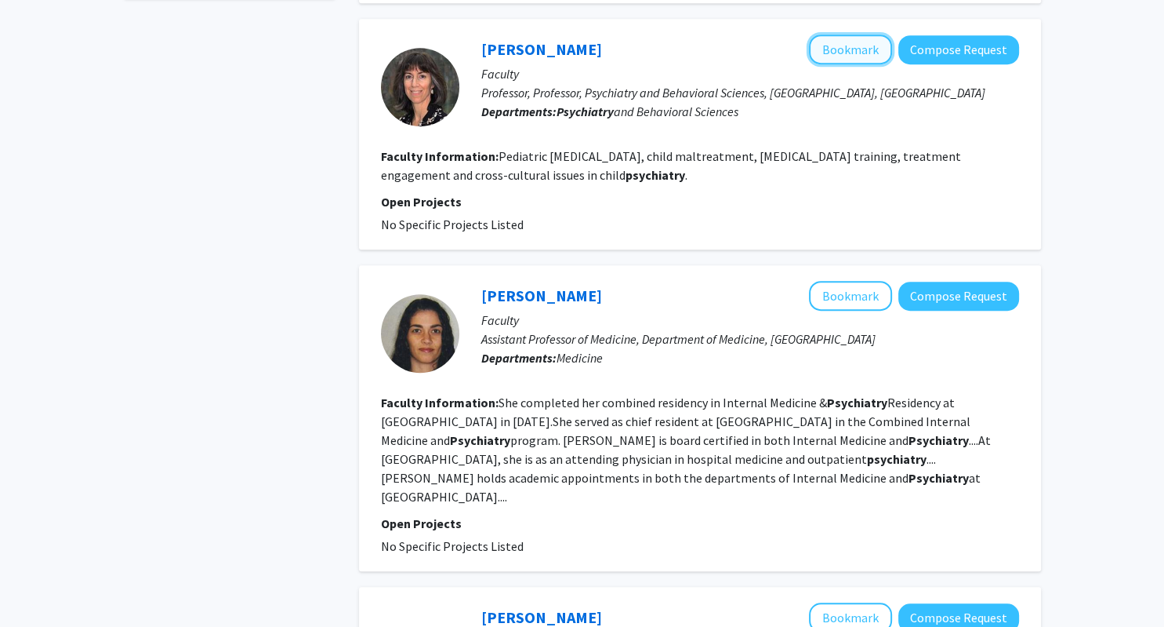
click at [863, 35] on button "Bookmark" at bounding box center [850, 50] width 83 height 30
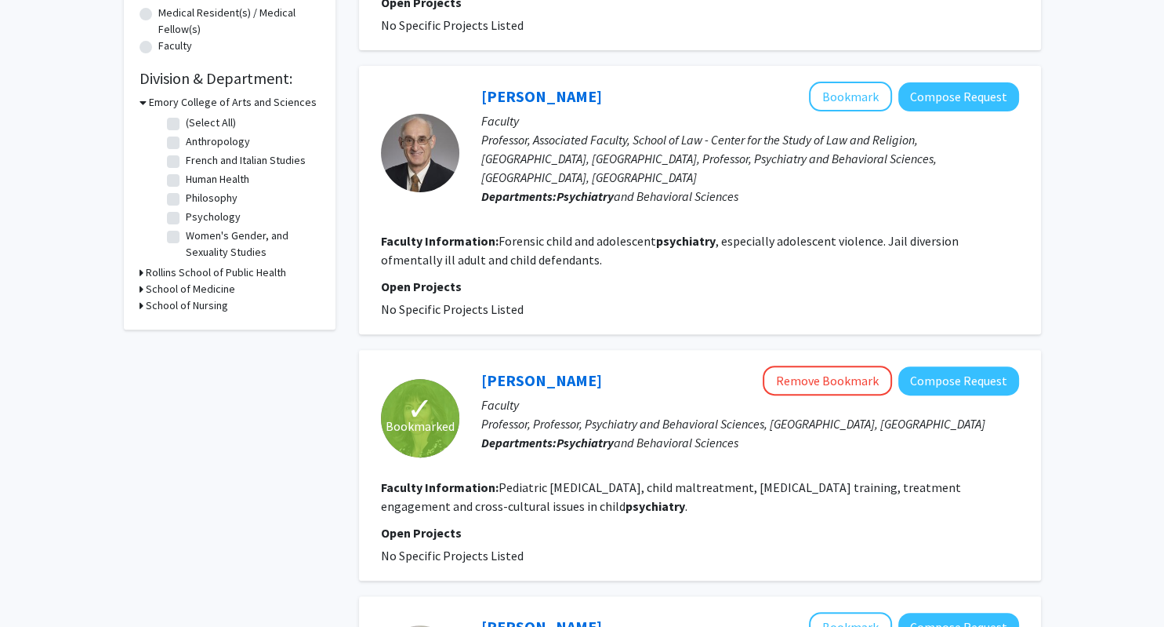
scroll to position [0, 0]
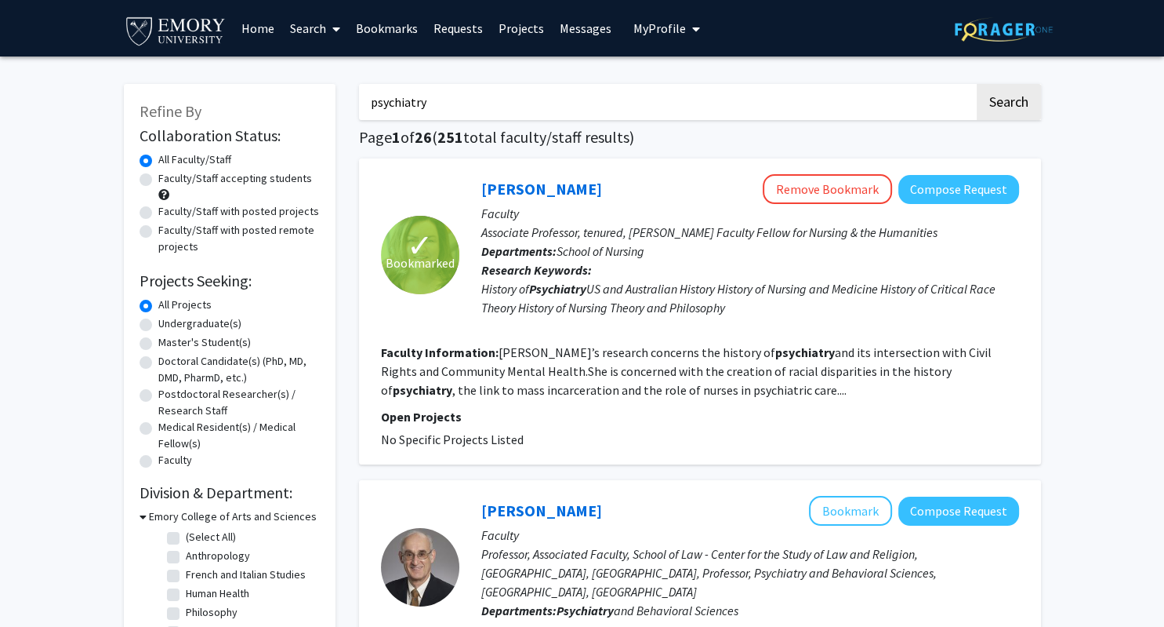
click at [158, 177] on label "Faculty/Staff accepting students" at bounding box center [235, 178] width 154 height 16
click at [158, 177] on input "Faculty/Staff accepting students" at bounding box center [163, 175] width 10 height 10
radio input "true"
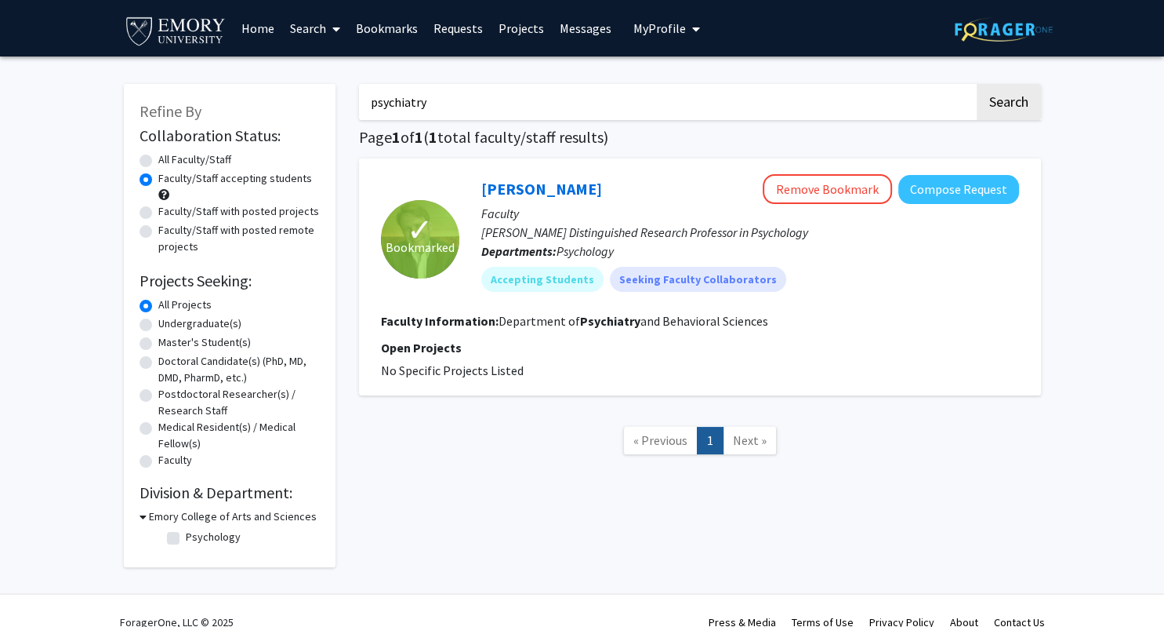
click at [158, 211] on label "Faculty/Staff with posted projects" at bounding box center [238, 211] width 161 height 16
click at [158, 211] on input "Faculty/Staff with posted projects" at bounding box center [163, 208] width 10 height 10
radio input "true"
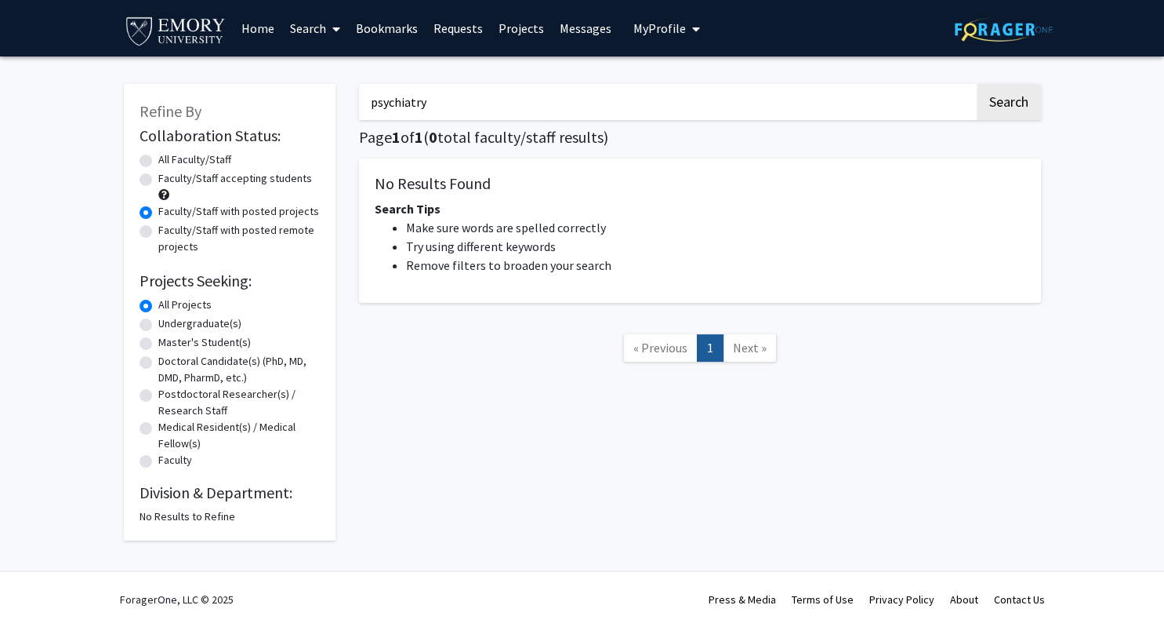
click at [158, 231] on label "Faculty/Staff with posted remote projects" at bounding box center [239, 238] width 162 height 33
click at [158, 231] on input "Faculty/Staff with posted remote projects" at bounding box center [163, 227] width 10 height 10
radio input "true"
drag, startPoint x: 444, startPoint y: 104, endPoint x: 329, endPoint y: 104, distance: 114.5
click at [359, 104] on input "psychiatry" at bounding box center [667, 102] width 616 height 36
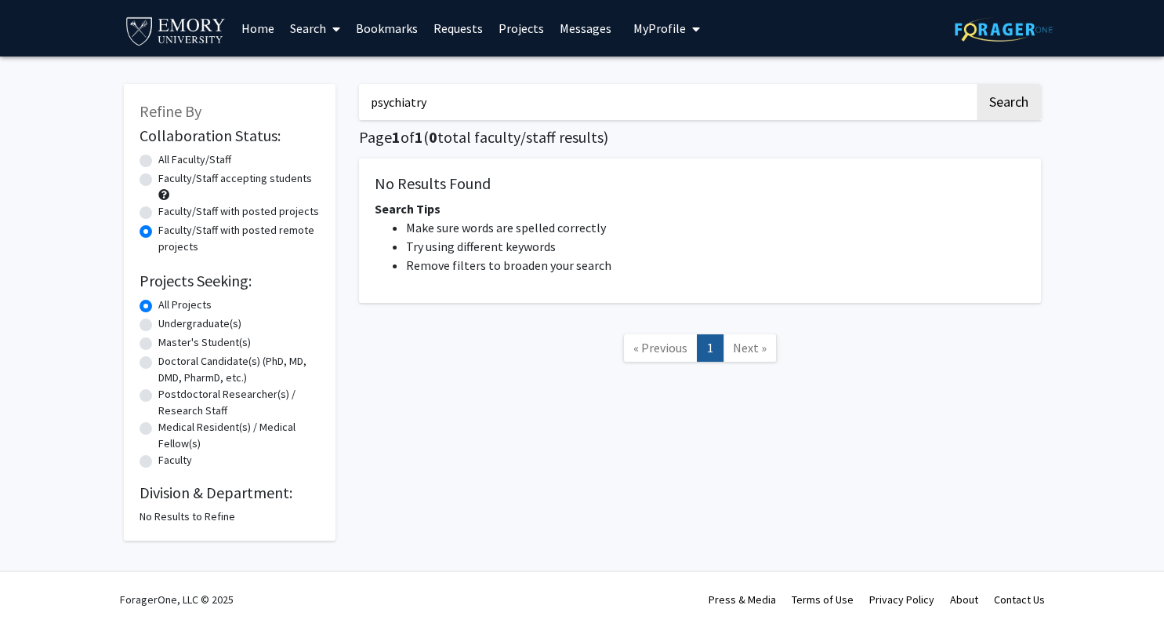
click at [261, 29] on link "Home" at bounding box center [258, 28] width 49 height 55
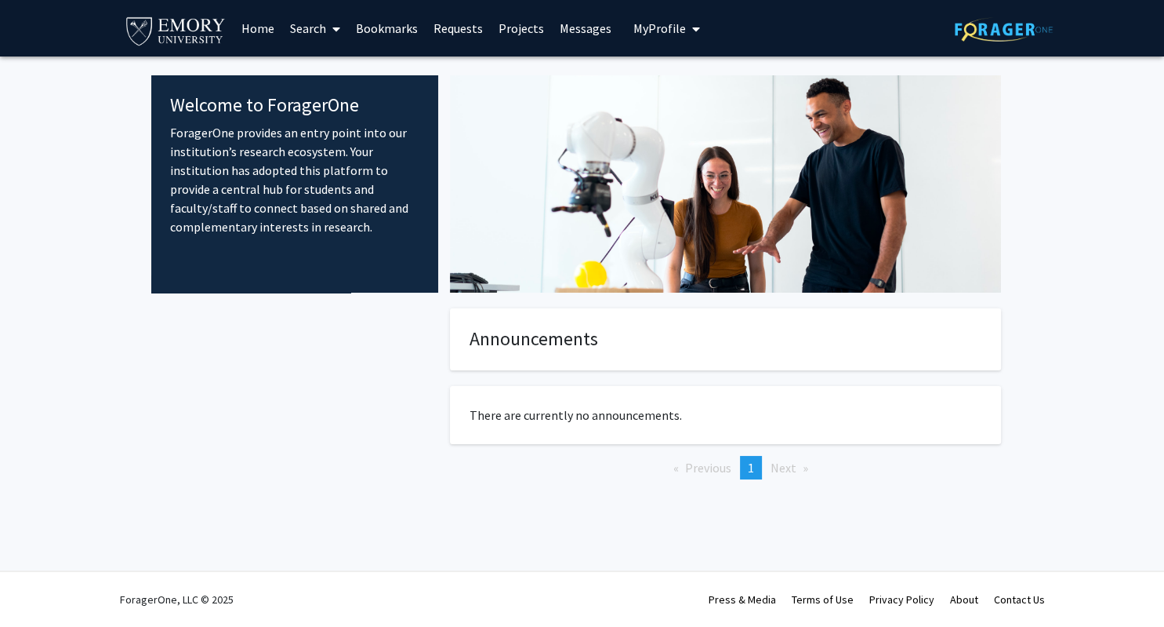
click at [1066, 172] on fg-internal-home-page "Welcome to ForagerOne ForagerOne provides an entry point into our institution’s…" at bounding box center [582, 292] width 1164 height 473
